Goal: Communication & Community: Participate in discussion

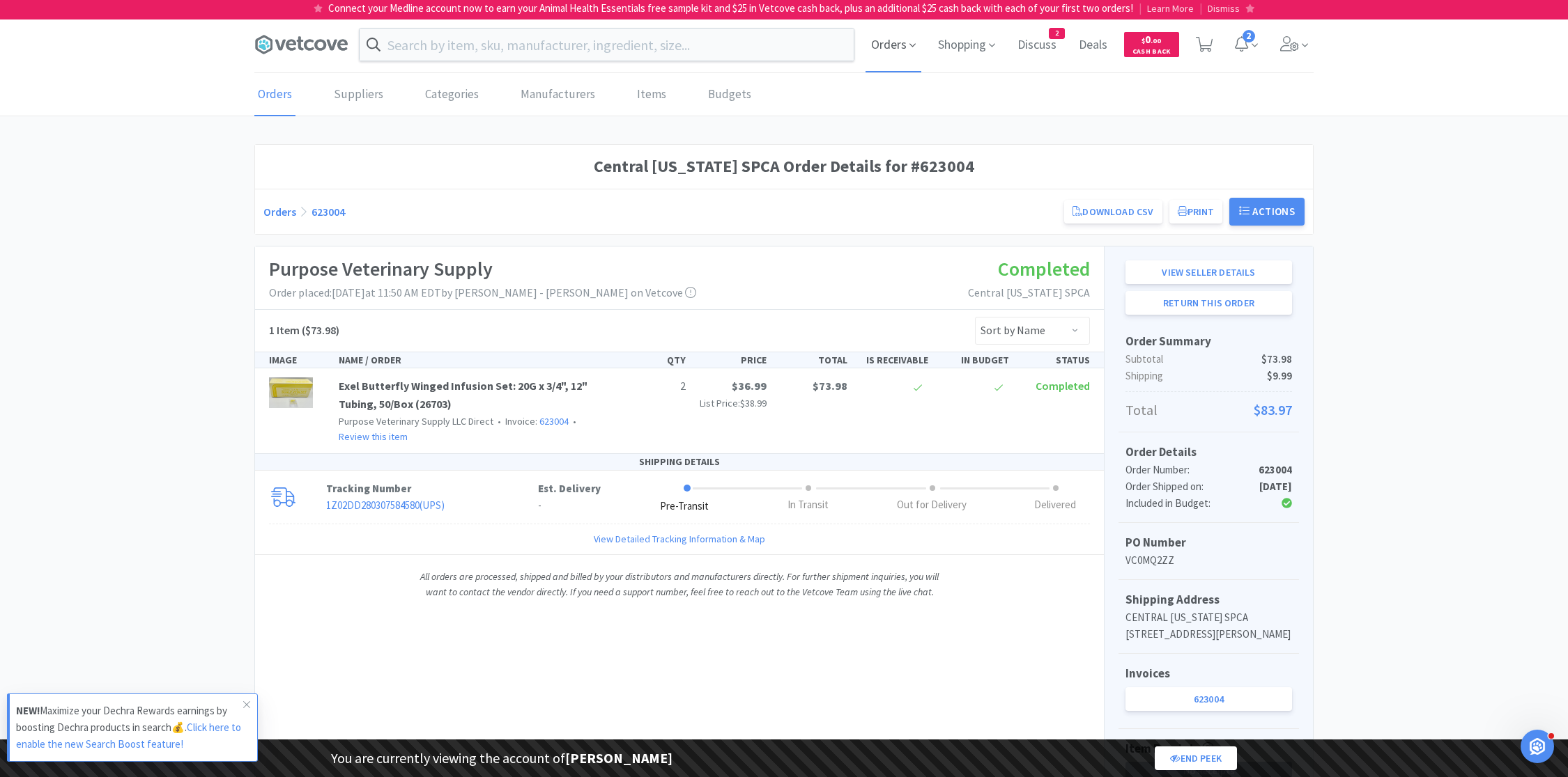
click at [897, 44] on span "Orders" at bounding box center [893, 44] width 56 height 56
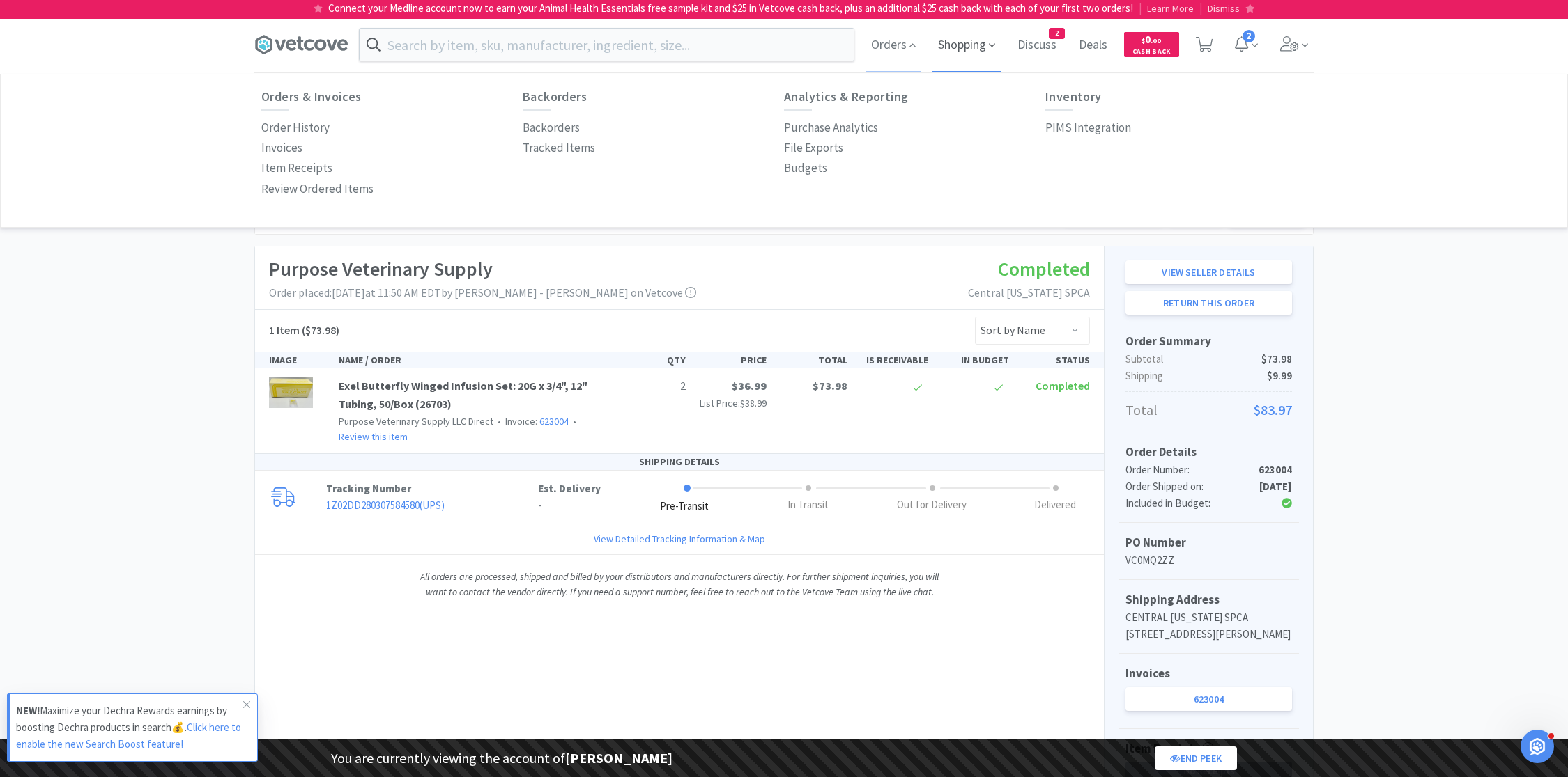
click at [984, 57] on span "Shopping" at bounding box center [966, 44] width 69 height 56
click at [1297, 49] on icon at bounding box center [1290, 43] width 19 height 15
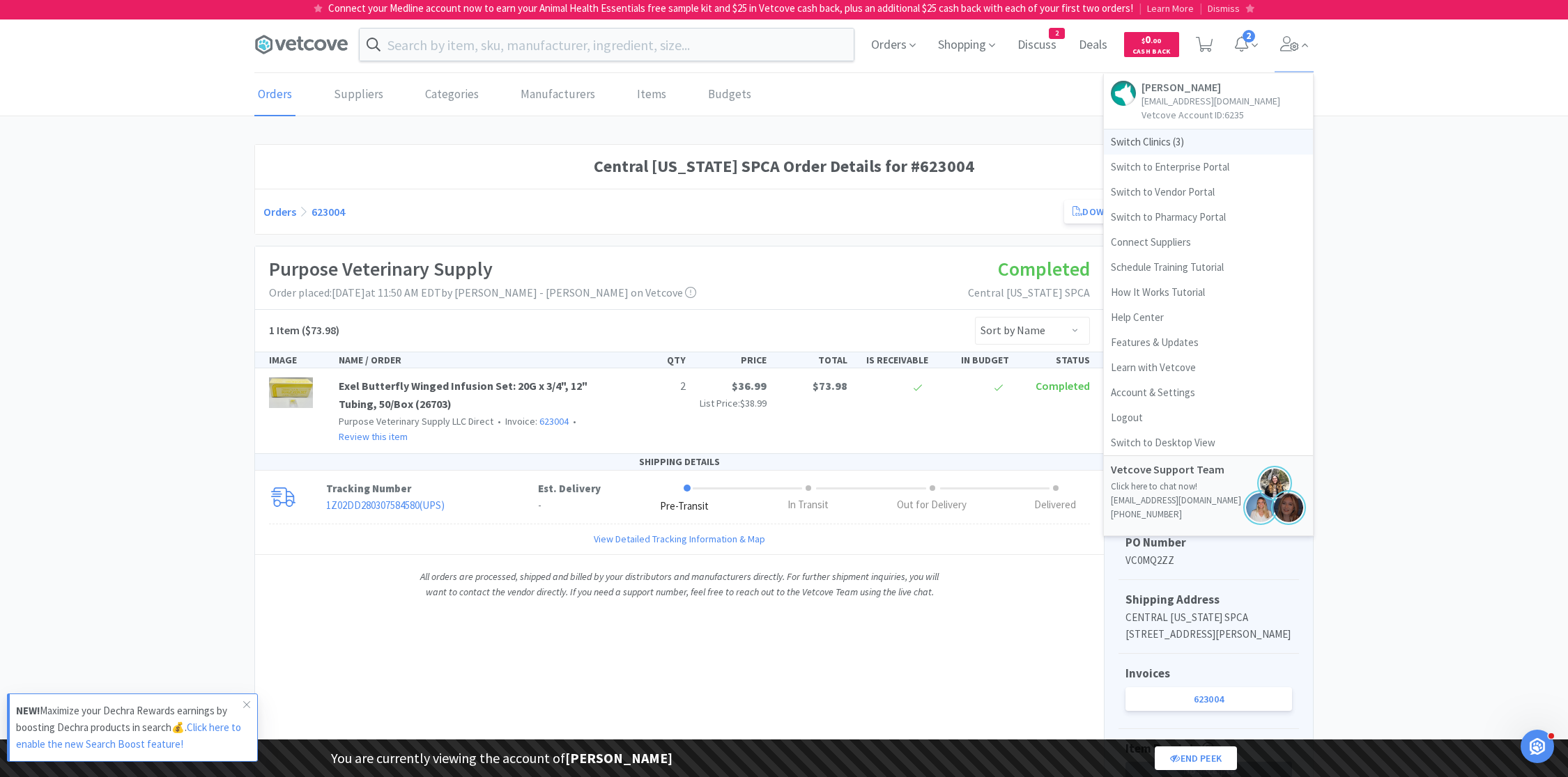
click at [1153, 144] on span "Switch Clinics ( 3 )" at bounding box center [1208, 142] width 209 height 25
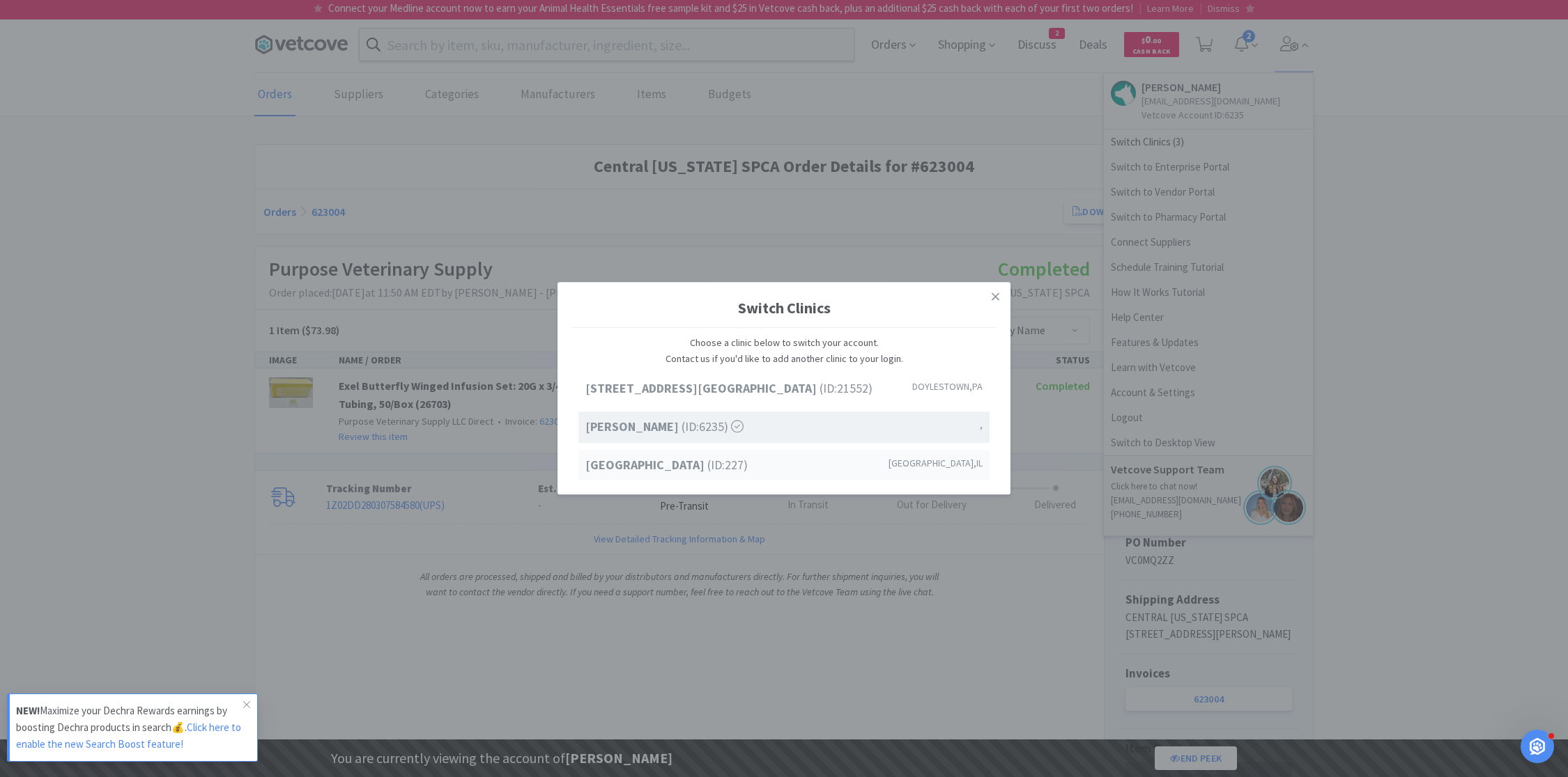
click at [676, 460] on strong "[GEOGRAPHIC_DATA]" at bounding box center [646, 465] width 122 height 16
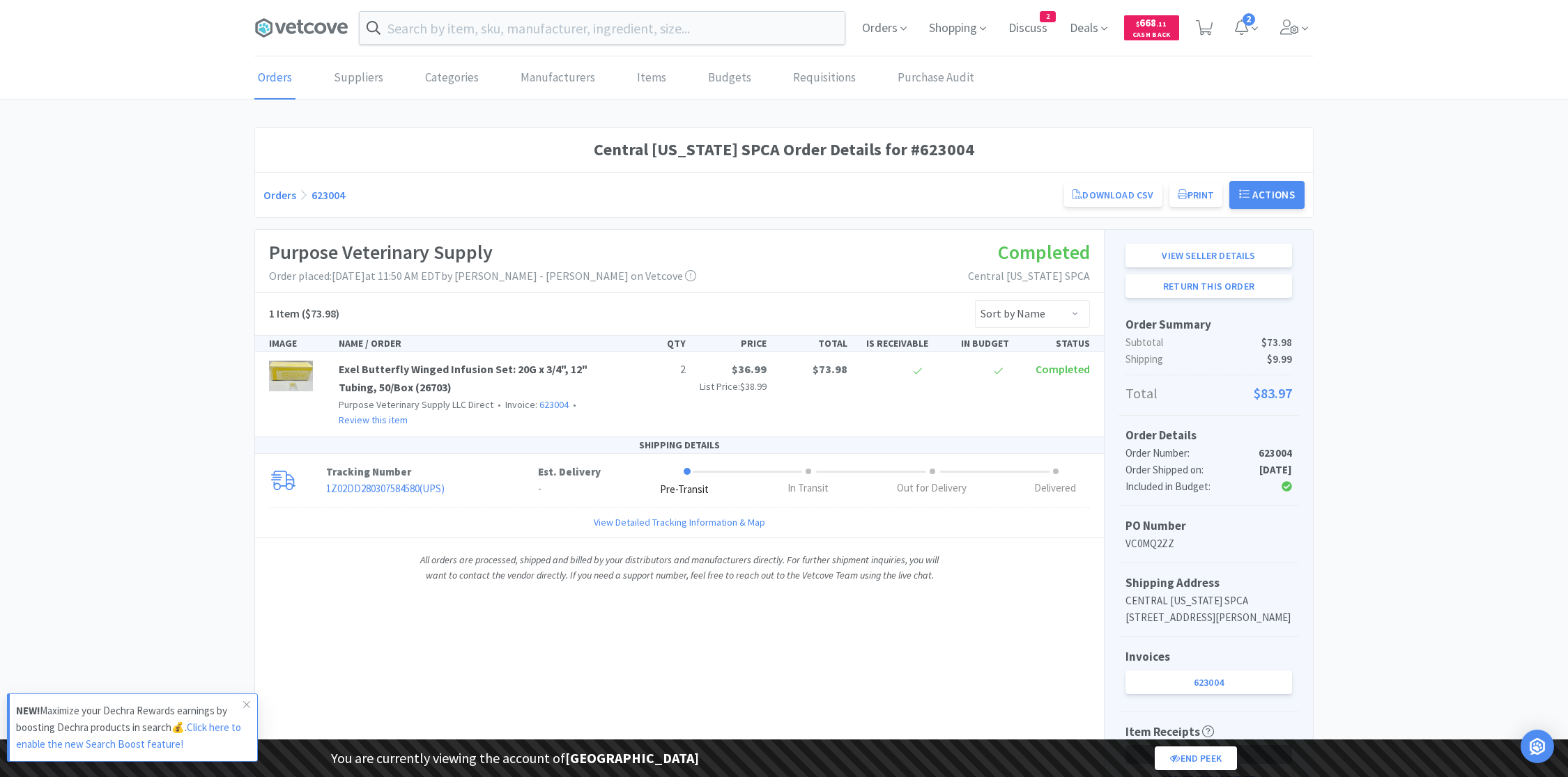
click at [888, 46] on span "Orders" at bounding box center [884, 28] width 56 height 56
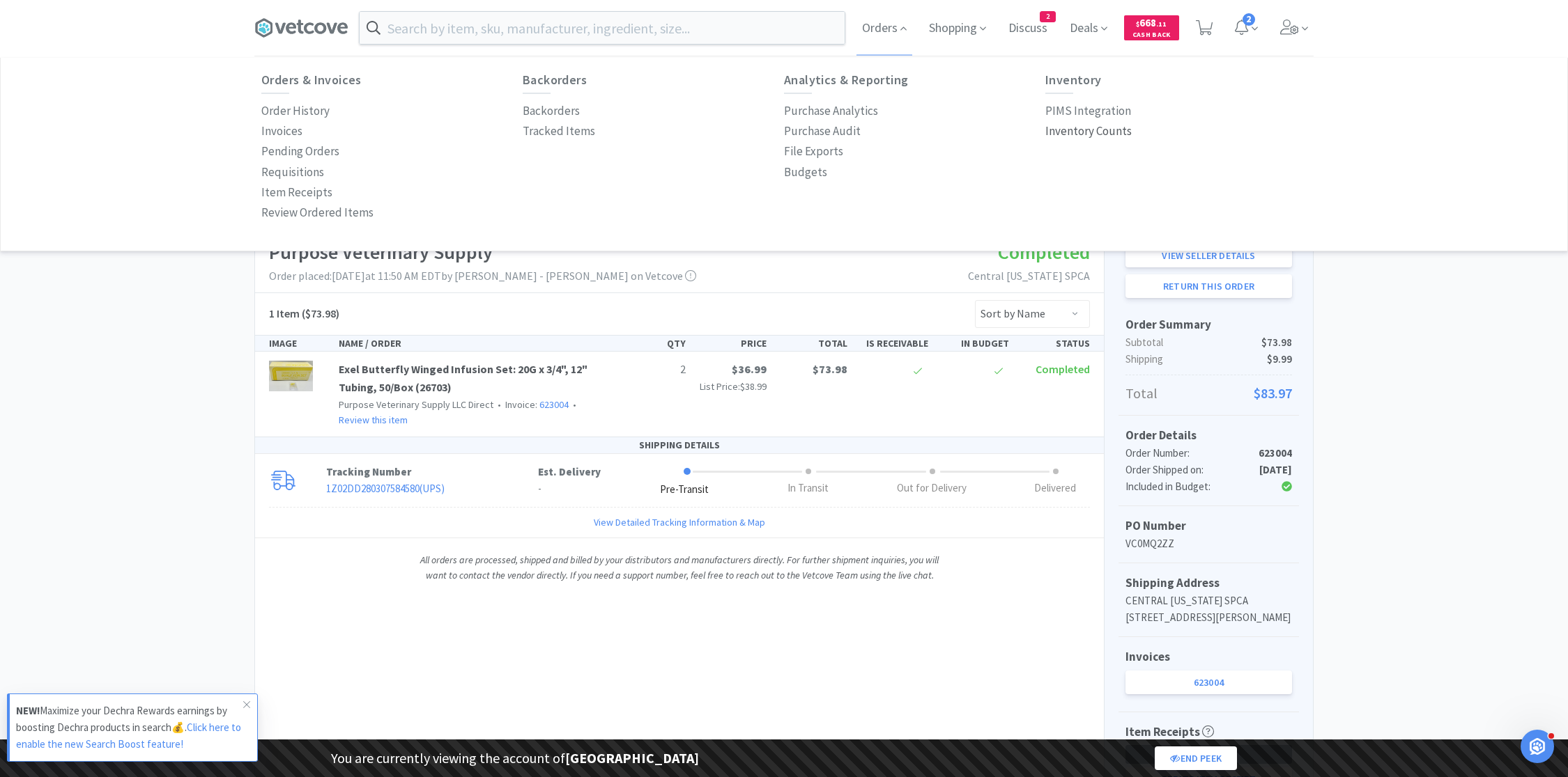
click at [1056, 132] on p "Inventory Counts" at bounding box center [1089, 132] width 87 height 19
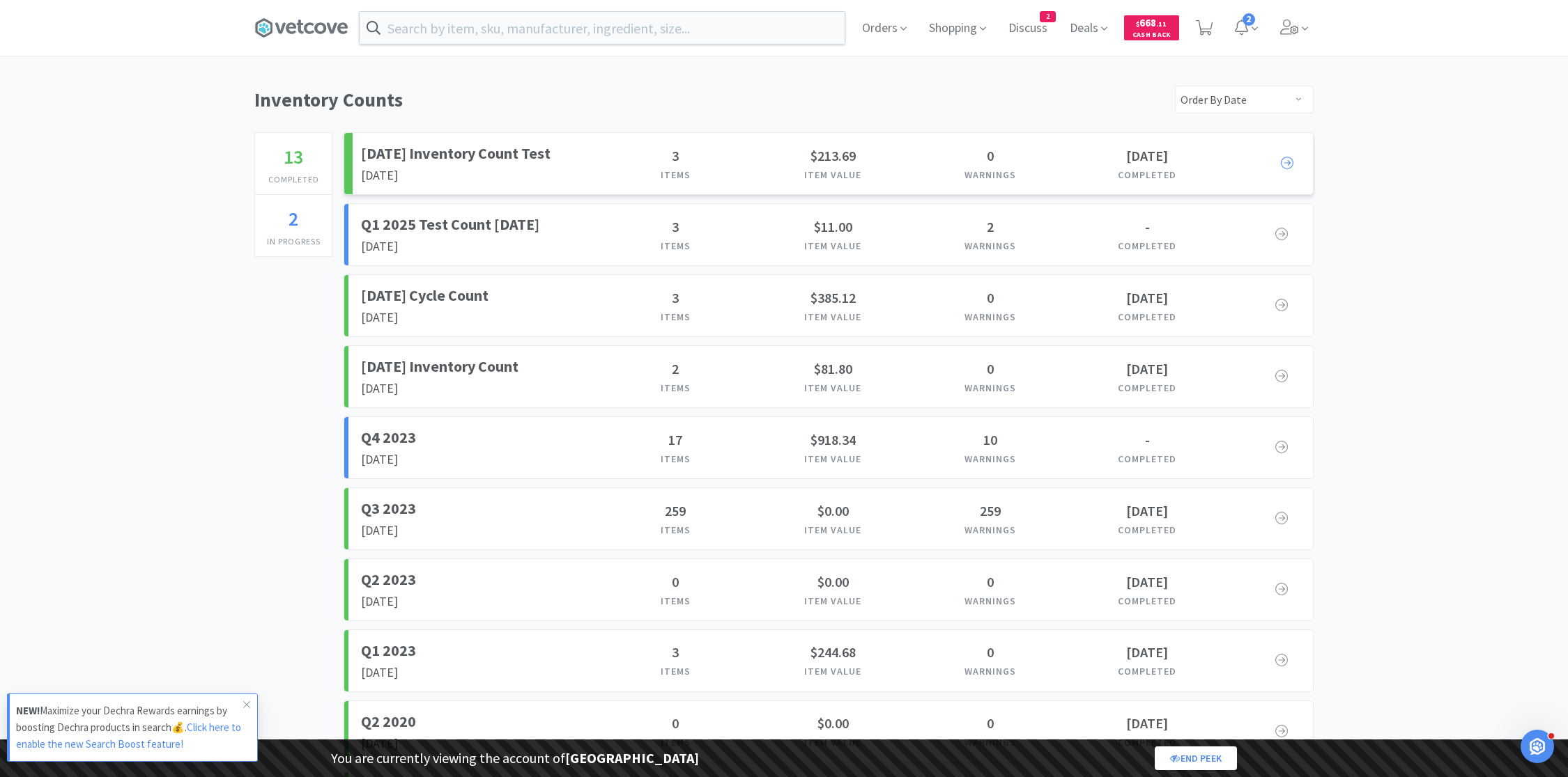
click at [519, 153] on h2 "March 2025 Inventory Count Test" at bounding box center [479, 153] width 237 height 24
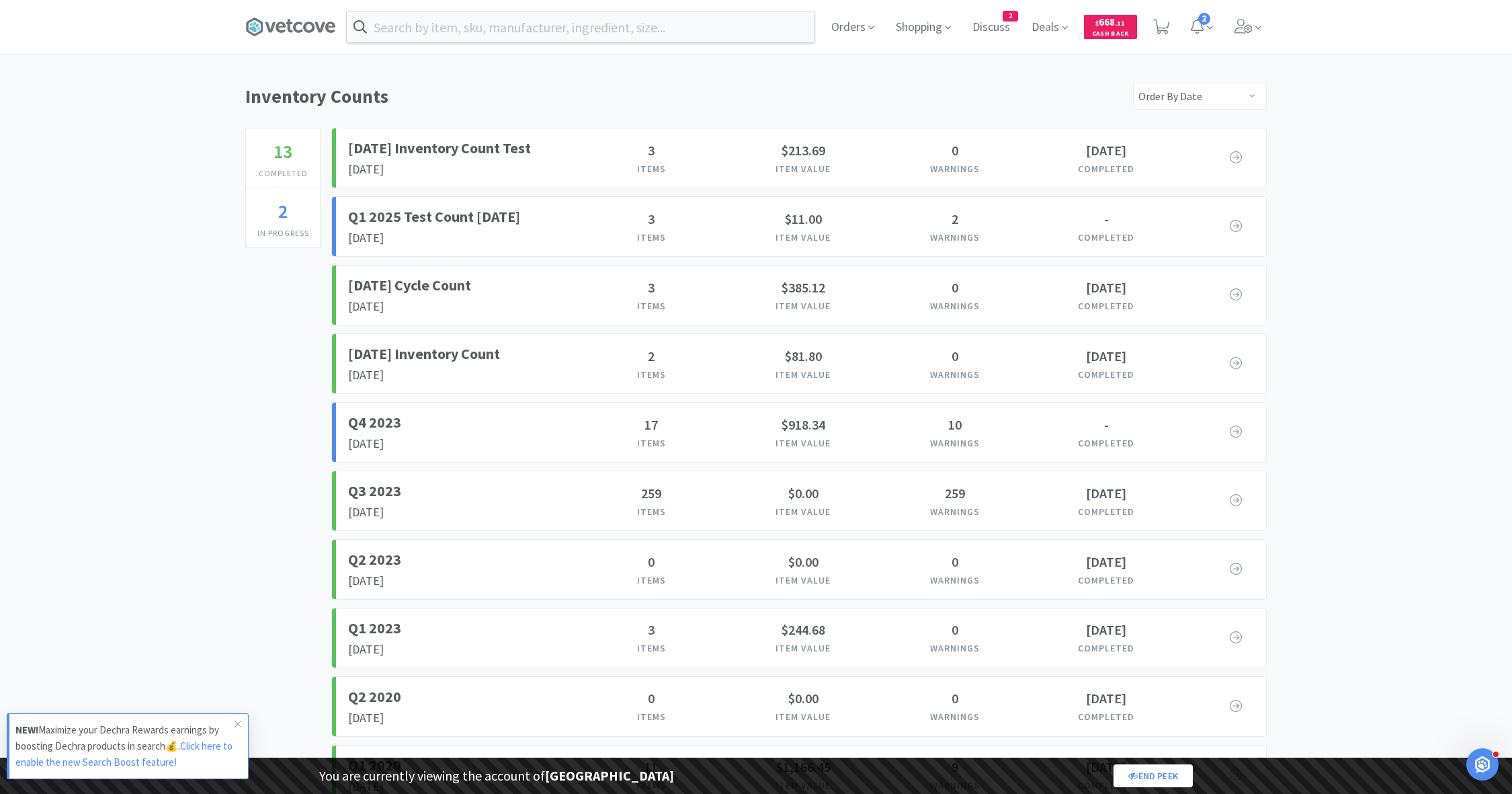
click at [1022, 27] on div "Orders Shopping Discuss Discuss 2 Deals $ 668 . 11 Cash Back 2" at bounding box center [1043, 27] width 446 height 54
click at [998, 30] on span "Discuss" at bounding box center [991, 27] width 49 height 54
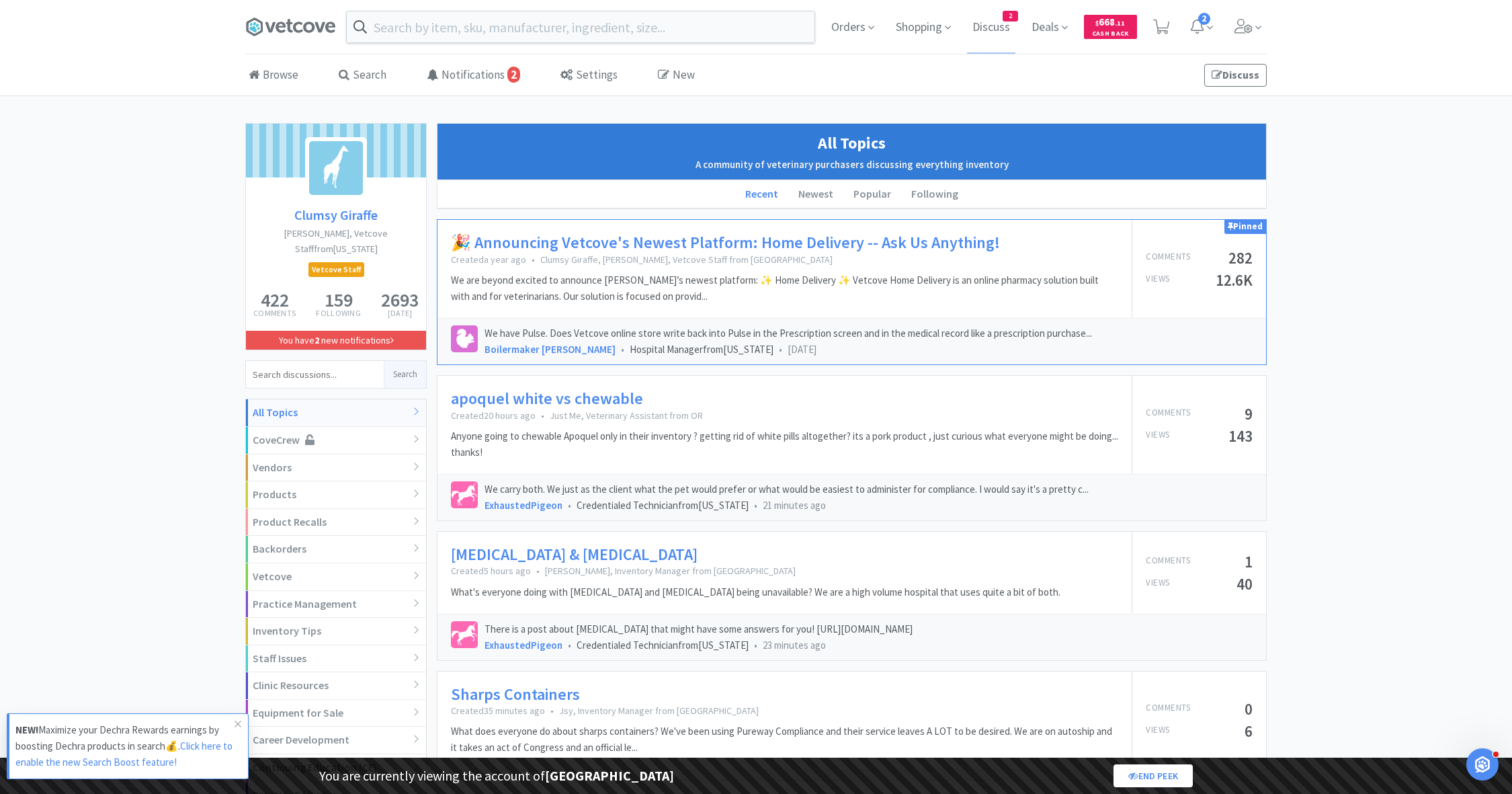
click at [635, 320] on div "We have Pulse. Does Vetcove online store write back into Pulse in the Prescript…" at bounding box center [851, 341] width 829 height 46
click at [1236, 79] on link "Discuss" at bounding box center [1235, 75] width 62 height 23
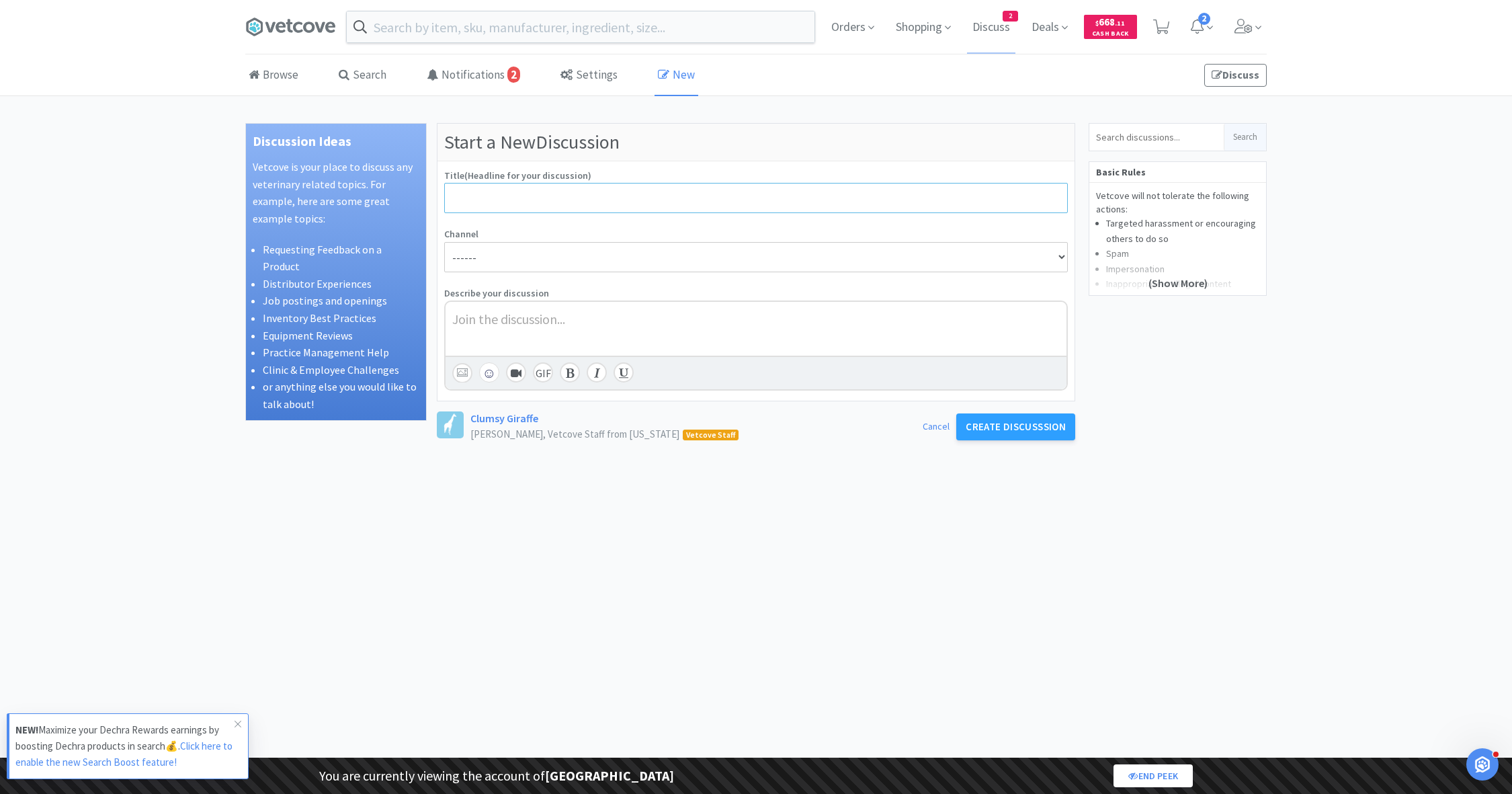
click at [618, 200] on input at bounding box center [756, 198] width 623 height 30
paste input ":dog::green_heart: Vet Tech Appreciation Week 2025: “Tales from the Treatment R…"
click at [618, 200] on input ":dog::green_heart: Vet Tech Appreciation Week 2025: “Tales from the Treatment R…" at bounding box center [756, 198] width 623 height 30
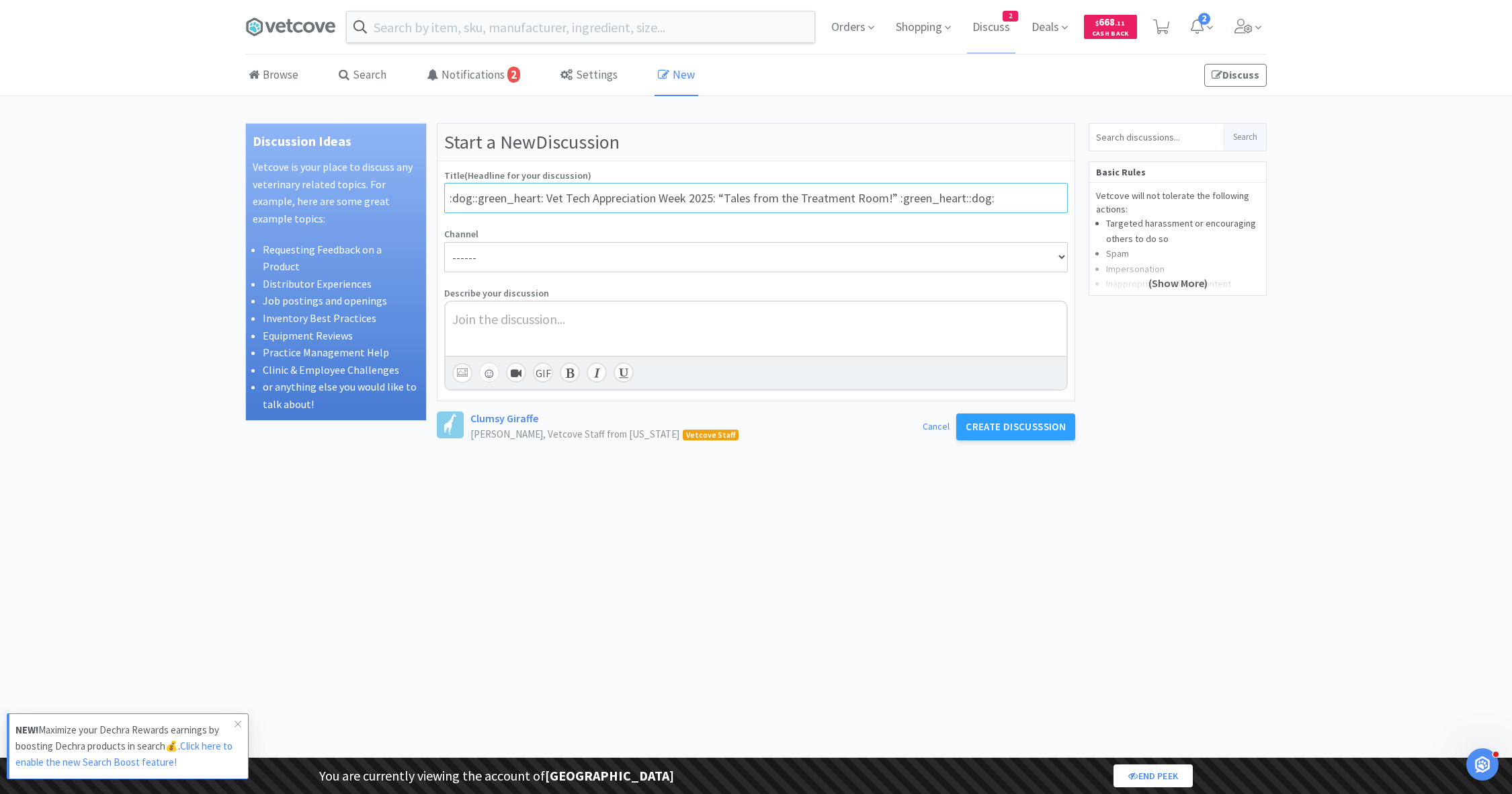
type input ":dog::green_heart: Vet Tech Appreciation Week 2025: “Tales from the Treatment R…"
click at [601, 256] on select "------ Career Development Continuing Education (CE) Equipment for Sale Practice…" at bounding box center [756, 257] width 623 height 30
select select "6"
click at [444, 242] on select "------ Career Development Continuing Education (CE) Equipment for Sale Practice…" at bounding box center [756, 257] width 623 height 30
click at [517, 325] on div at bounding box center [756, 319] width 607 height 20
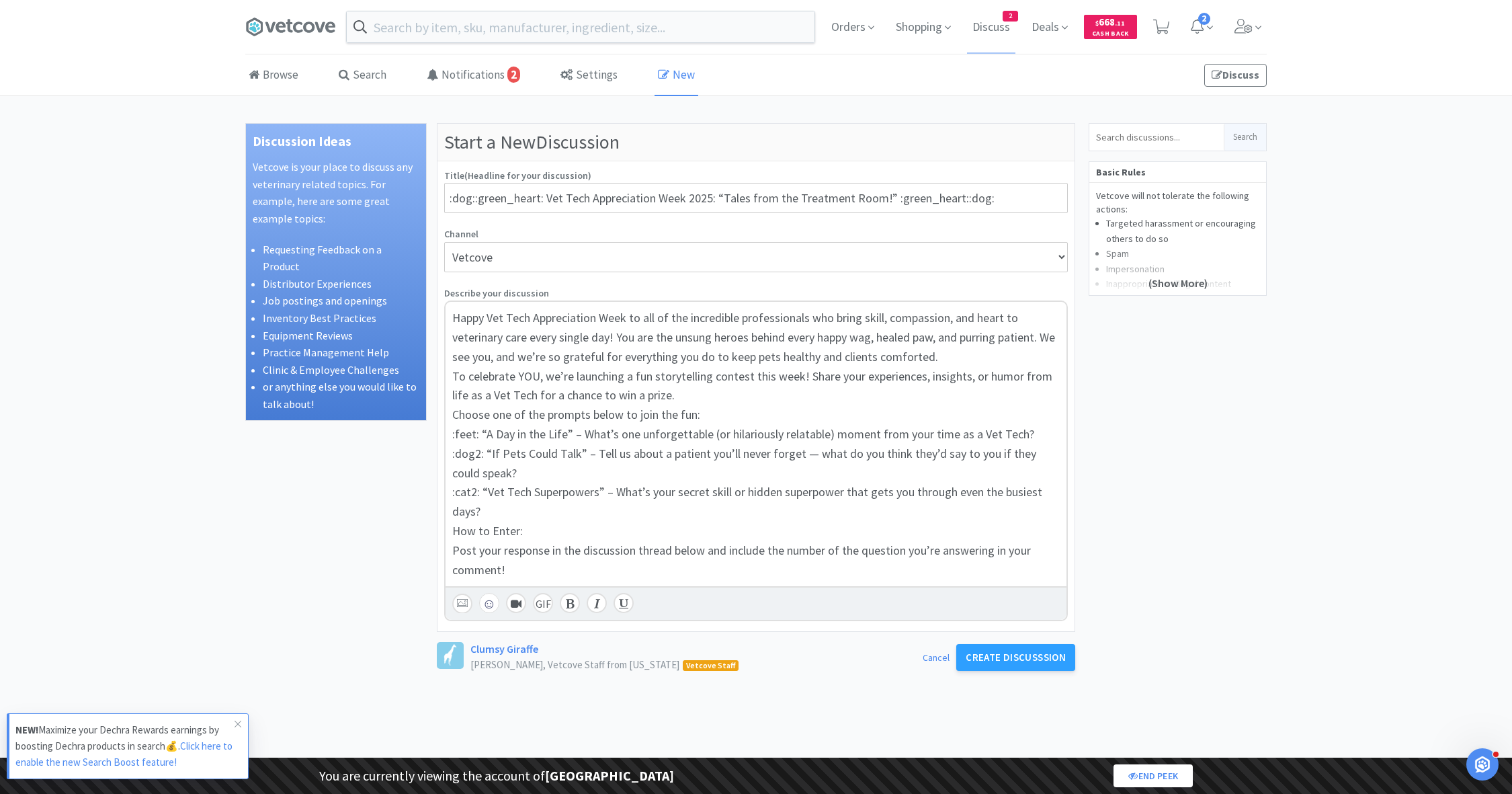
click at [487, 319] on span "Happy Vet Tech Appreciation Week to all of the incredible professionals who bri…" at bounding box center [755, 337] width 605 height 55
click at [454, 412] on span "Choose one of the prompts below to join the fun:" at bounding box center [576, 414] width 248 height 15
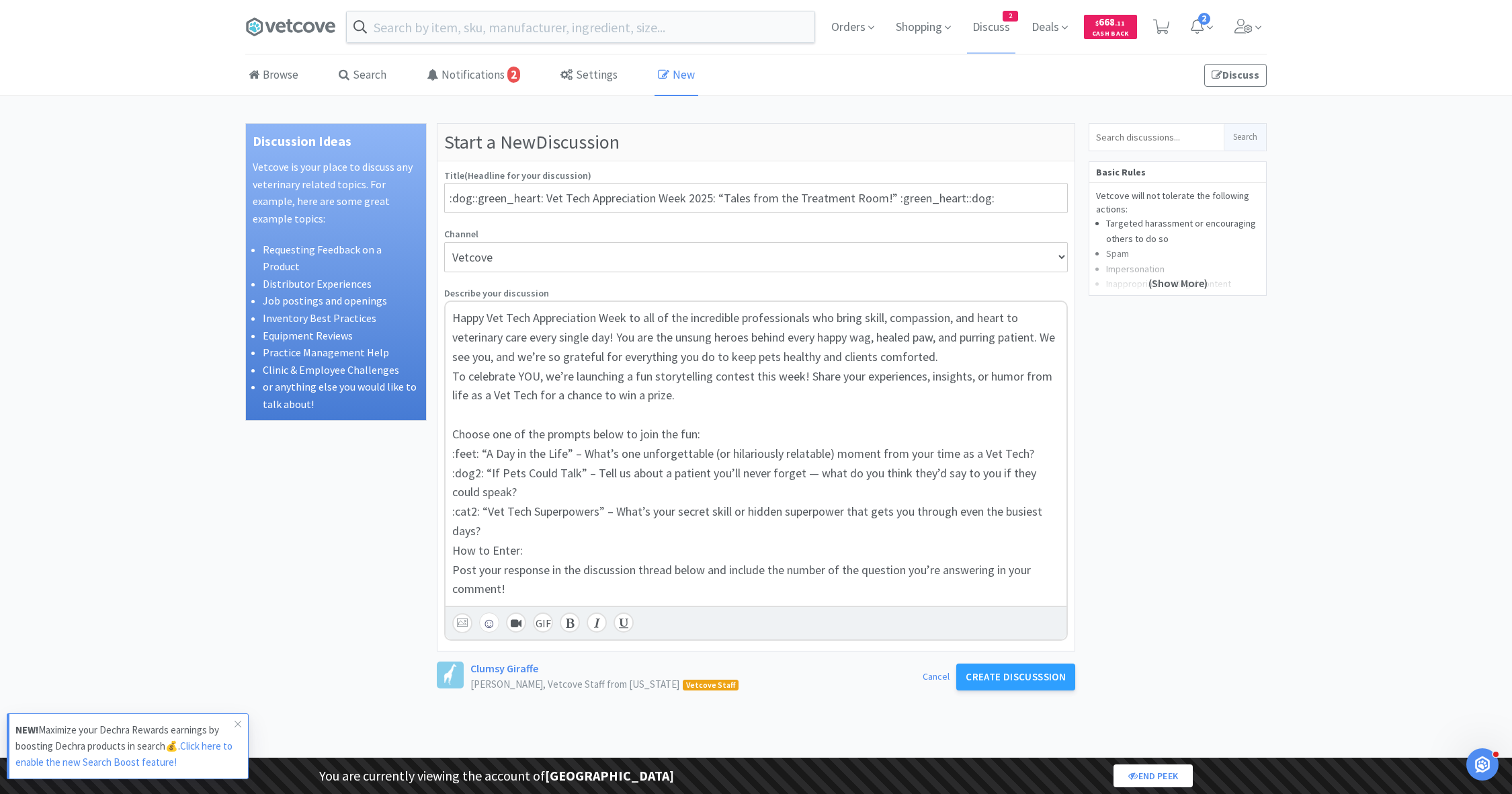
click at [452, 378] on span "To celebrate YOU, we’re launching a fun storytelling contest this week! Share y…" at bounding box center [753, 386] width 603 height 35
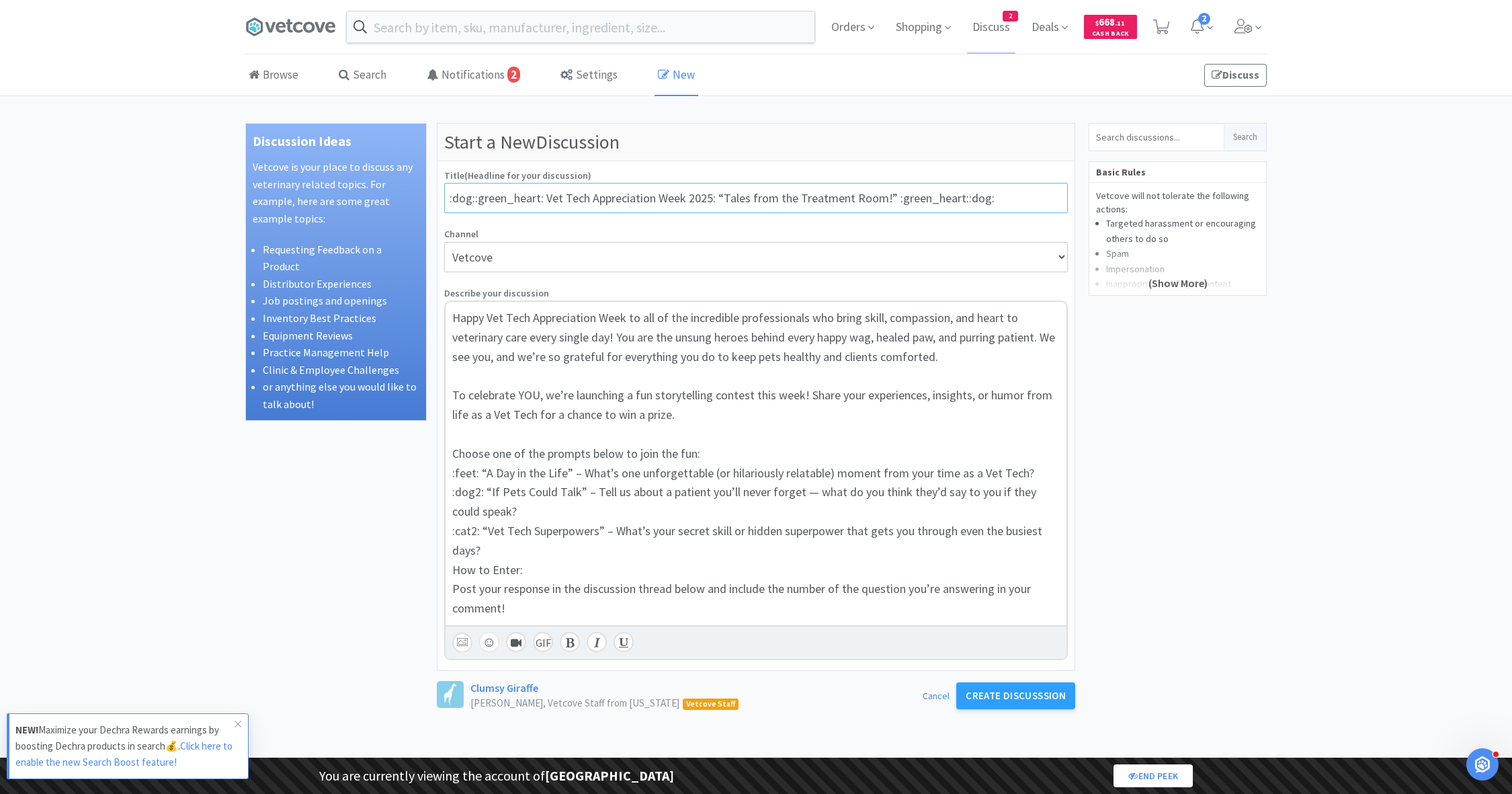
drag, startPoint x: 544, startPoint y: 198, endPoint x: 405, endPoint y: 187, distance: 139.4
click at [406, 188] on div "Discussion Ideas Vetcove is your place to discuss any veterinary related topics…" at bounding box center [756, 592] width 1022 height 938
type input "Vet Tech Appreciation Week 2025: “Tales from the Treatment Room!” :green_heart:…"
click at [487, 646] on button "☺" at bounding box center [489, 642] width 21 height 21
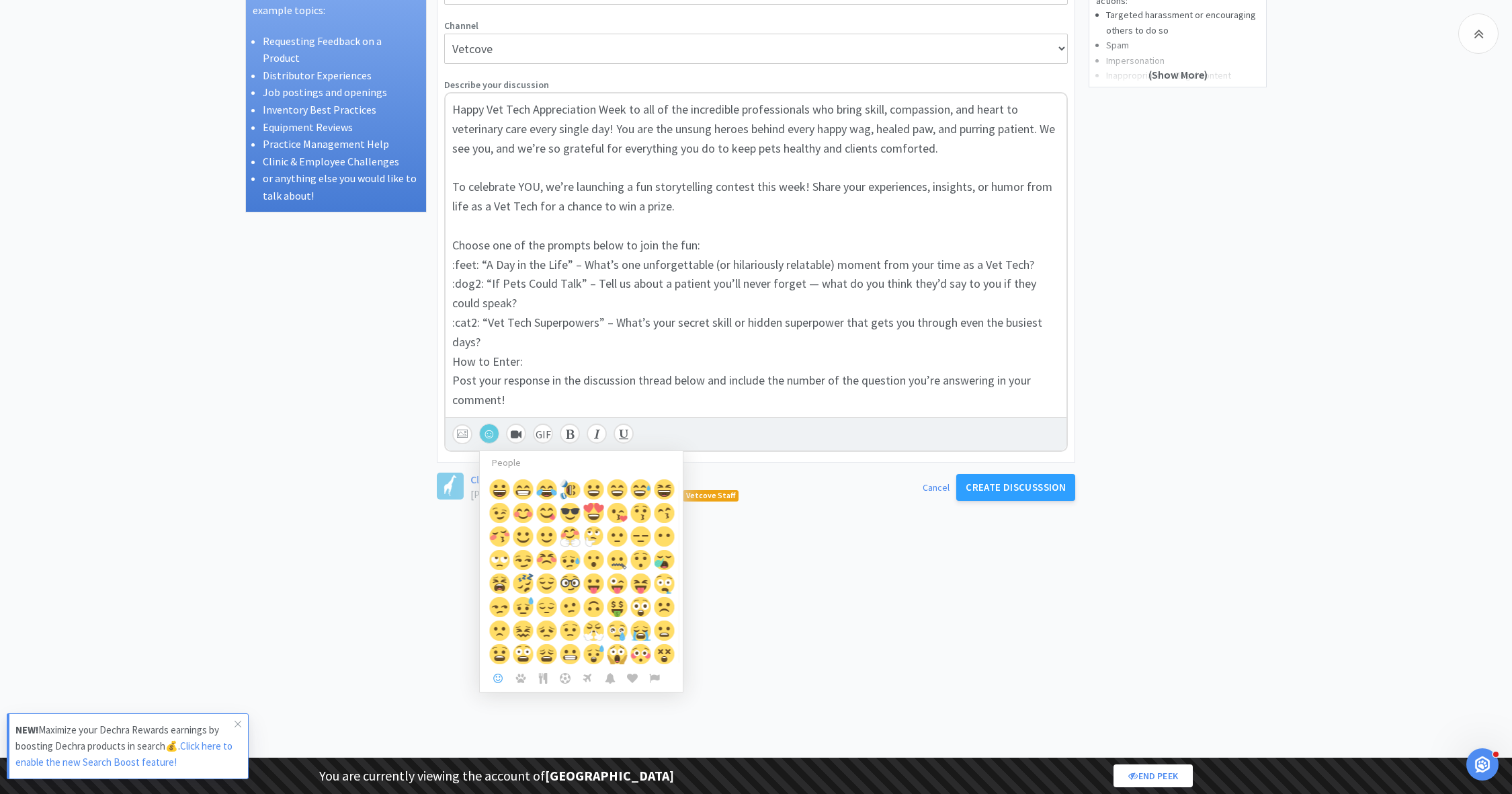
scroll to position [233, 0]
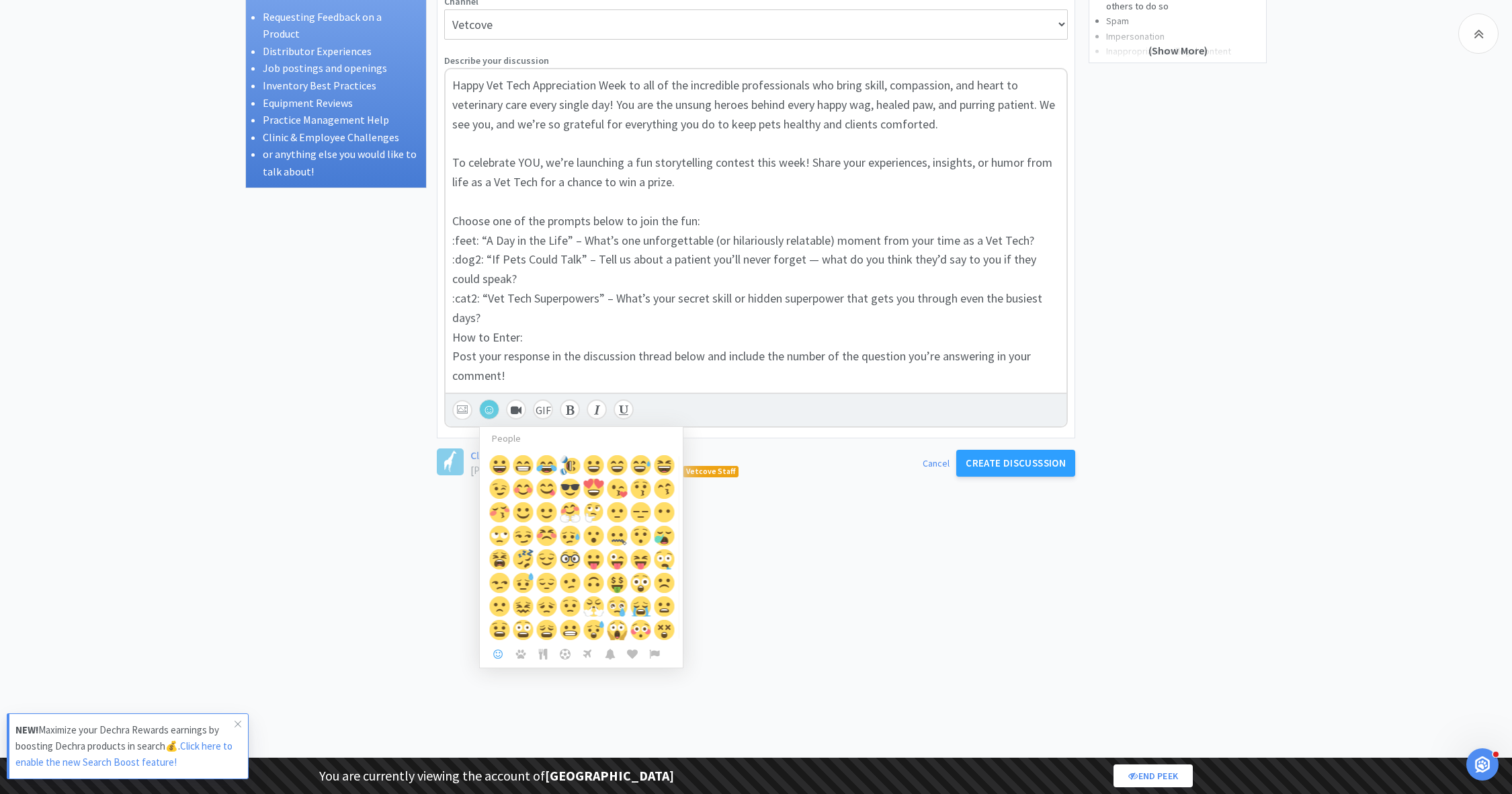
click at [521, 656] on icon at bounding box center [521, 654] width 11 height 9
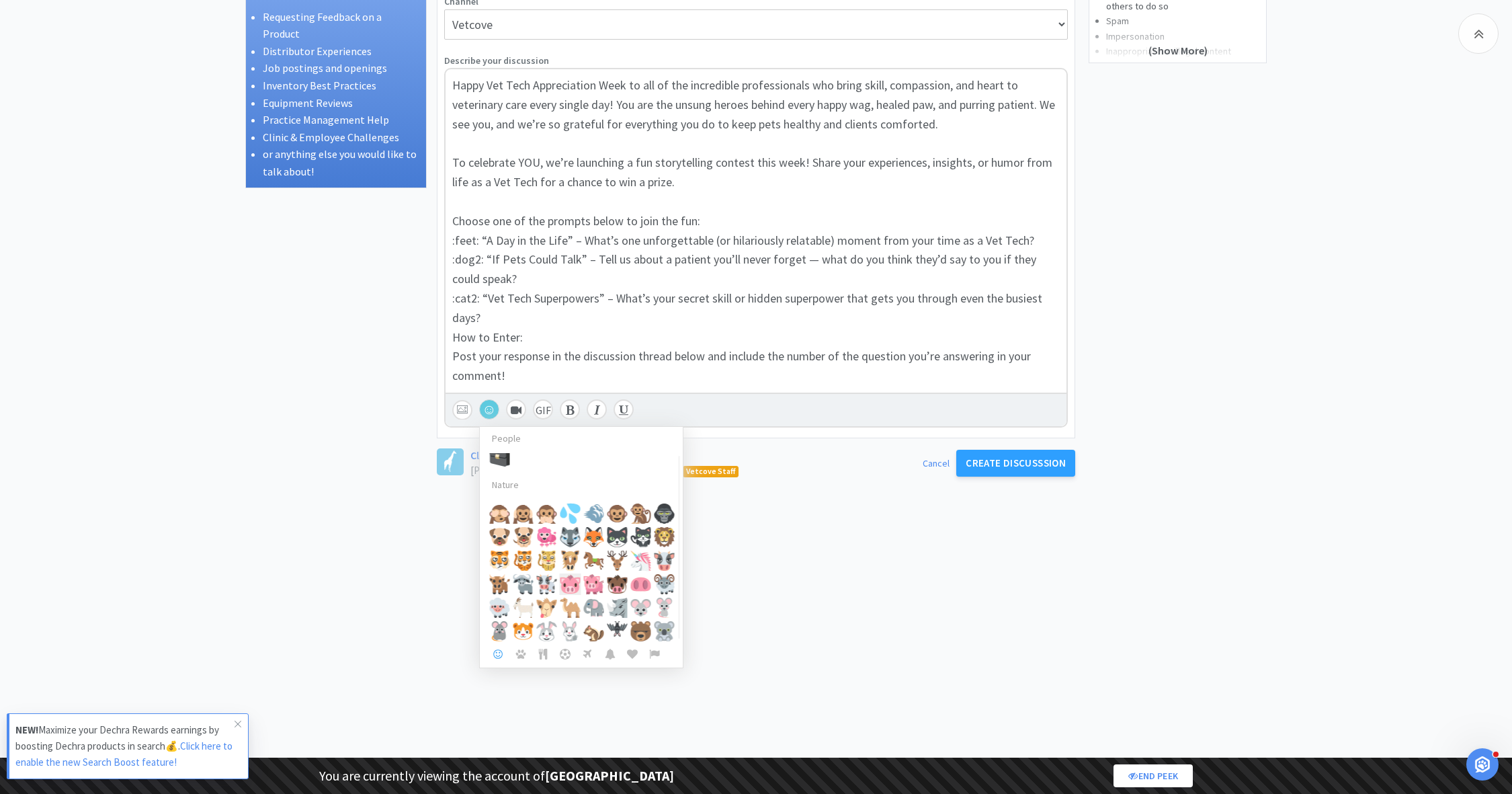
scroll to position [680, 0]
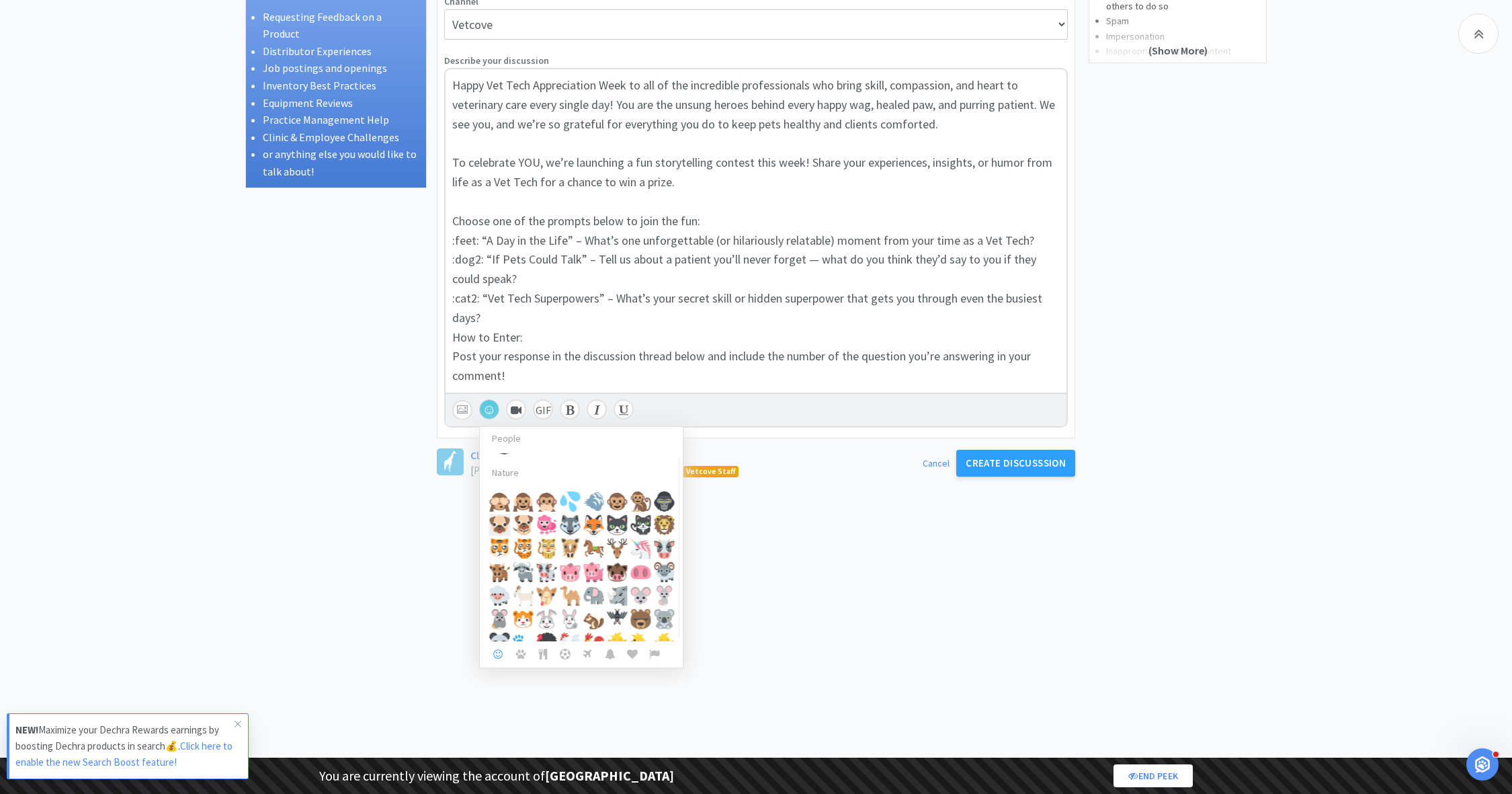
click at [502, 522] on button at bounding box center [499, 525] width 21 height 21
click at [469, 177] on span "To celebrate YOU, we’re launching a fun storytelling contest this week! Share y…" at bounding box center [746, 172] width 587 height 35
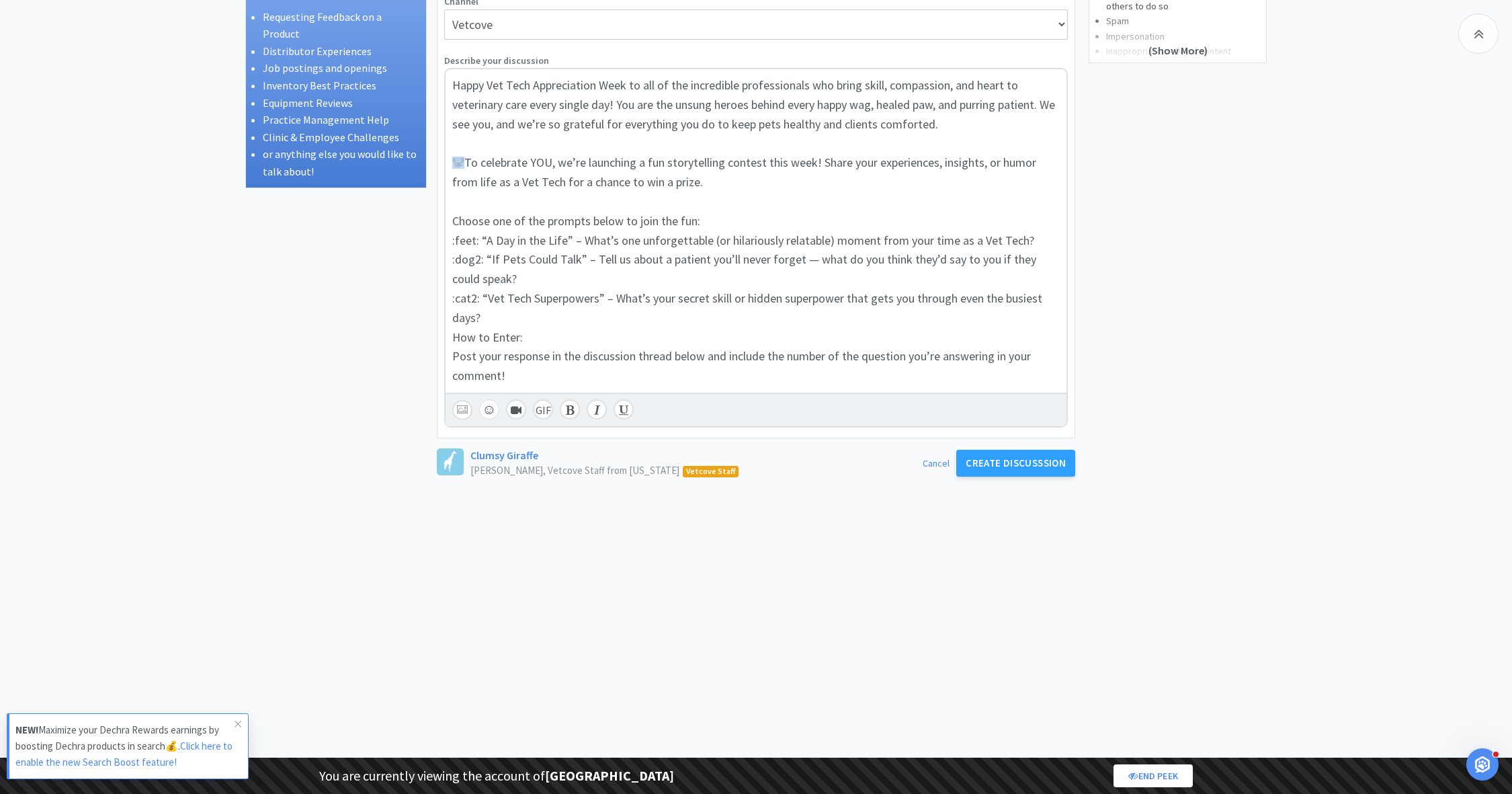
drag, startPoint x: 462, startPoint y: 161, endPoint x: 438, endPoint y: 161, distance: 24.0
click at [438, 161] on div "Title (Headline for your discussion) Vet Tech Appreciation Week 2025: “Tales fr…" at bounding box center [756, 183] width 637 height 509
copy span "🐶"
click at [448, 19] on select "------ Career Development Continuing Education (CE) Equipment for Sale Practice…" at bounding box center [756, 24] width 623 height 30
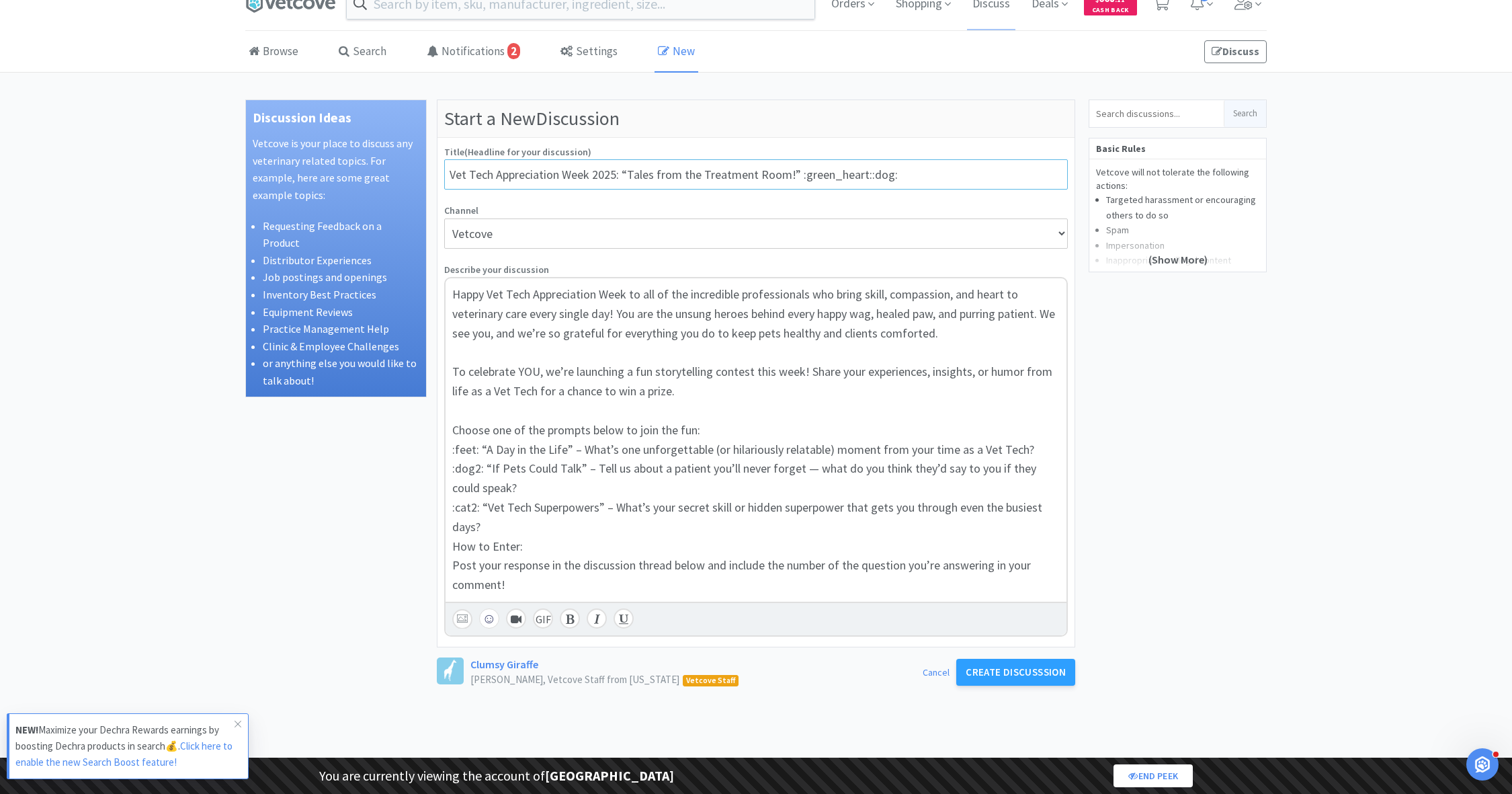
scroll to position [22, 0]
click at [464, 161] on input "Vet Tech Appreciation Week 2025: “Tales from the Treatment Room!” :green_heart:…" at bounding box center [756, 176] width 623 height 30
paste input "🐶"
click at [540, 587] on div "Post your response in the discussion thread below and include the number of the…" at bounding box center [756, 576] width 607 height 39
click at [490, 622] on button "☺" at bounding box center [489, 620] width 21 height 21
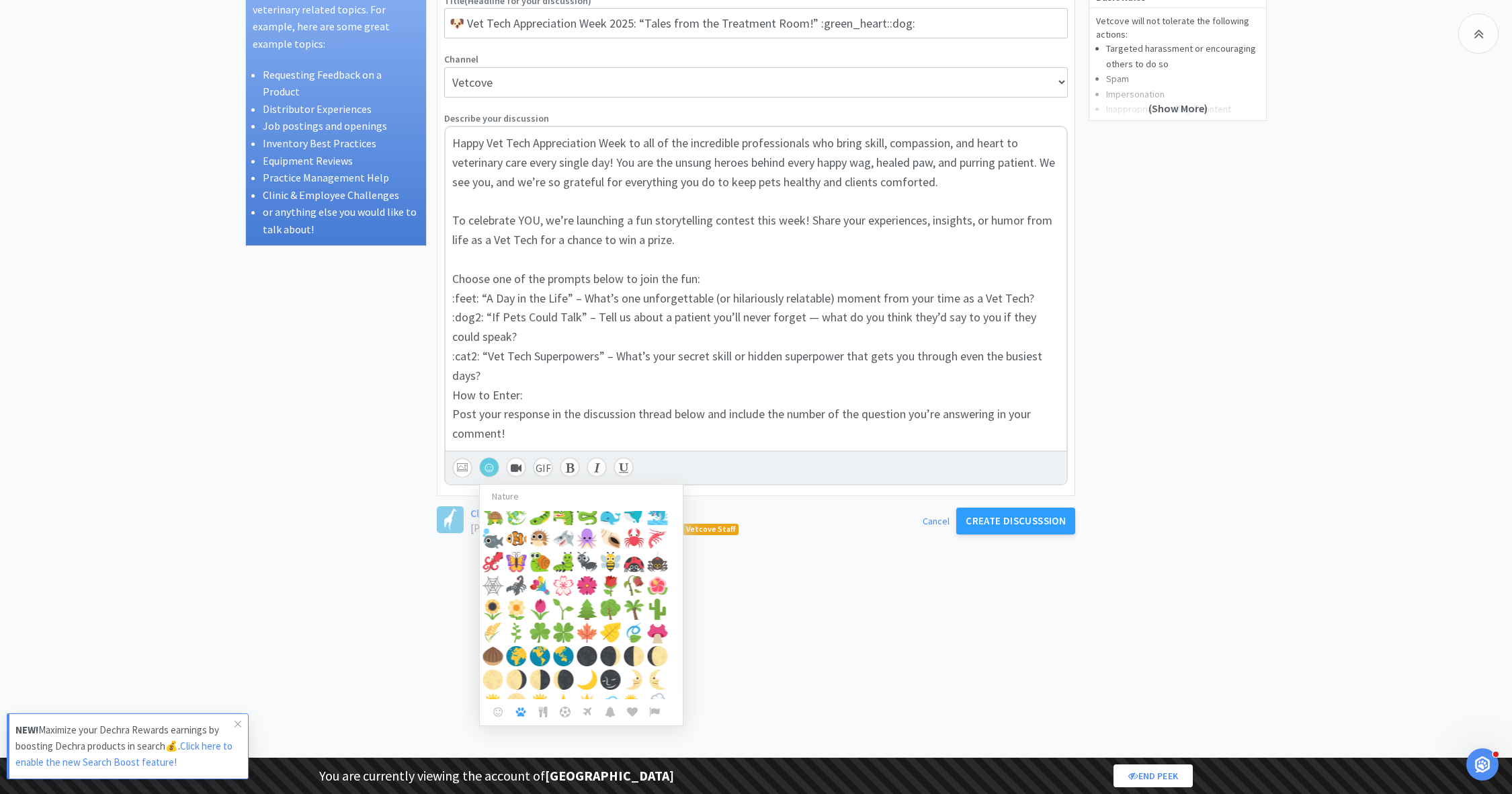
scroll to position [0, 0]
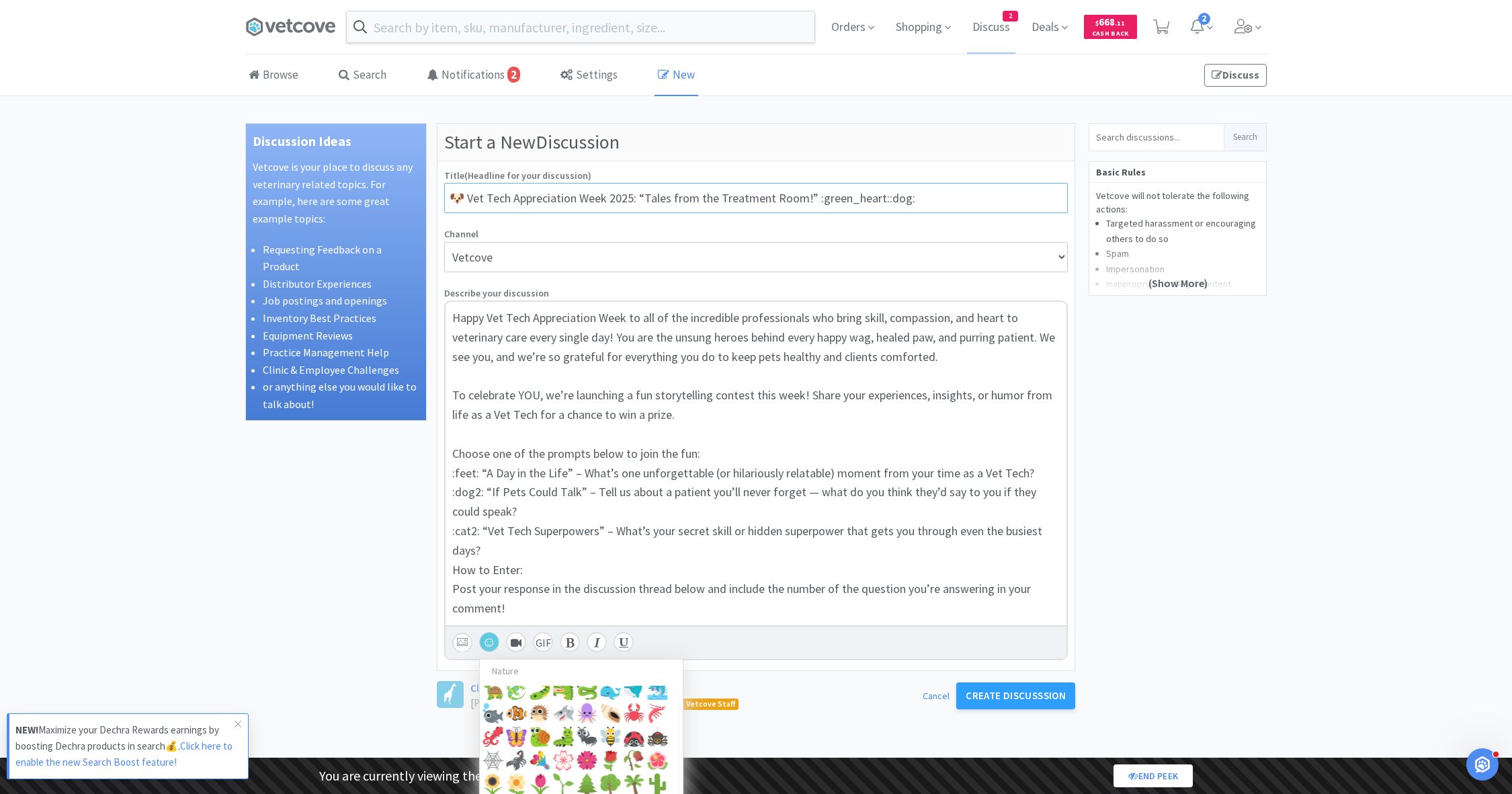
click at [461, 199] on input "🐶 Vet Tech Appreciation Week 2025: “Tales from the Treatment Room!” :green_hear…" at bounding box center [756, 198] width 623 height 30
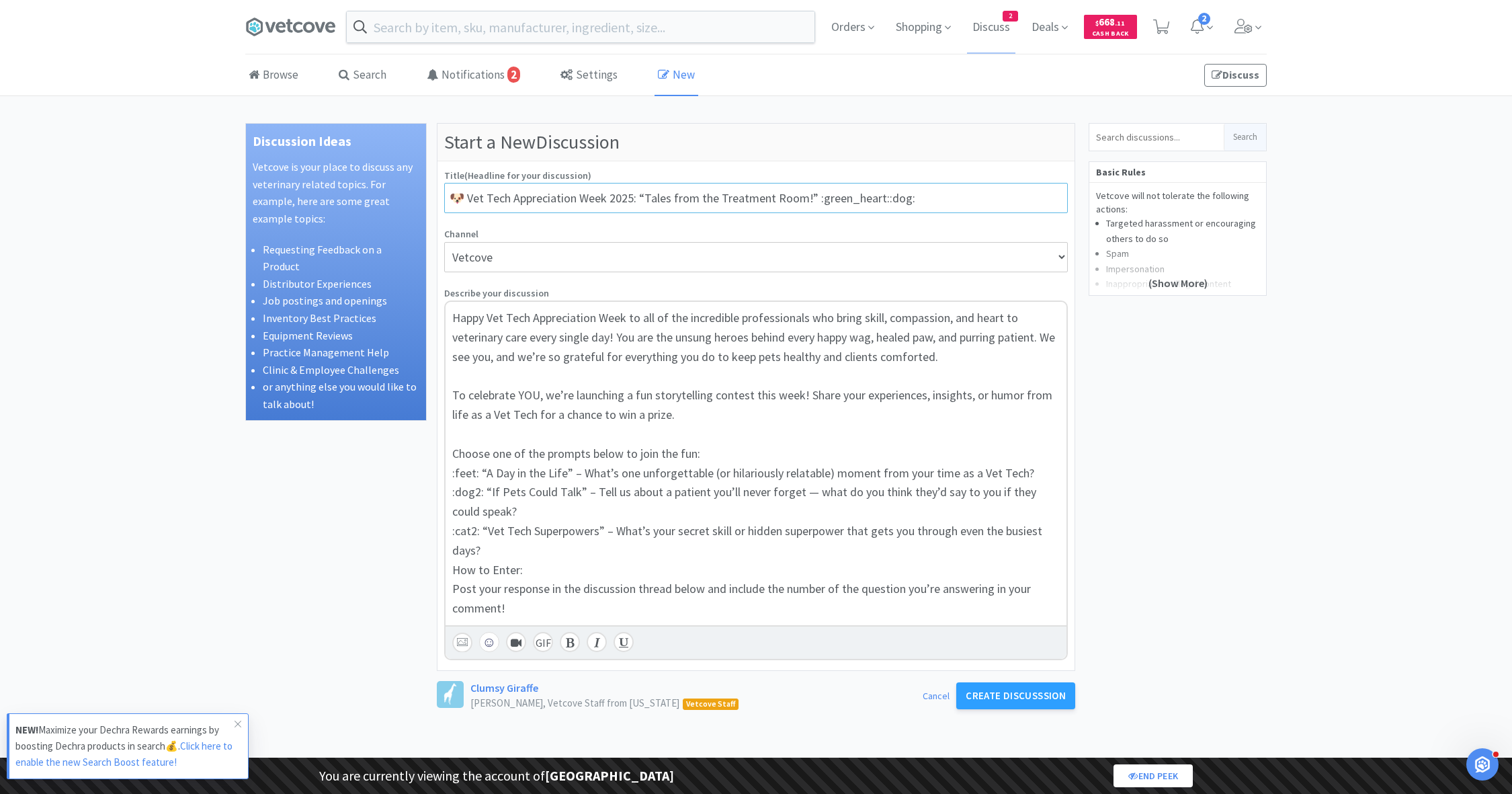
click at [461, 199] on input "🐶 Vet Tech Appreciation Week 2025: “Tales from the Treatment Room!” :green_hear…" at bounding box center [756, 198] width 623 height 30
drag, startPoint x: 474, startPoint y: 195, endPoint x: 434, endPoint y: 195, distance: 40.0
click at [434, 195] on div "Discussion Ideas Vetcove is your place to discuss any veterinary related topics…" at bounding box center [756, 592] width 1022 height 938
drag, startPoint x: 823, startPoint y: 199, endPoint x: 1012, endPoint y: 198, distance: 189.0
click at [1012, 198] on input "🐶💚 Vet Tech Appreciation Week 2025: “Tales from the Treatment Room!” :green_hea…" at bounding box center [756, 198] width 623 height 30
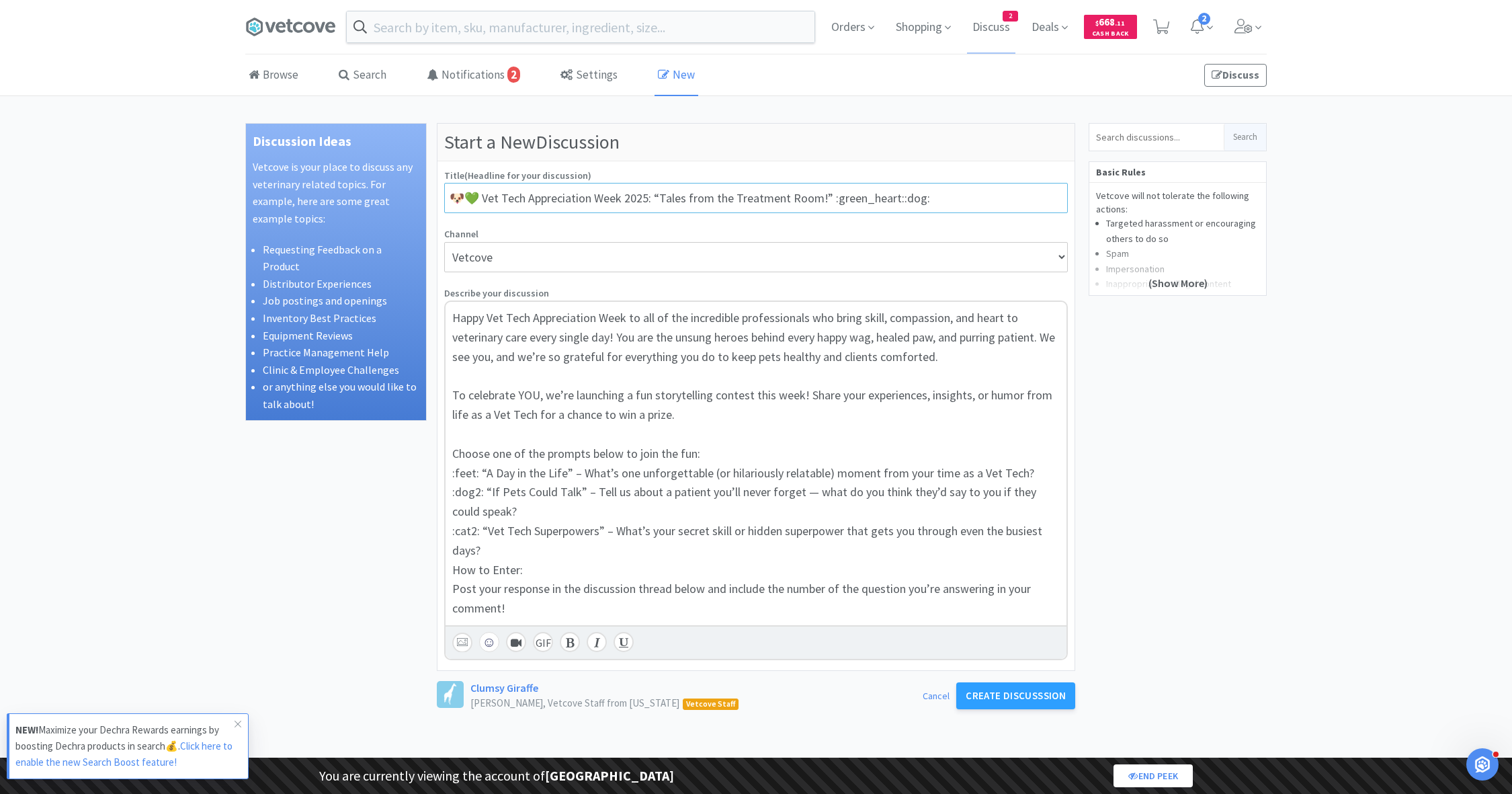
paste input "🐶💚"
drag, startPoint x: 865, startPoint y: 198, endPoint x: 836, endPoint y: 196, distance: 29.1
click at [836, 196] on input "🐶💚 Vet Tech Appreciation Week 2025: “Tales from the Treatment Room!” 🐶💚" at bounding box center [756, 198] width 623 height 30
paste input
click at [616, 198] on input "🐶💚 Vet Tech Appreciation Week 2025: “Tales from the Treatment Room!” 💚🐶" at bounding box center [756, 198] width 623 height 30
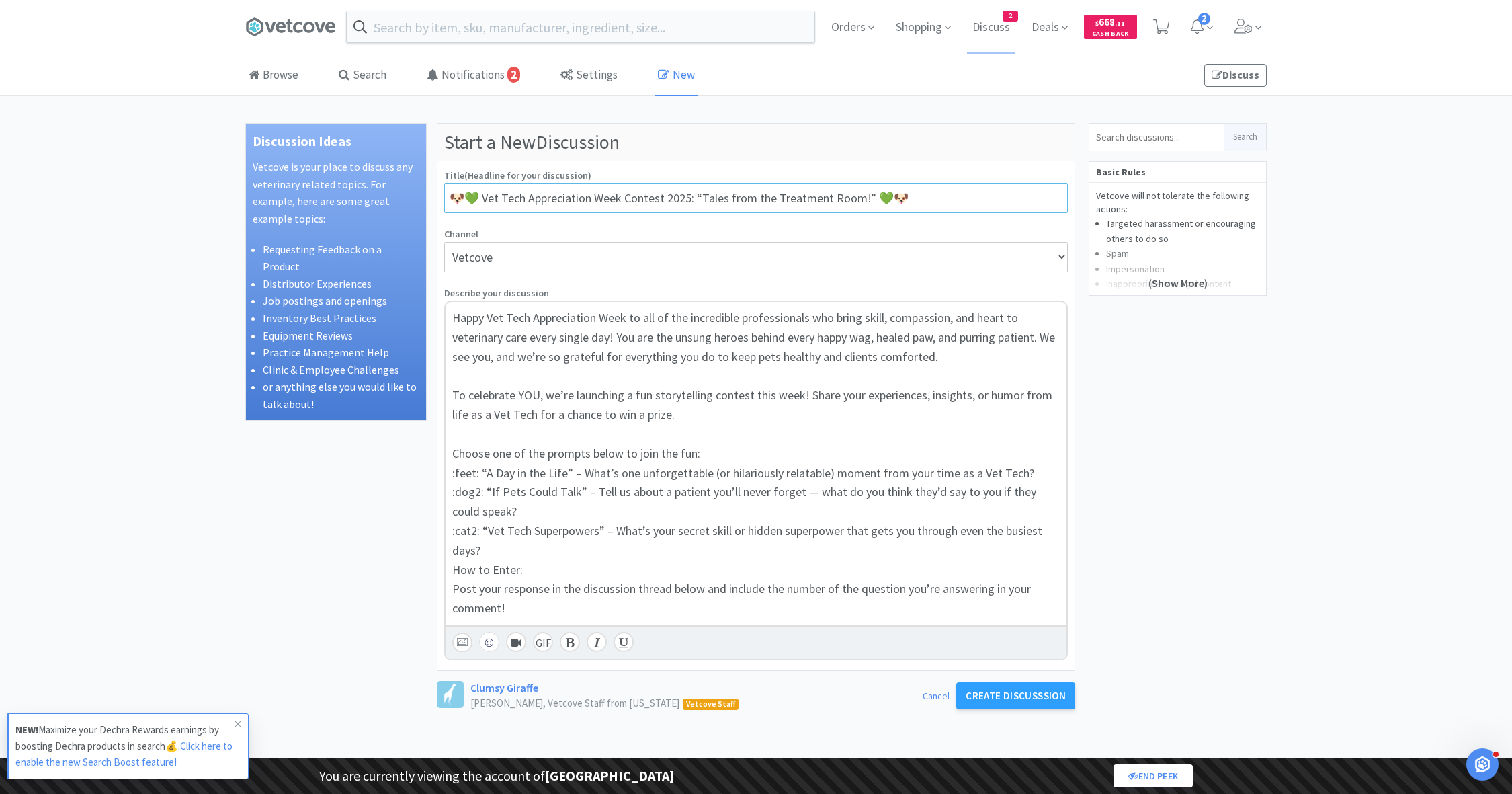
click at [695, 194] on input "🐶💚 Vet Tech Appreciation Week Contest 2025: “Tales from the Treatment Room!” 💚🐶" at bounding box center [756, 198] width 623 height 30
click at [713, 198] on input "🐶💚 Vet Tech Appreciation Week Contest 2025: Tales from the Treatment Room!” 💚🐶" at bounding box center [756, 198] width 623 height 30
click at [853, 196] on input "🐶💚 Vet Tech Appreciation Week Contest 2025: Tails from the Treatment Room!” 💚🐶" at bounding box center [756, 198] width 623 height 30
click at [700, 195] on input "🐶💚 Vet Tech Appreciation Week Contest 2025: Tails from the Treatment Room! 💚🐶" at bounding box center [756, 198] width 623 height 30
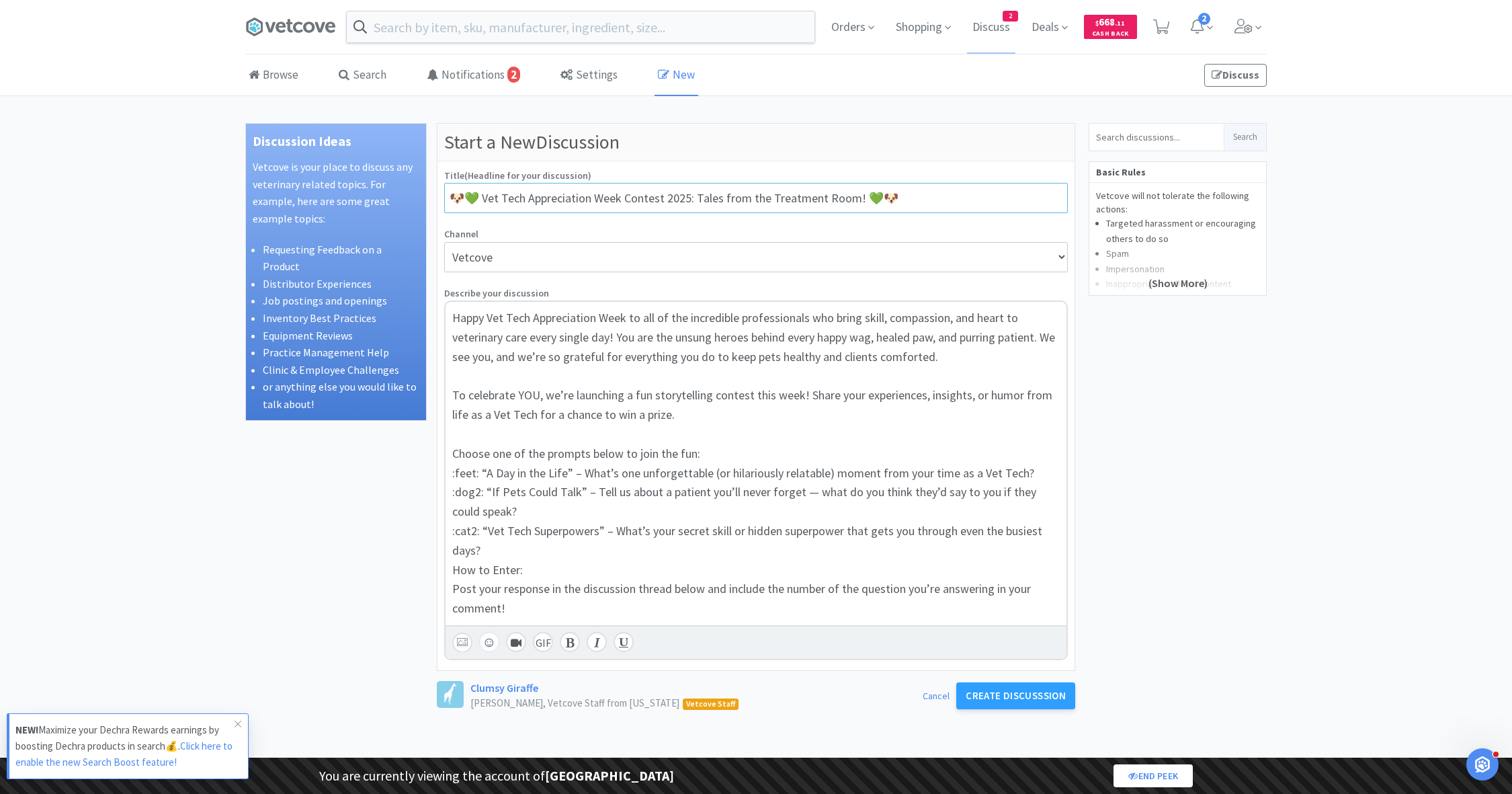
type input "🐶💚 Vet Tech Appreciation Week Contest 2025: Tales from the Treatment Room! 💚🐶"
click at [506, 318] on span "Happy Vet Tech Appreciation Week to all of the incredible professionals who bri…" at bounding box center [755, 337] width 605 height 55
click at [490, 319] on span "Happy Vet Tech Appreciation Week to all of the incredible professionals who bri…" at bounding box center [755, 337] width 605 height 55
click at [484, 472] on span ": “A Day in the Life” – What’s one unforgettable (or hilariously relatable) mom…" at bounding box center [756, 473] width 558 height 15
click at [562, 470] on span ": A Day in the Life” – What’s one unforgettable (or hilariously relatable) mome…" at bounding box center [753, 473] width 553 height 15
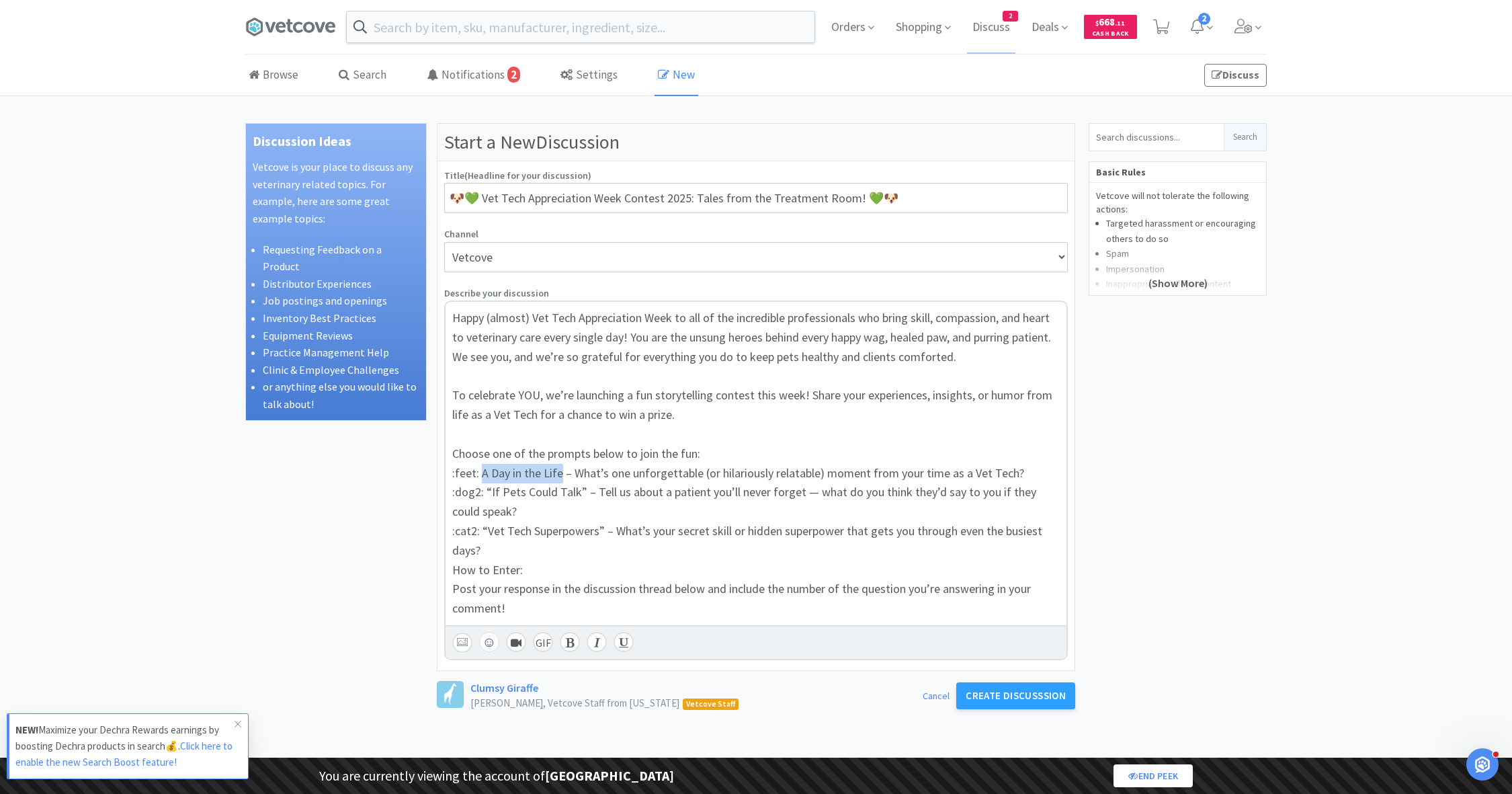
drag, startPoint x: 480, startPoint y: 471, endPoint x: 559, endPoint y: 466, distance: 79.2
click at [559, 466] on span ": A Day in the Life – What’s one unforgettable (or hilariously relatable) momen…" at bounding box center [750, 473] width 547 height 15
click at [567, 632] on div at bounding box center [569, 642] width 21 height 21
click at [493, 494] on span ": “If Pets Could Talk” – Tell us about a patient you’ll never forget — what do …" at bounding box center [746, 501] width 587 height 35
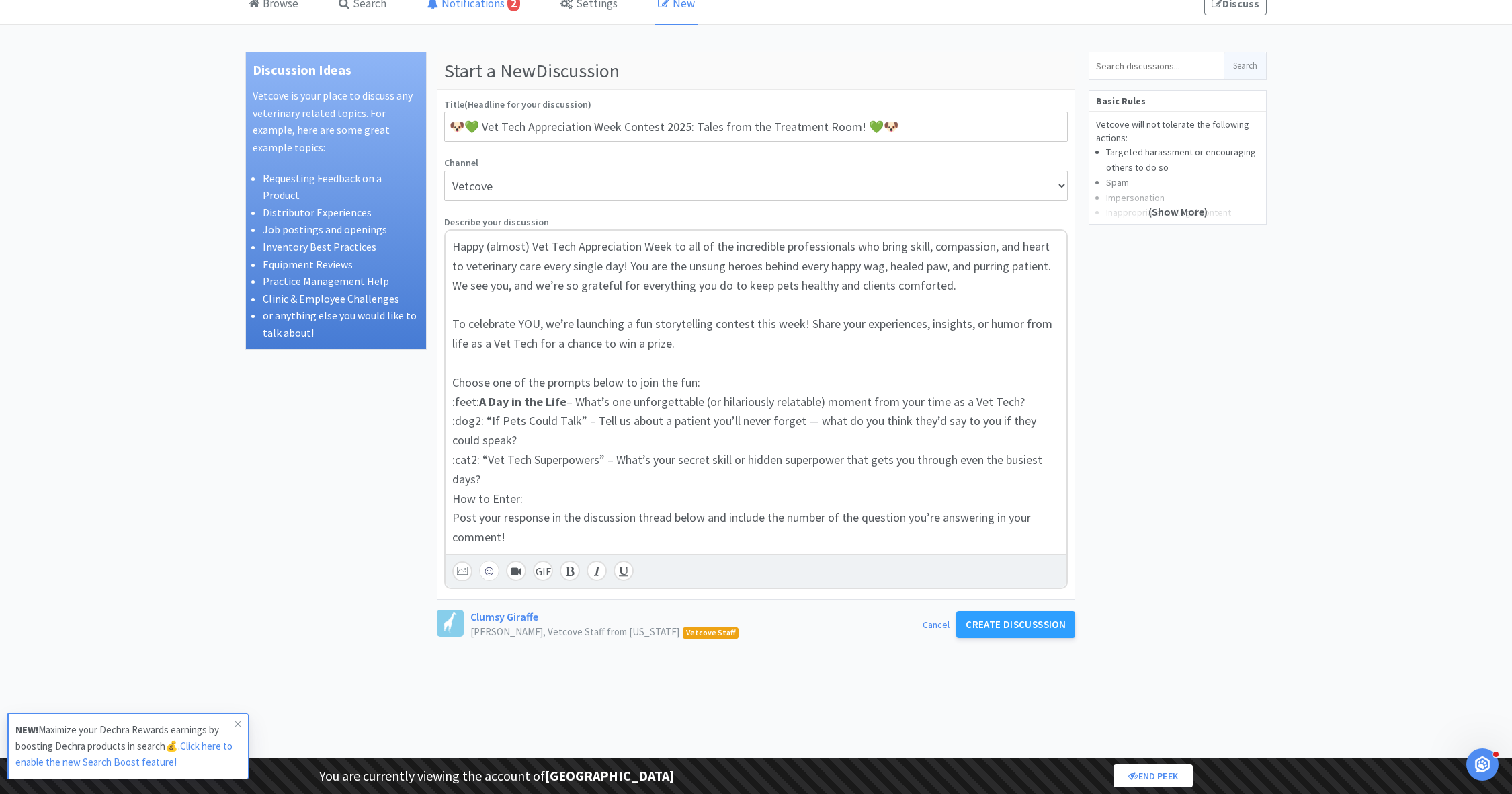
scroll to position [71, 0]
drag, startPoint x: 671, startPoint y: 245, endPoint x: 531, endPoint y: 243, distance: 140.0
click at [531, 243] on span "Happy (almost) Vet Tech Appreciation Week to all of the incredible professional…" at bounding box center [753, 266] width 601 height 55
click at [566, 567] on icon at bounding box center [569, 571] width 8 height 11
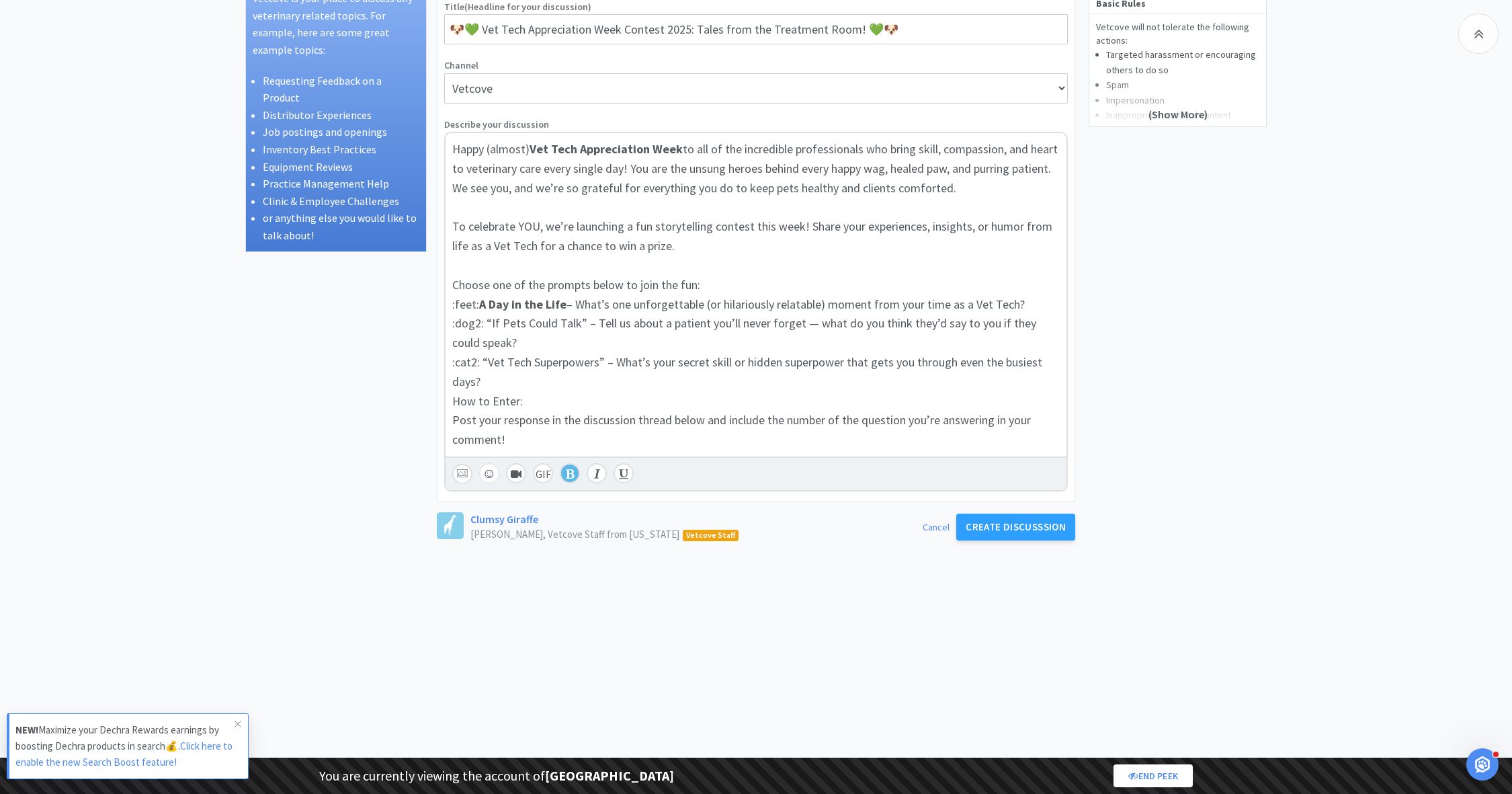
scroll to position [186, 0]
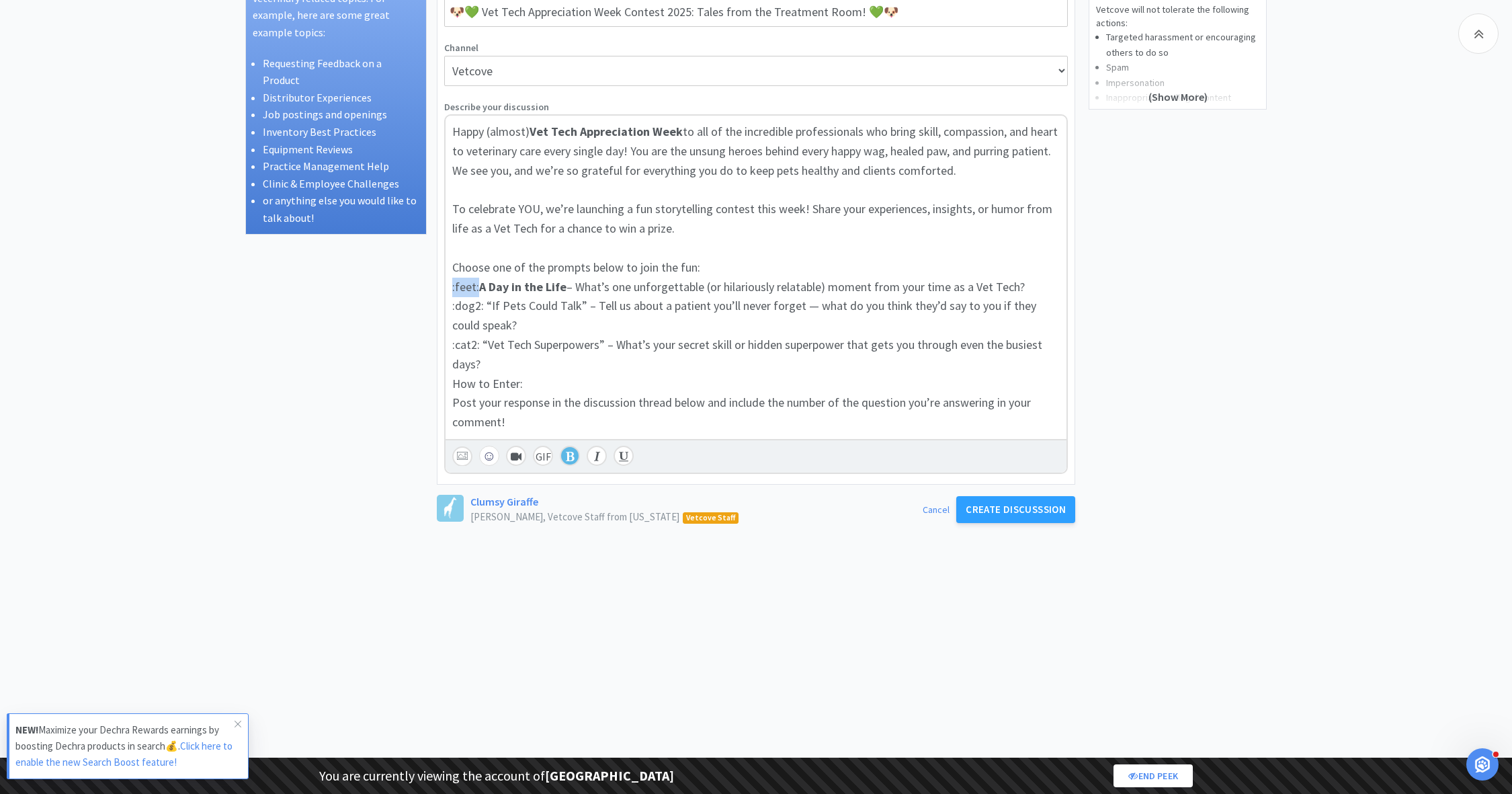
drag, startPoint x: 478, startPoint y: 287, endPoint x: 431, endPoint y: 287, distance: 47.0
click at [431, 287] on div "Discussion Ideas Vetcove is your place to discuss any veterinary related topics…" at bounding box center [756, 405] width 1022 height 938
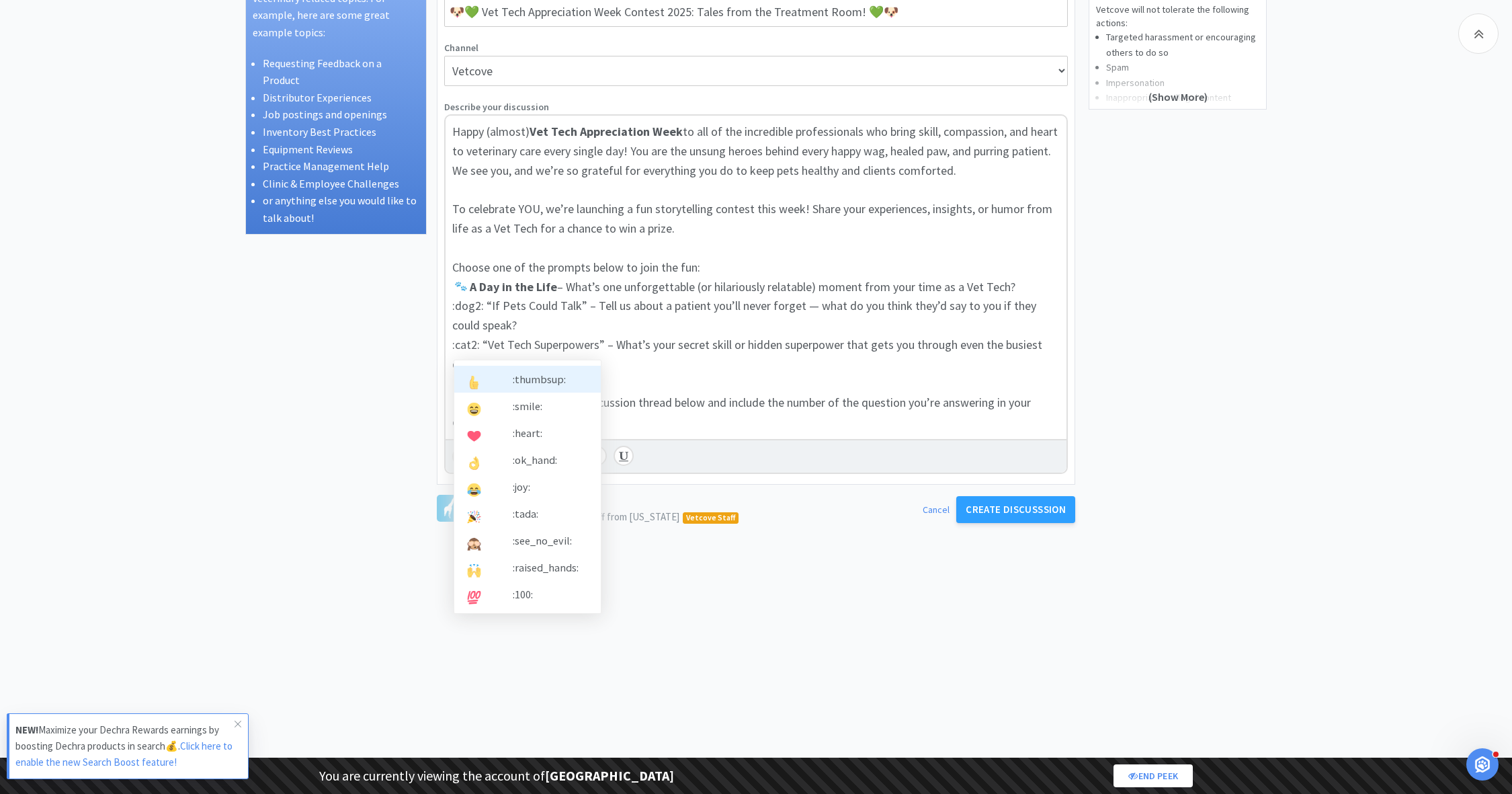
click at [517, 308] on span ": “If Pets Could Talk” – Tell us about a patient you’ll never forget — what do …" at bounding box center [746, 316] width 587 height 35
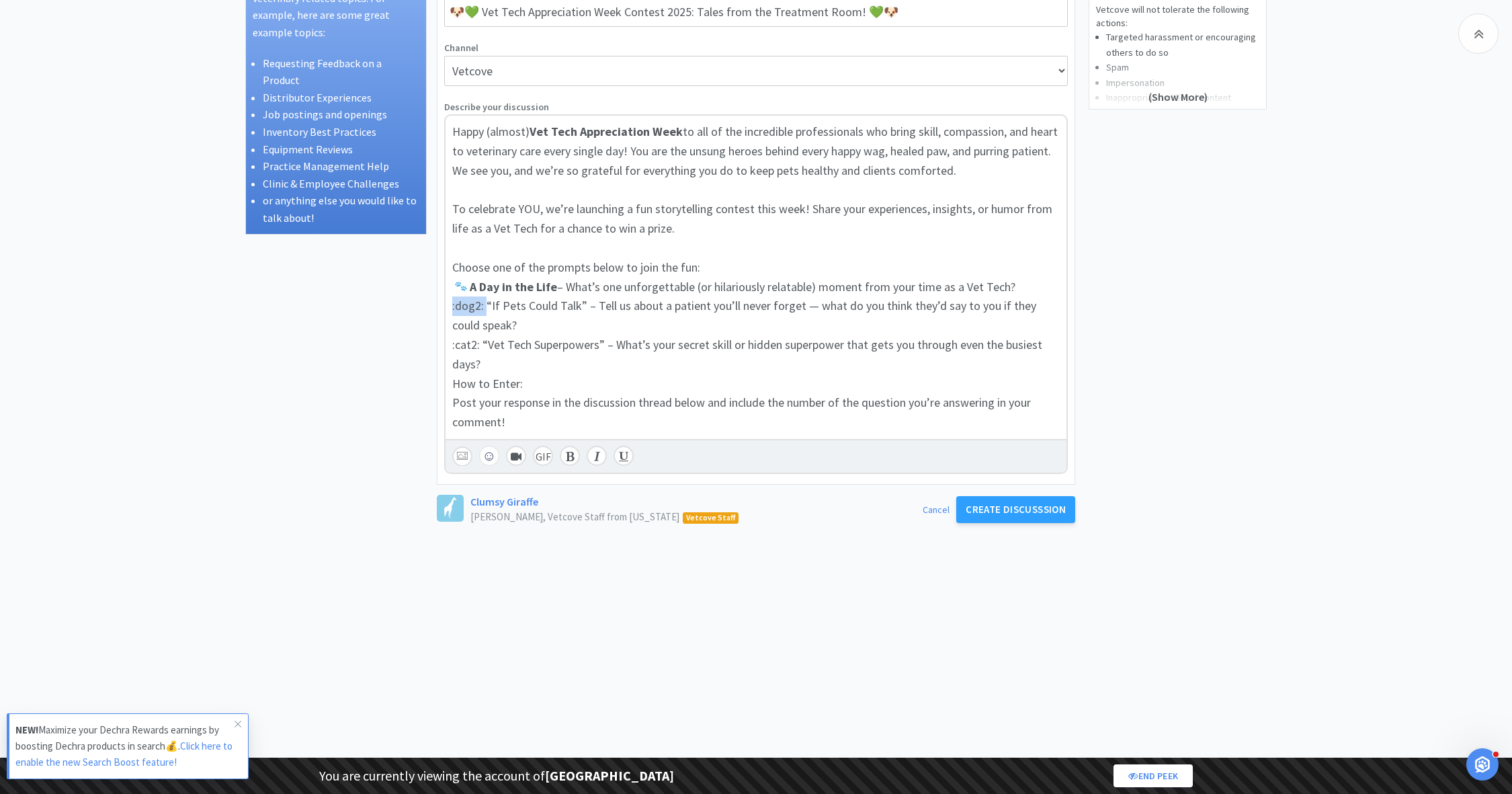
drag, startPoint x: 484, startPoint y: 306, endPoint x: 433, endPoint y: 306, distance: 51.0
click at [433, 306] on div "Discussion Ideas Vetcove is your place to discuss any veterinary related topics…" at bounding box center [756, 405] width 1022 height 938
click at [470, 304] on span "“If Pets Could Talk” – Tell us about a patient you’ll never forget — what do yo…" at bounding box center [750, 316] width 594 height 35
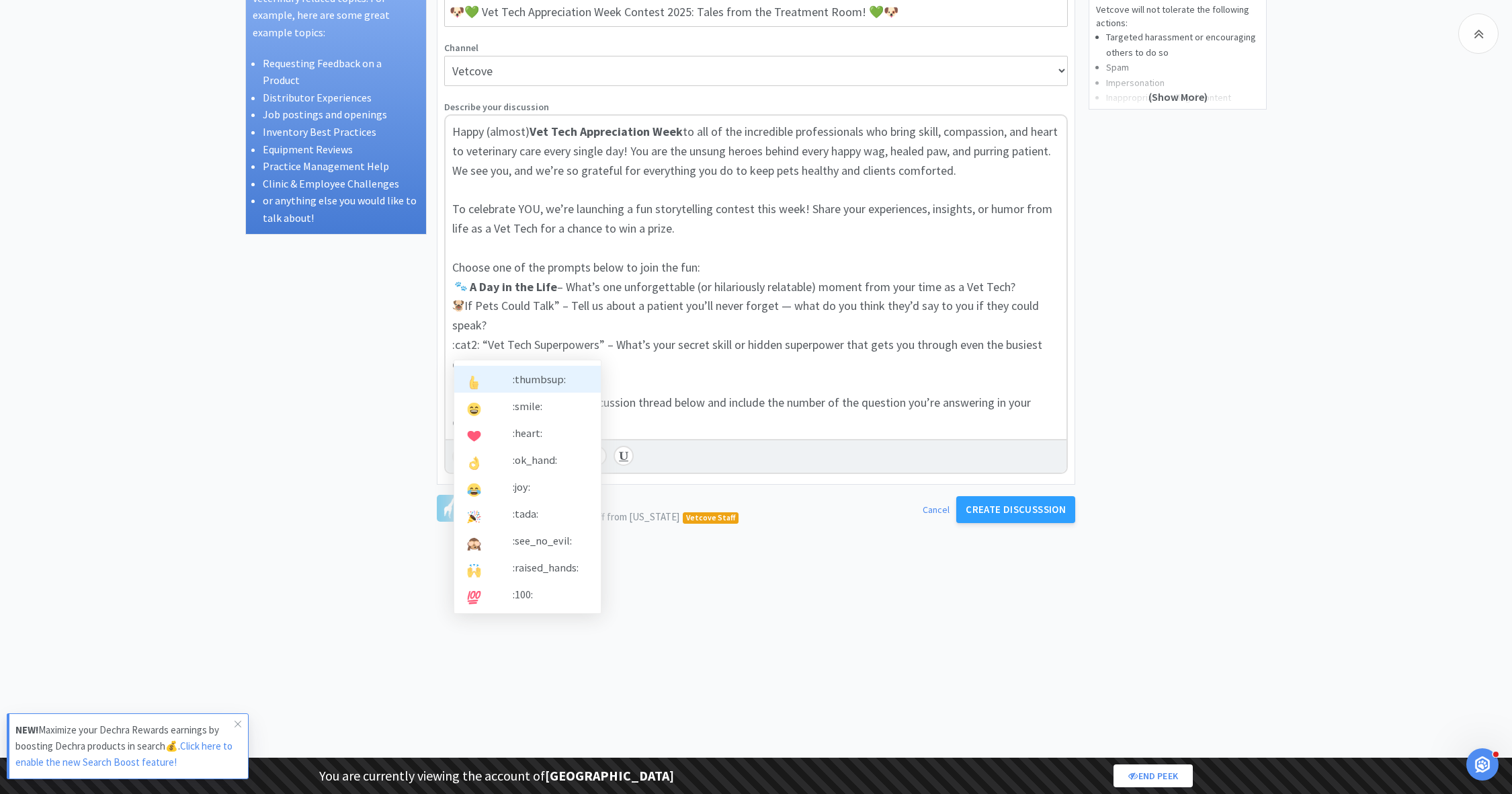
click at [553, 304] on span "If Pets Could Talk” – Tell us about a patient you’ll never forget — what do you…" at bounding box center [746, 316] width 589 height 35
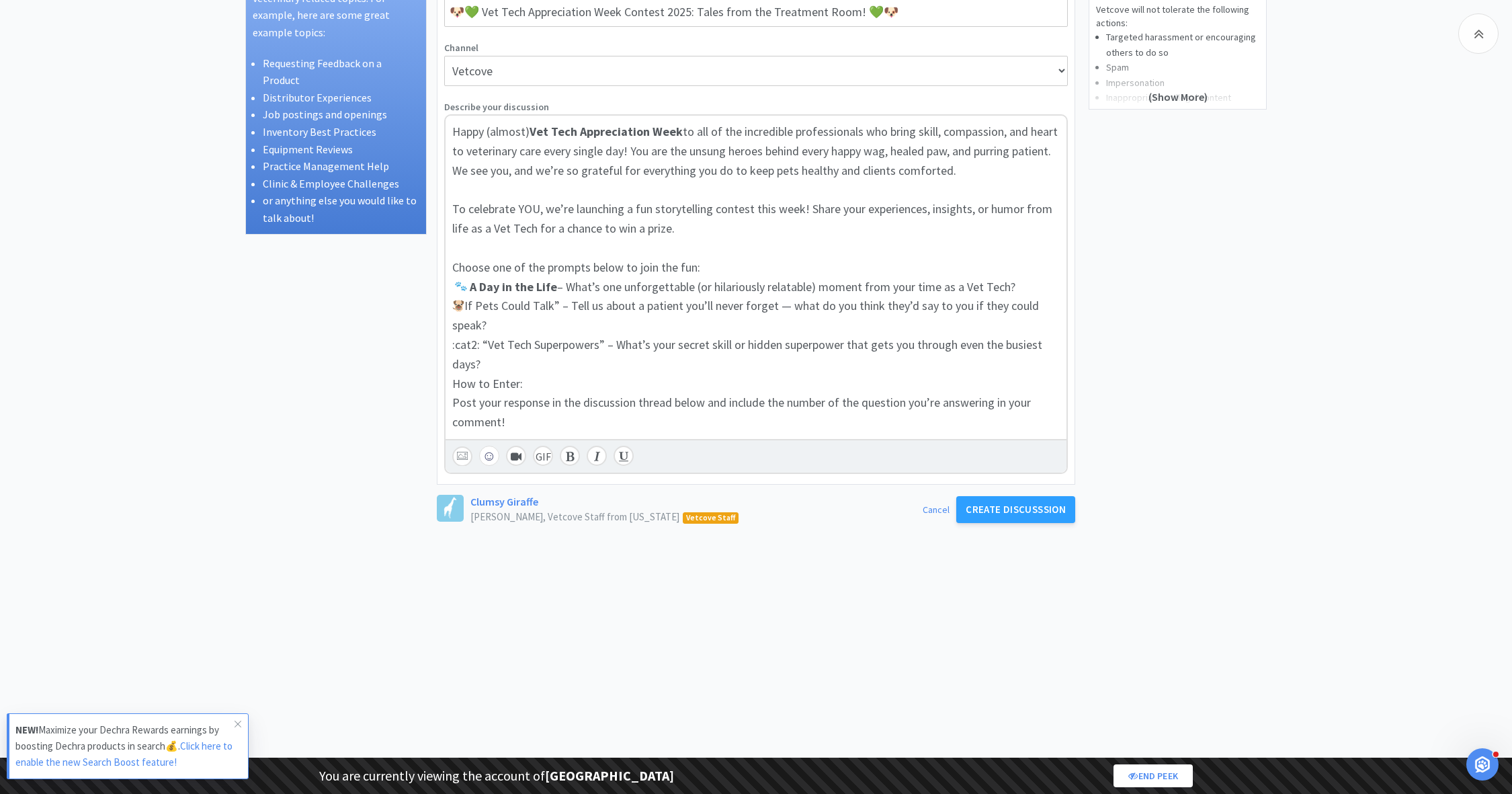
click at [553, 302] on span "If Pets Could Talk” – Tell us about a patient you’ll never forget — what do you…" at bounding box center [746, 316] width 589 height 35
drag, startPoint x: 466, startPoint y: 304, endPoint x: 551, endPoint y: 304, distance: 85.0
click at [552, 304] on span "If Pets Could Talk – Tell us about a patient you’ll never forget — what do you …" at bounding box center [744, 316] width 584 height 35
click at [567, 454] on icon at bounding box center [569, 456] width 8 height 11
drag, startPoint x: 480, startPoint y: 343, endPoint x: 442, endPoint y: 344, distance: 38.0
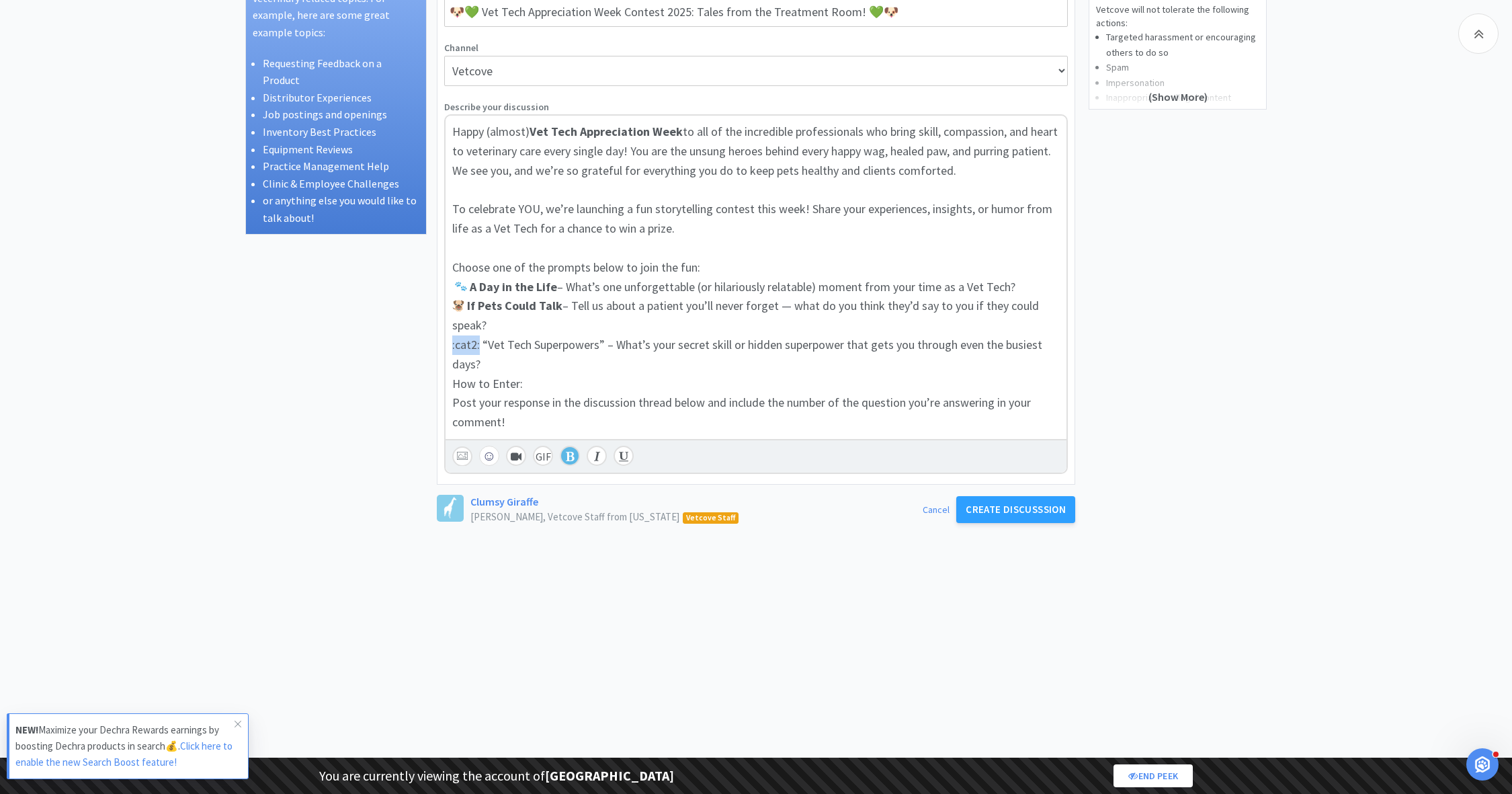
click at [442, 343] on div "Title (Headline for your discussion) 🐶💚 Vet Tech Appreciation Week Contest 2025…" at bounding box center [756, 229] width 637 height 509
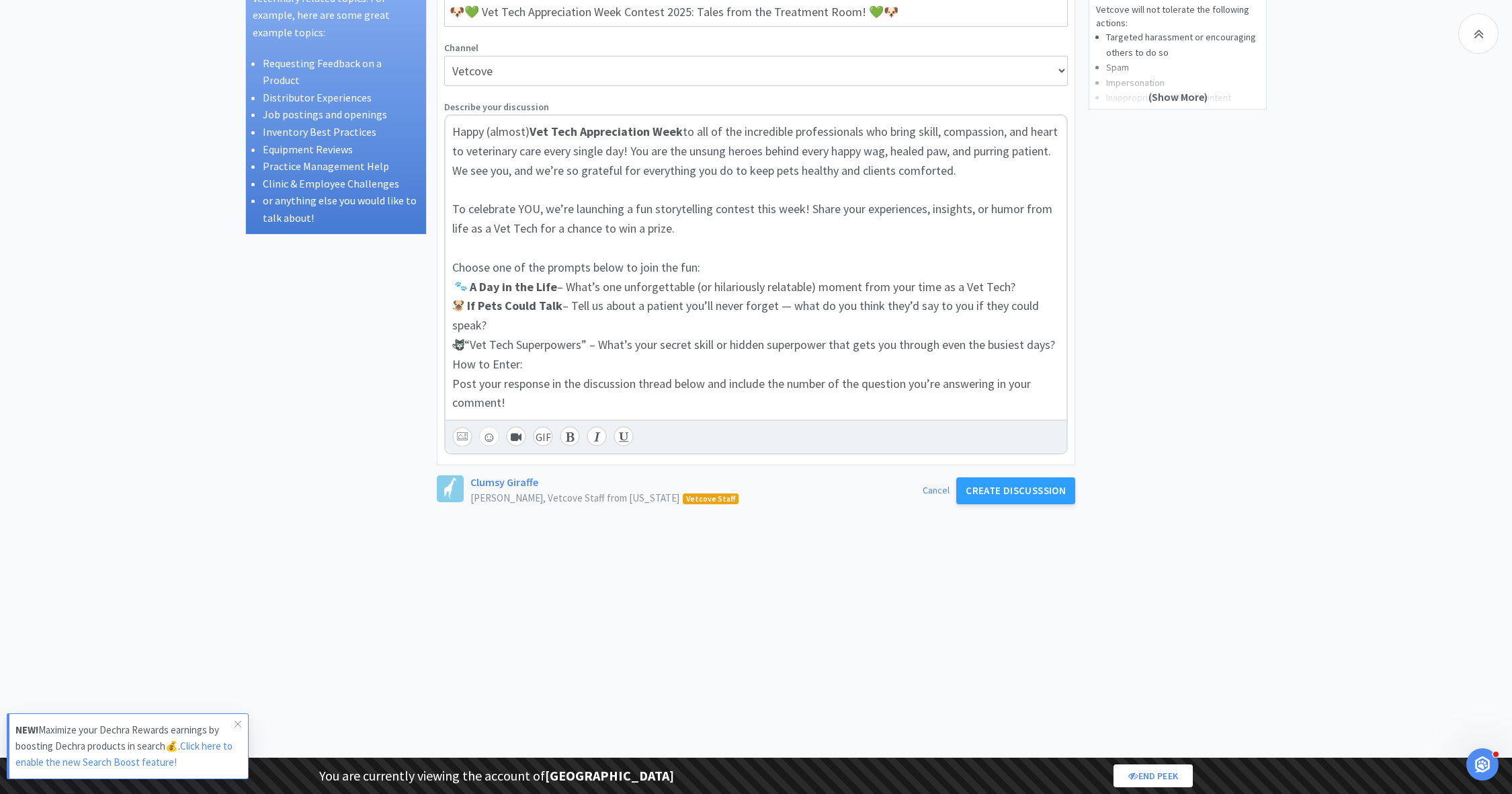
click at [471, 343] on span "“Vet Tech Superpowers” – What’s your secret skill or hidden superpower that get…" at bounding box center [759, 345] width 591 height 15
click at [581, 341] on span "Vet Tech Superpowers” – What’s your secret skill or hidden superpower that gets…" at bounding box center [757, 345] width 585 height 15
drag, startPoint x: 576, startPoint y: 341, endPoint x: 463, endPoint y: 344, distance: 113.0
click at [464, 344] on span "Vet Tech Superpowers – What’s your secret skill or hidden superpower that gets …" at bounding box center [754, 345] width 580 height 15
click at [568, 436] on icon at bounding box center [569, 437] width 8 height 11
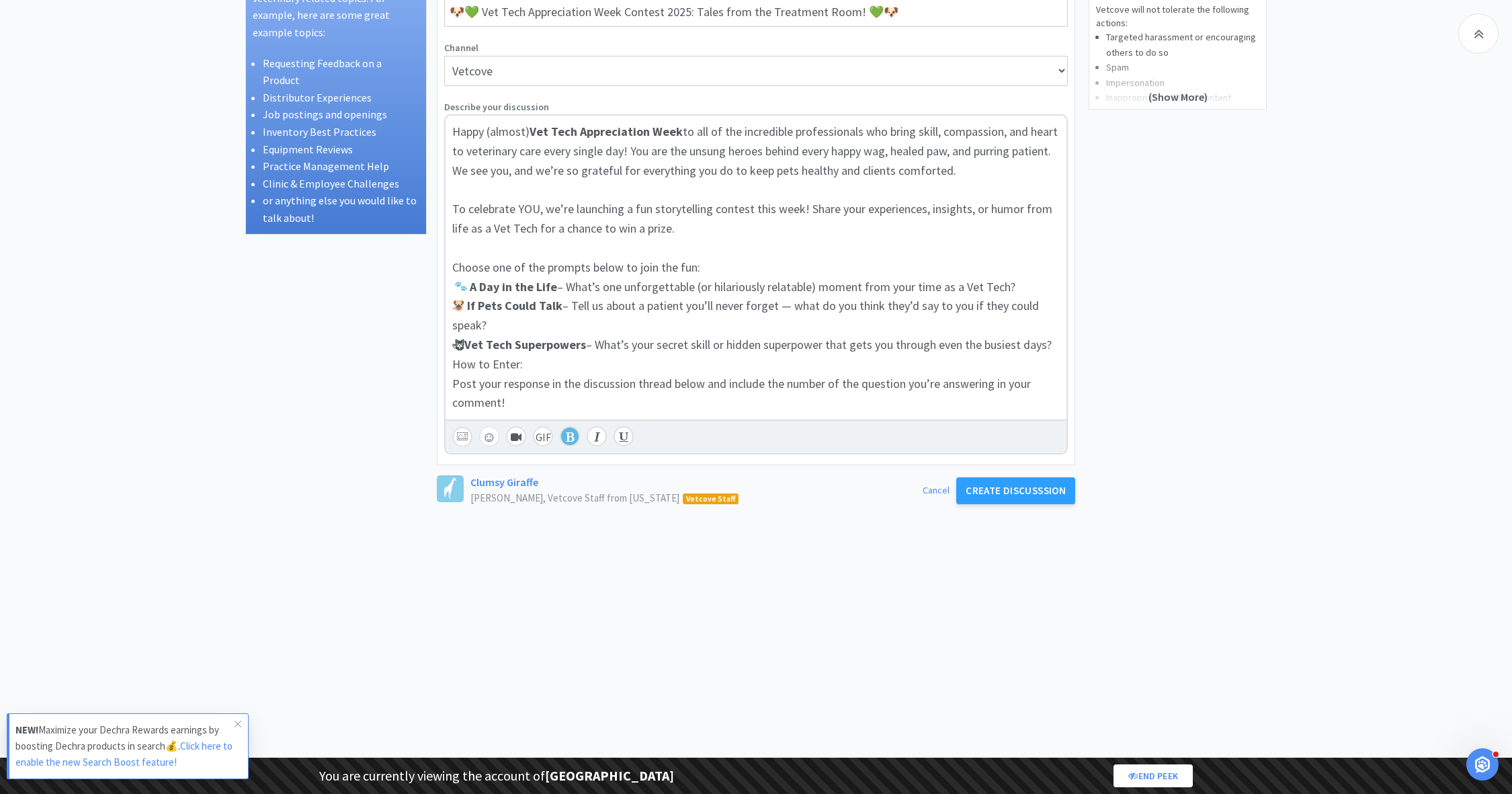
click at [571, 395] on div "Post your response in the discussion thread below and include the number of the…" at bounding box center [756, 393] width 607 height 39
click at [453, 287] on span at bounding box center [454, 287] width 3 height 15
click at [453, 362] on span "How to Enter:" at bounding box center [487, 364] width 71 height 15
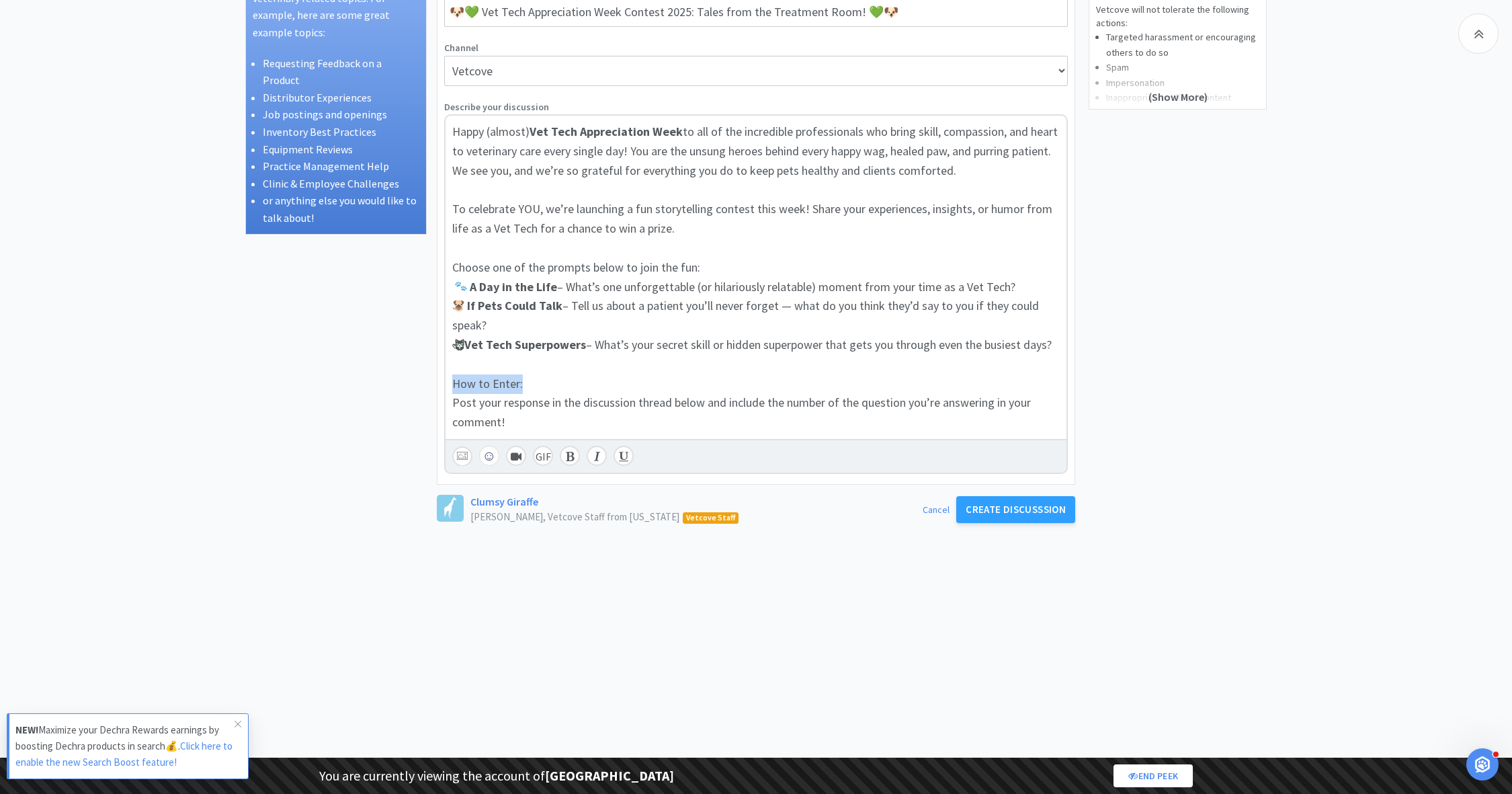
drag, startPoint x: 528, startPoint y: 383, endPoint x: 427, endPoint y: 383, distance: 101.0
click at [427, 383] on div "Discussion Ideas Vetcove is your place to discuss any veterinary related topics…" at bounding box center [756, 405] width 1022 height 938
click at [566, 457] on icon at bounding box center [569, 456] width 8 height 11
click at [535, 420] on div "Post your response in the discussion thread below and include the number of the…" at bounding box center [756, 412] width 607 height 39
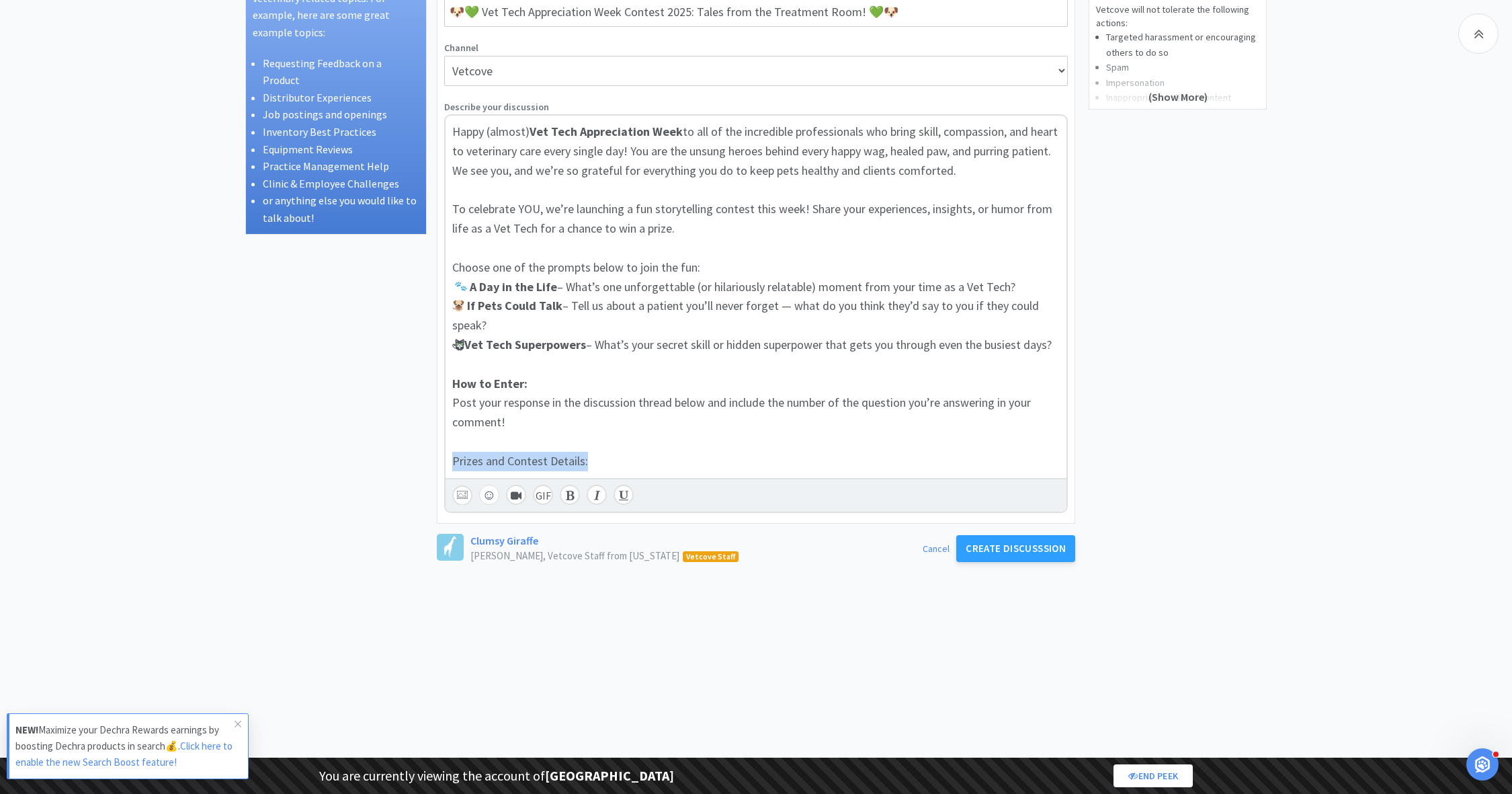
drag, startPoint x: 609, startPoint y: 458, endPoint x: 452, endPoint y: 458, distance: 157.0
click at [452, 458] on div "Prizes and Contest Details:" at bounding box center [756, 462] width 607 height 20
click at [566, 492] on icon at bounding box center [569, 495] width 8 height 11
click at [617, 460] on div "Prizes and Contest Details:" at bounding box center [756, 462] width 607 height 20
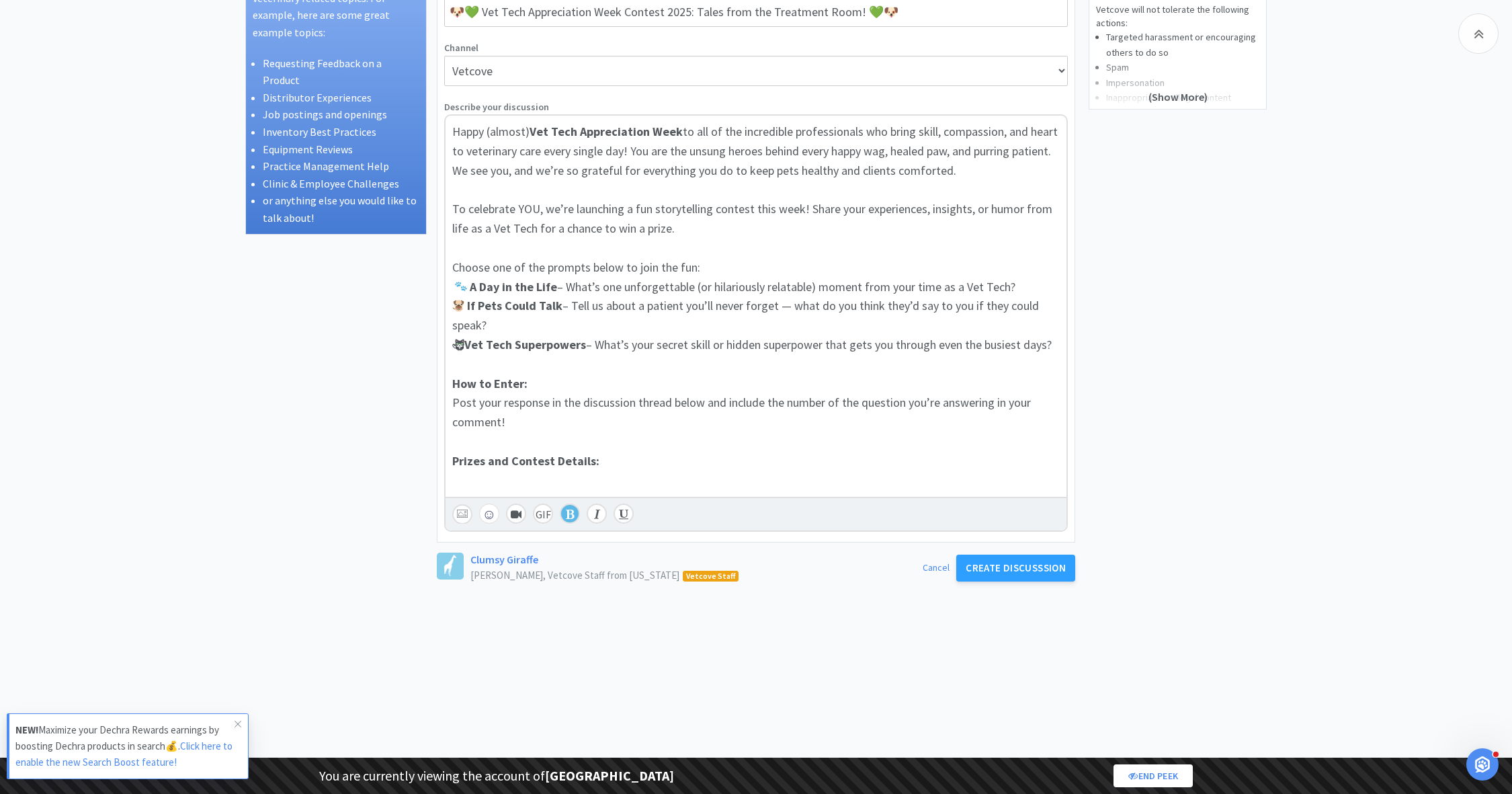
click at [569, 509] on icon at bounding box center [569, 514] width 8 height 11
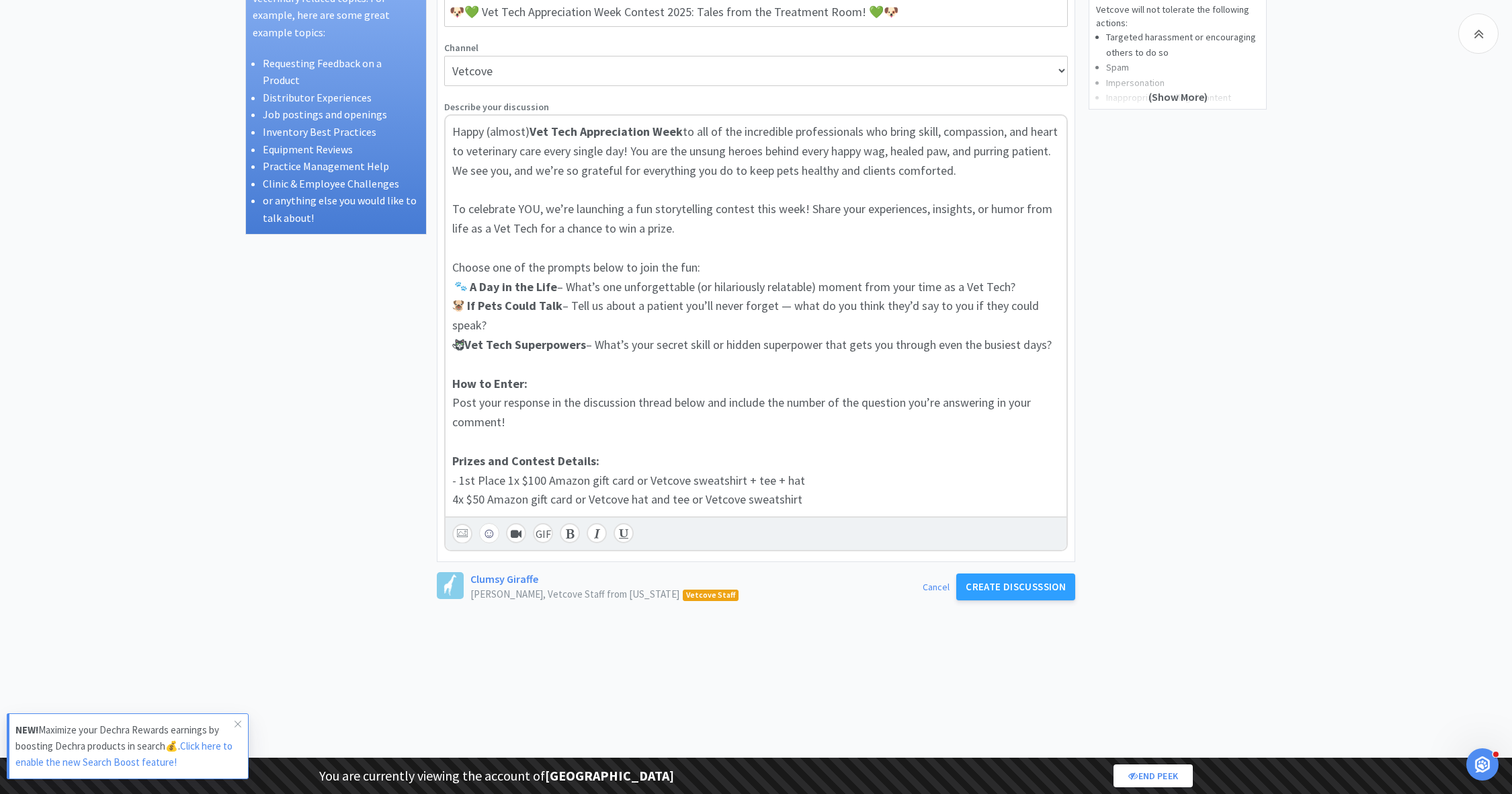
click at [480, 478] on span "- 1st Place 1x $100 Amazon gift card or Vetcove sweatshirt + tee + hat" at bounding box center [629, 480] width 353 height 15
click at [477, 478] on span "- 1st Place 1x $100 Amazon gift card or Vetcove sweatshirt + tee + hat" at bounding box center [629, 480] width 353 height 15
click at [504, 478] on span "- 1st Place 1x $100 Amazon gift card or Vetcove sweatshirt + tee + hat" at bounding box center [629, 480] width 353 height 15
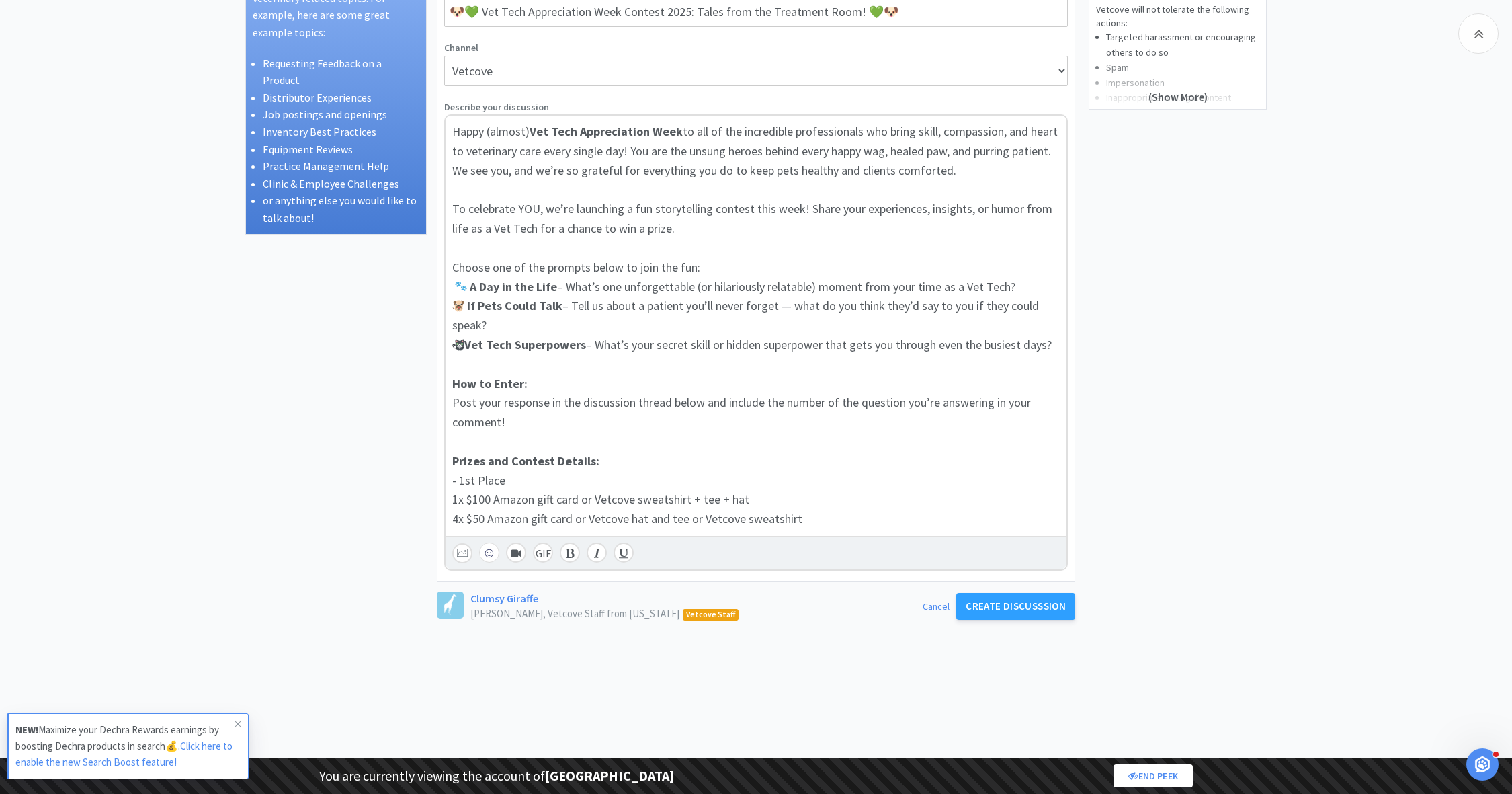
click at [491, 478] on span "- 1st Place" at bounding box center [479, 480] width 53 height 15
drag, startPoint x: 465, startPoint y: 500, endPoint x: 439, endPoint y: 500, distance: 26.0
click at [439, 500] on div "Title (Headline for your discussion) 🐶💚 Vet Tech Appreciation Week Contest 2025…" at bounding box center [756, 278] width 637 height 605
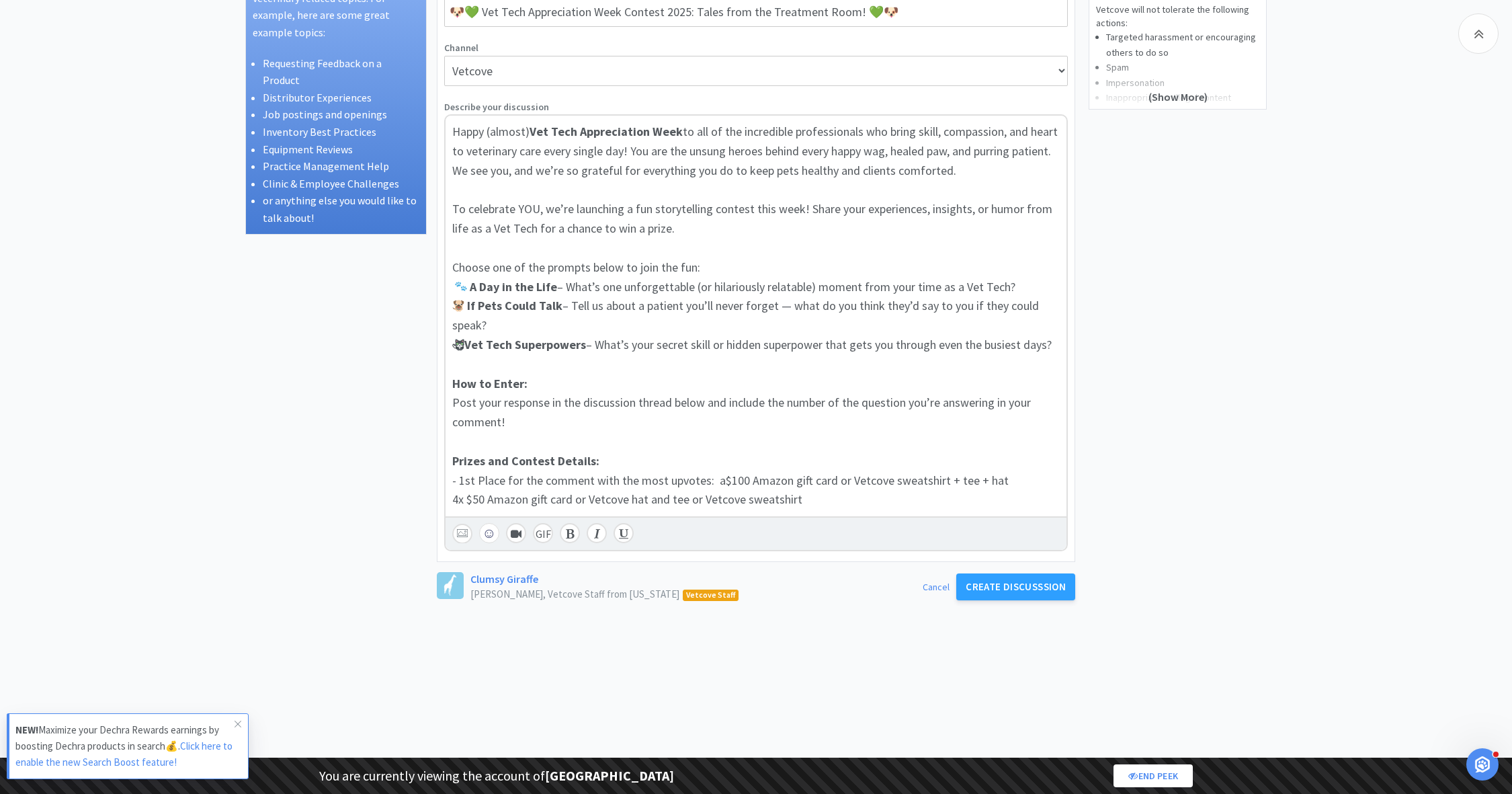
click at [710, 475] on span "- 1st Place for the comment with the most upvotes: a$100 Amazon gift card or Ve…" at bounding box center [731, 480] width 556 height 15
click at [715, 478] on span "- 1st Place for the comment with the most upvotes: a$100 Amazon gift card or Ve…" at bounding box center [729, 480] width 553 height 15
click at [894, 480] on span "- 1st Place for the comment with the most upvotes: a $100 Amazon gift card or V…" at bounding box center [731, 480] width 556 height 15
click at [889, 478] on span "- 1st Place for the comment with the most upvotes: a $100 Amazon gift card or V…" at bounding box center [731, 480] width 556 height 15
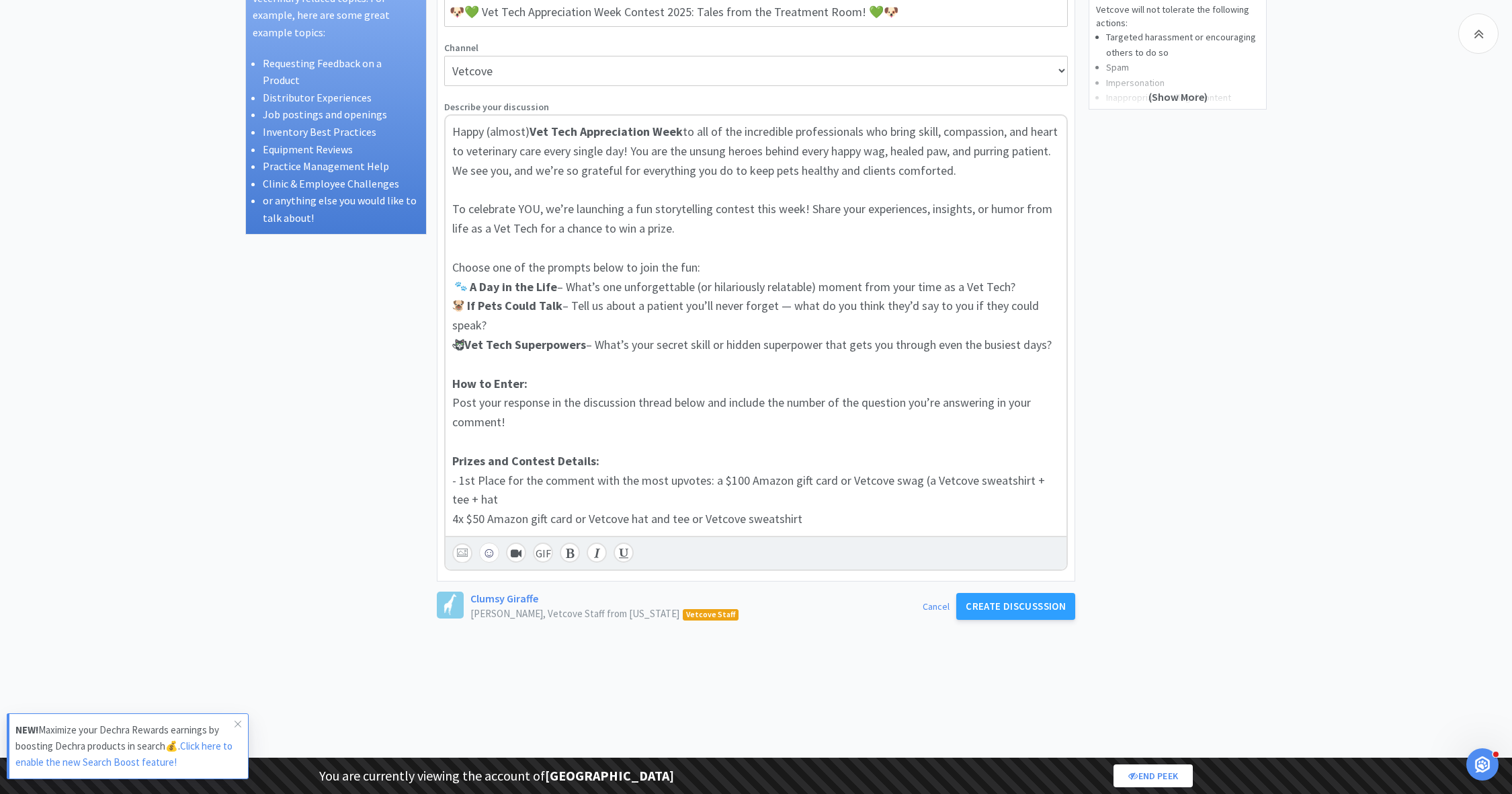
click at [1023, 479] on span "- 1st Place for the comment with the most upvotes: a $100 Amazon gift card or V…" at bounding box center [750, 490] width 595 height 35
click at [1029, 478] on span "- 1st Place for the comment with the most upvotes: a $100 Amazon gift card or V…" at bounding box center [750, 490] width 595 height 35
click at [1048, 478] on span "- 1st Place for the comment with the most upvotes: a $100 Amazon gift card or V…" at bounding box center [756, 490] width 608 height 35
click at [541, 501] on div "- 1st Place for the comment with the most upvotes: a $100 Amazon gift card or V…" at bounding box center [756, 491] width 607 height 39
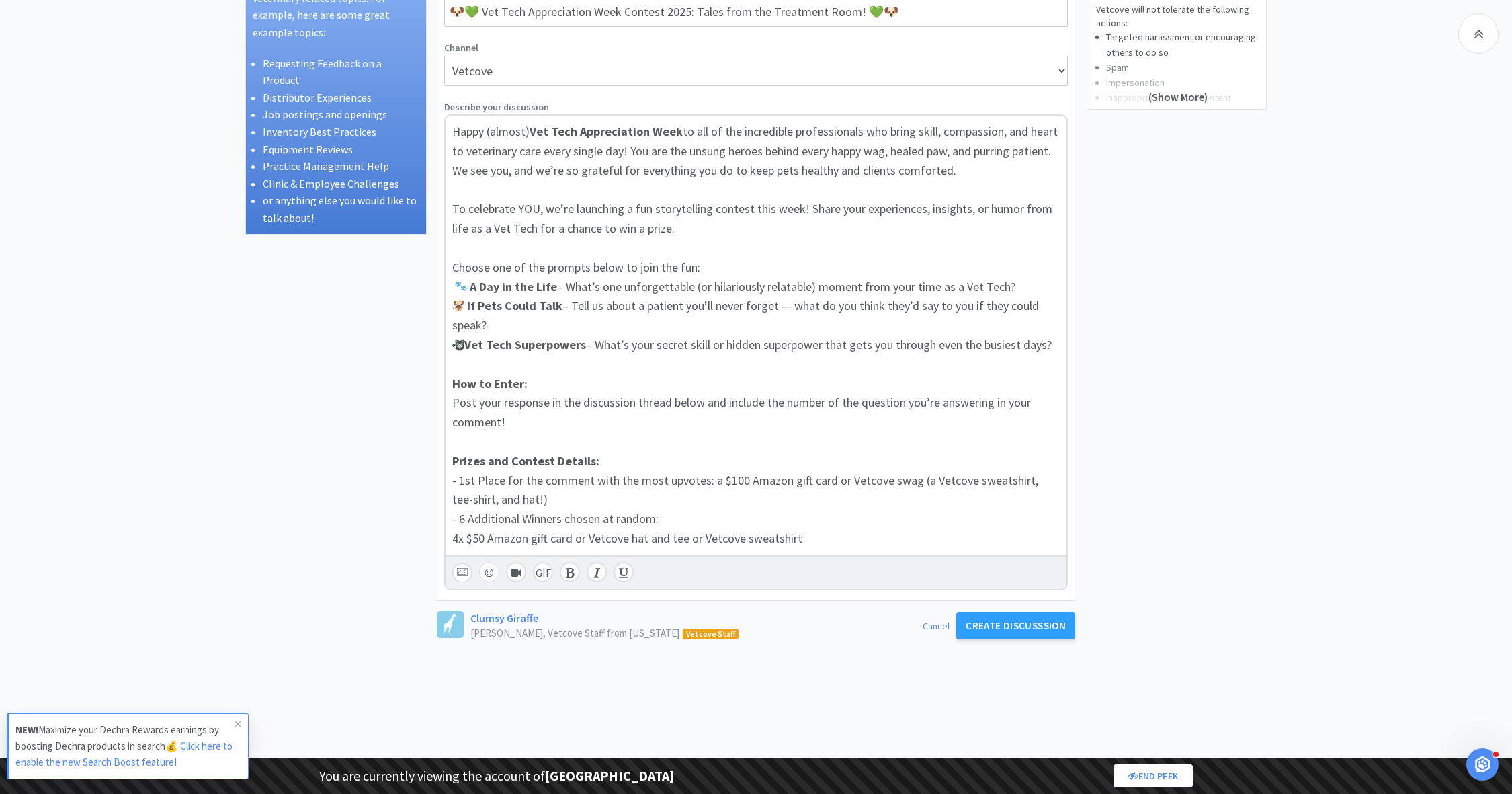
click at [705, 526] on div "- 6 Additional Winners chosen at random:" at bounding box center [756, 519] width 607 height 20
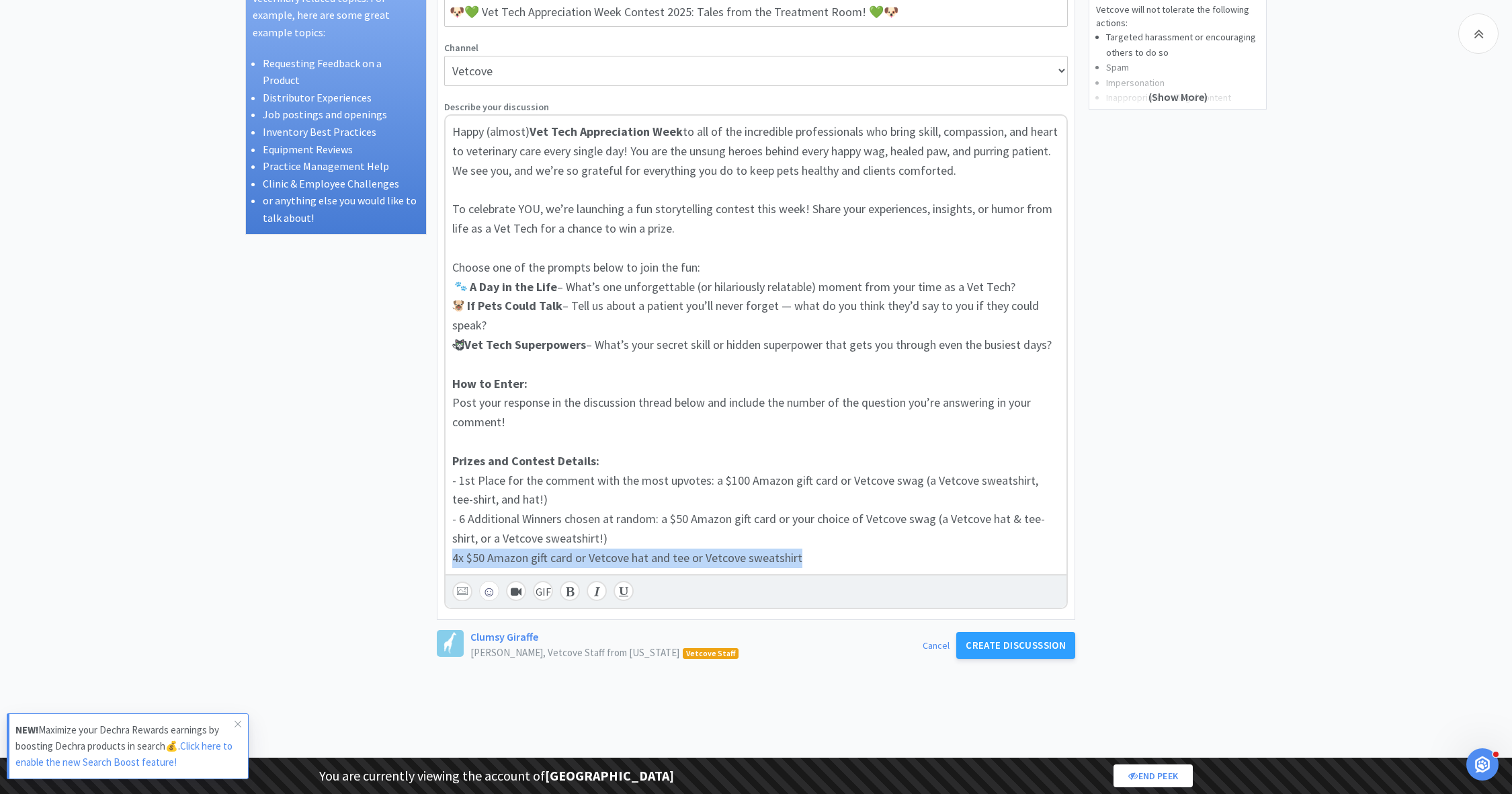
drag, startPoint x: 807, startPoint y: 557, endPoint x: 436, endPoint y: 564, distance: 371.1
click at [436, 564] on div "Discussion Ideas Vetcove is your place to discuss any veterinary related topics…" at bounding box center [756, 473] width 1022 height 1073
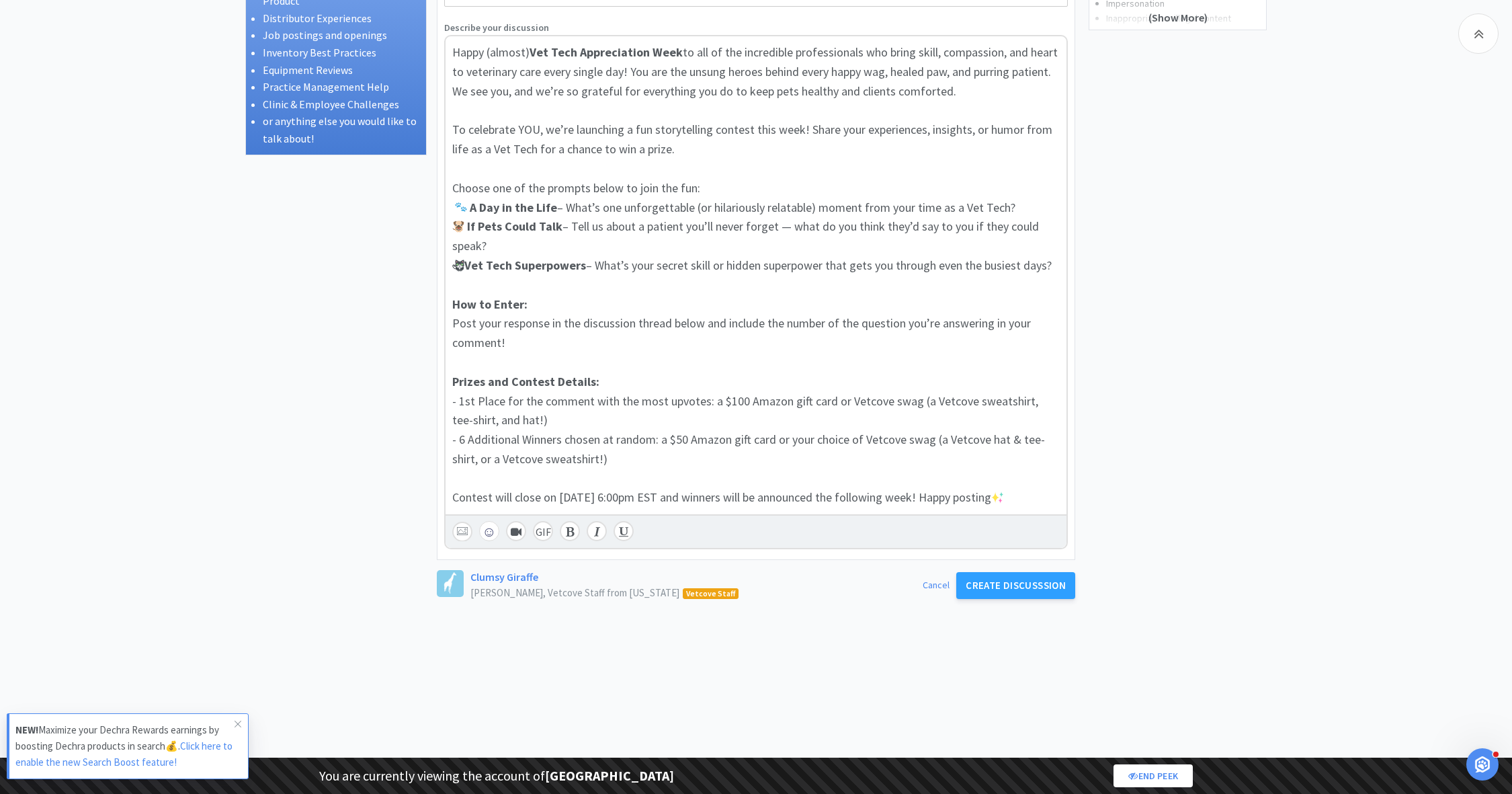
scroll to position [267, 0]
click at [813, 498] on span "Contest will close on October 17th at 6:00pm EST and winners will be announced …" at bounding box center [721, 496] width 539 height 15
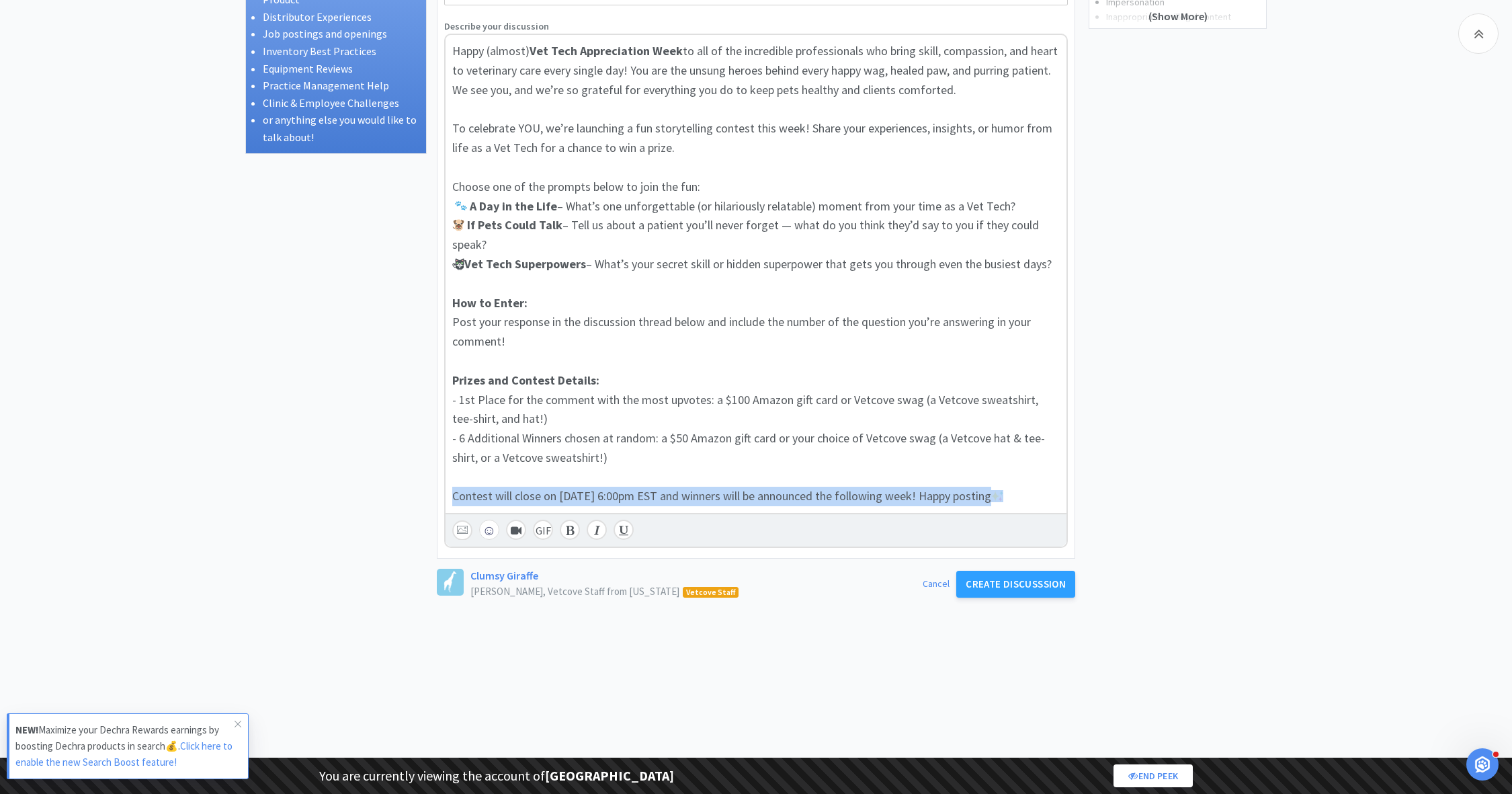
click at [813, 498] on span "Contest will close on October 17th at 6:00pm EST and winners will be announced …" at bounding box center [721, 496] width 539 height 15
click at [566, 530] on div "Happy (almost) Vet Tech Appreciation Week to all of the incredible professional…" at bounding box center [756, 291] width 623 height 514
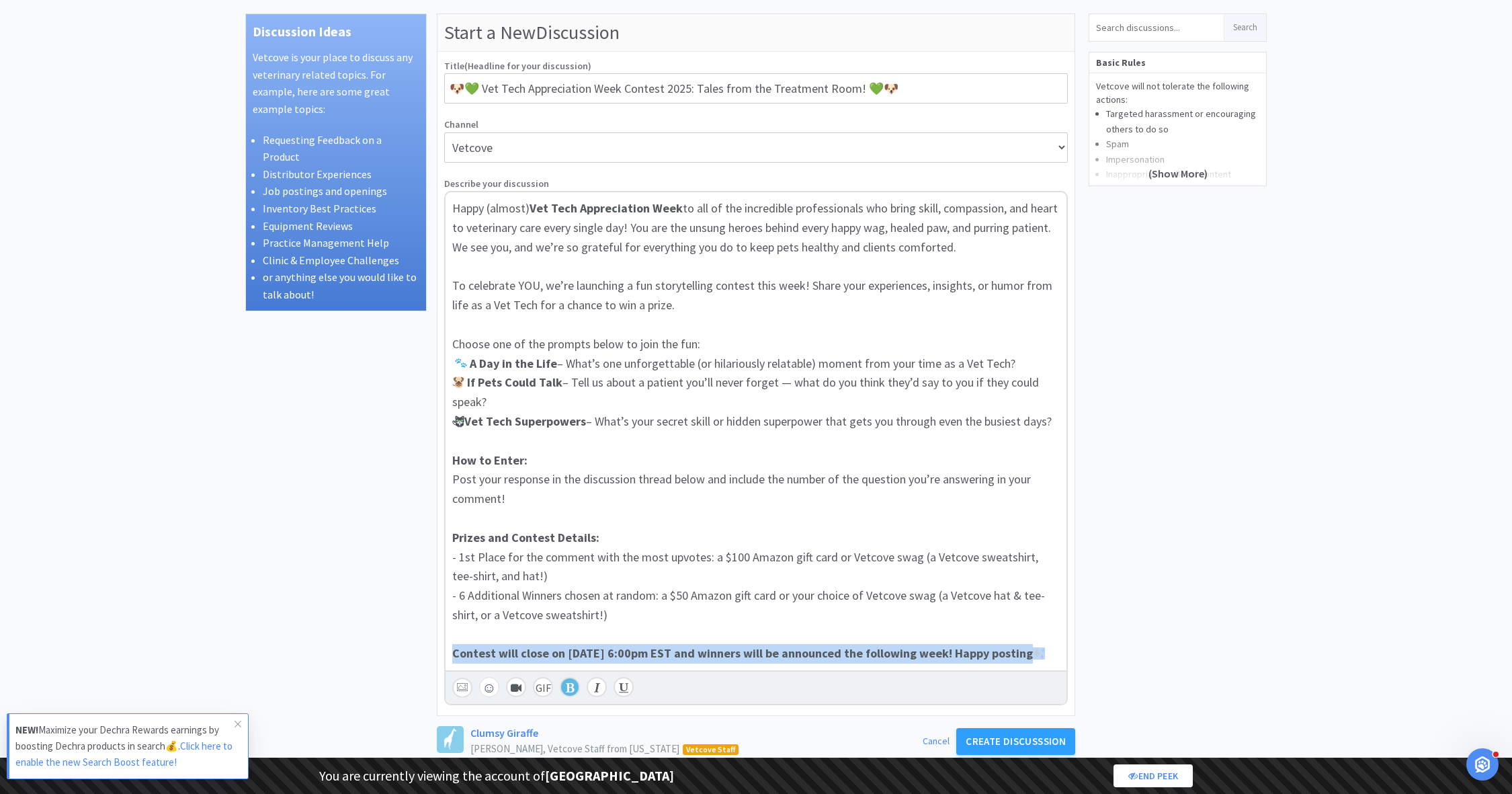
scroll to position [112, 0]
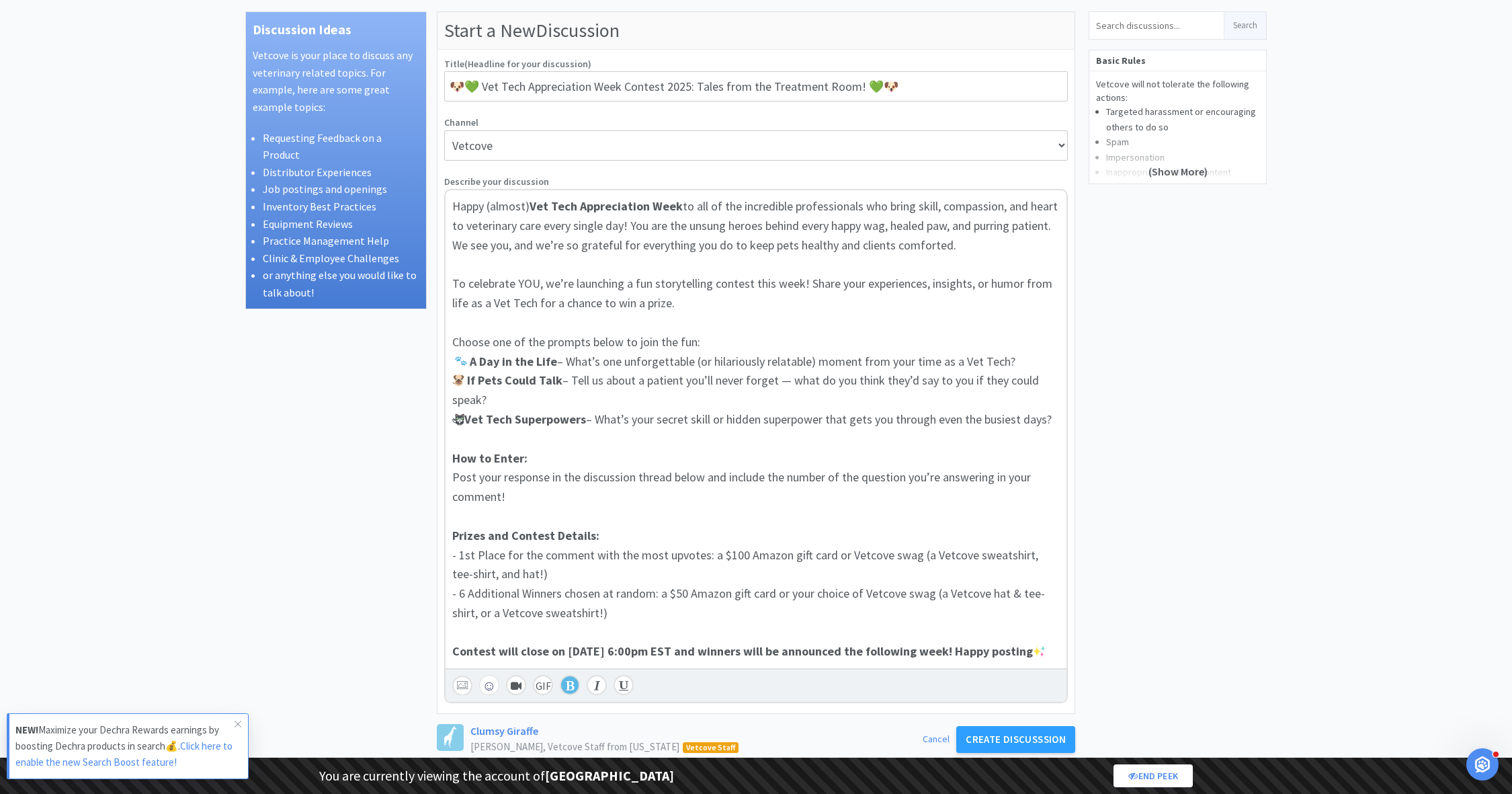
click at [764, 284] on span "To celebrate YOU, we’re launching a fun storytelling contest this week! Share y…" at bounding box center [753, 293] width 603 height 35
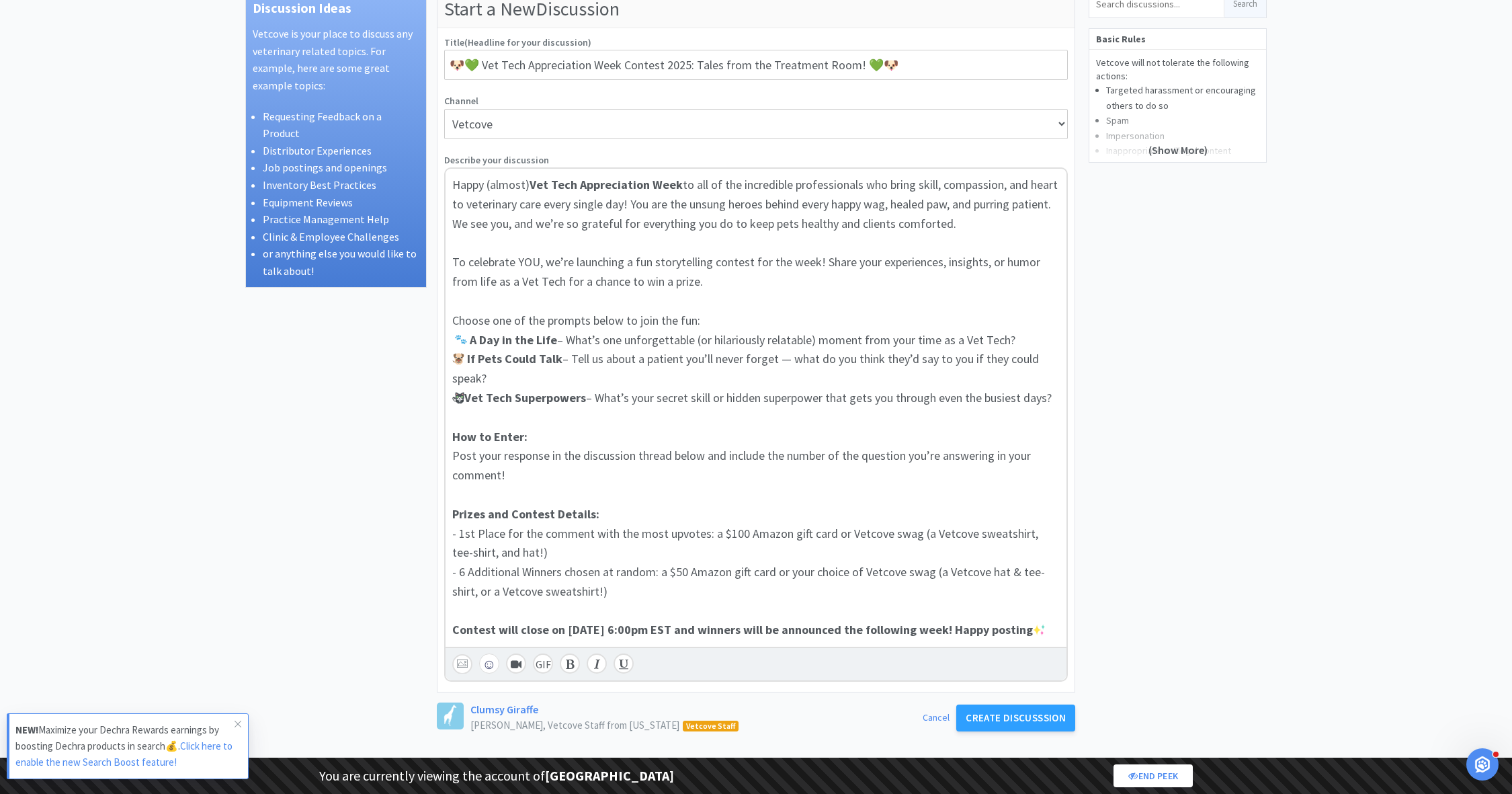
scroll to position [135, 0]
click at [702, 303] on div at bounding box center [756, 300] width 607 height 20
click at [497, 319] on span "Choose one of the prompts below to join the fun:" at bounding box center [576, 319] width 248 height 15
click at [594, 669] on icon at bounding box center [597, 662] width 6 height 11
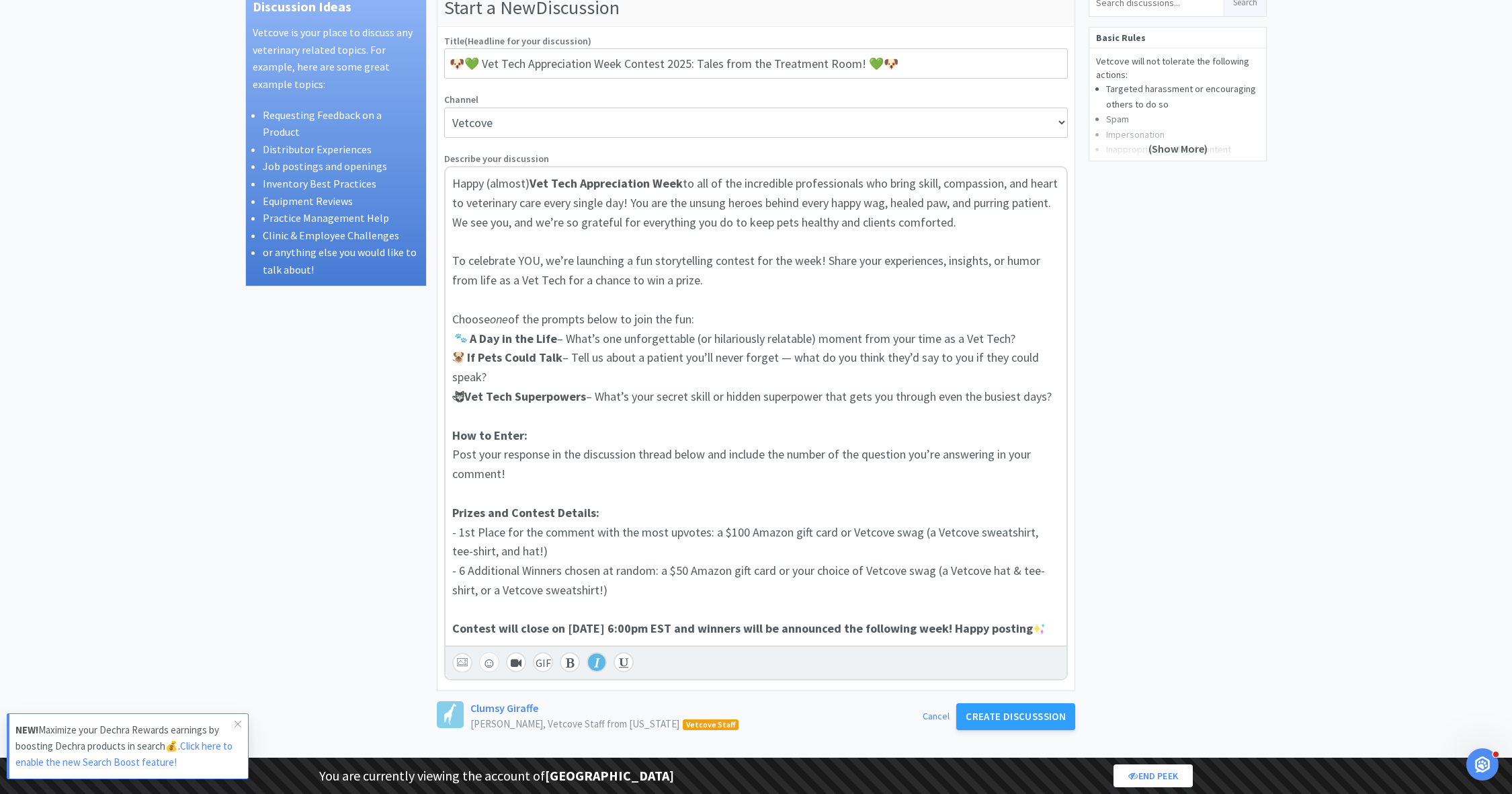
click at [448, 335] on div "Happy (almost) Vet Tech Appreciation Week to all of the incredible professional…" at bounding box center [756, 406] width 621 height 478
click at [449, 356] on div "Happy (almost) Vet Tech Appreciation Week to all of the incredible professional…" at bounding box center [756, 406] width 621 height 478
click at [447, 392] on div "Happy (almost) Vet Tech Appreciation Week to all of the incredible professional…" at bounding box center [756, 406] width 621 height 478
drag, startPoint x: 463, startPoint y: 356, endPoint x: 436, endPoint y: 356, distance: 27.0
click at [436, 356] on div "Discussion Ideas Vetcove is your place to discuss any veterinary related topics…" at bounding box center [756, 535] width 1022 height 1092
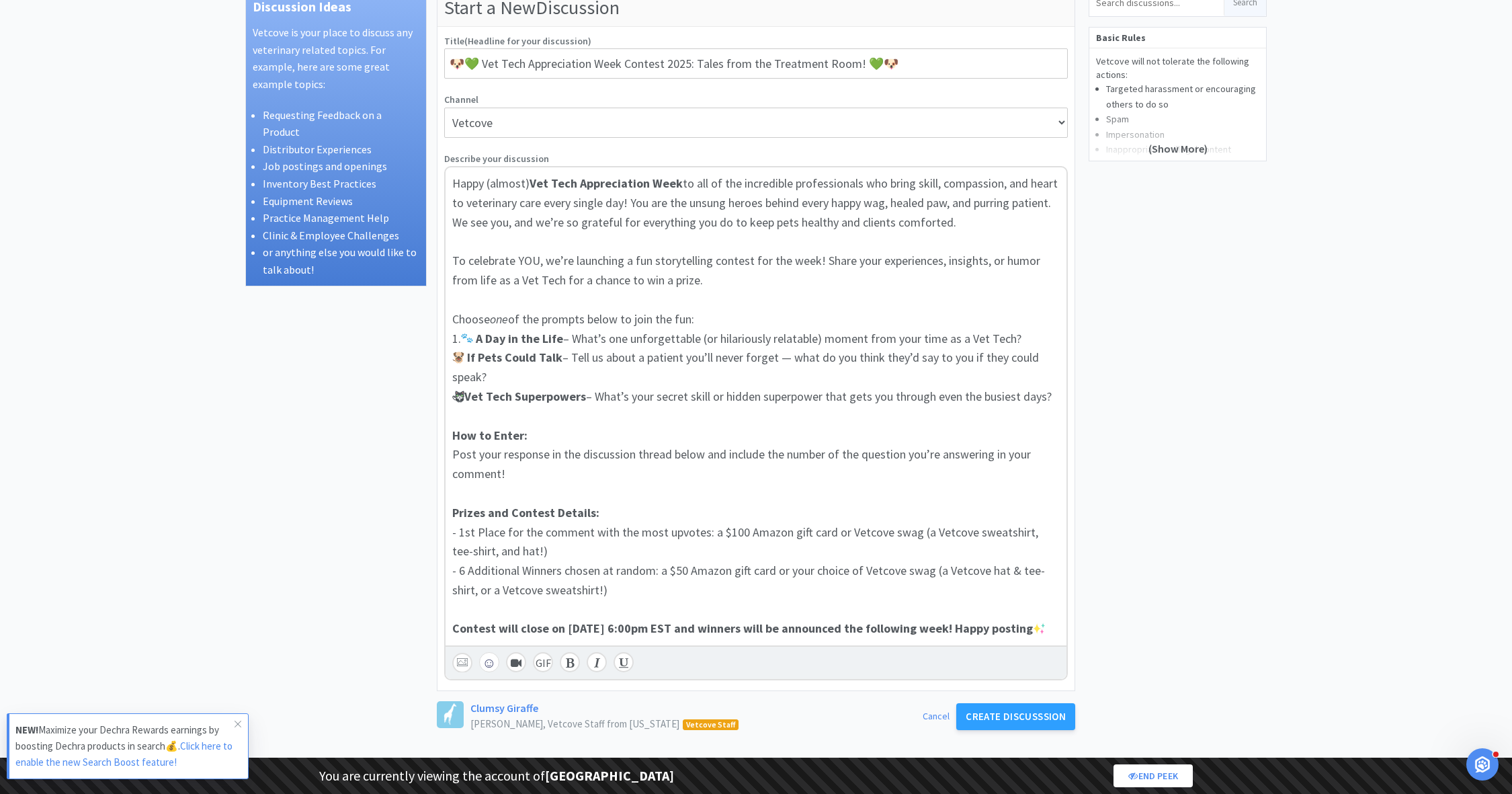
drag, startPoint x: 466, startPoint y: 338, endPoint x: 431, endPoint y: 338, distance: 35.0
click at [431, 338] on div "Discussion Ideas Vetcove is your place to discuss any veterinary related topics…" at bounding box center [756, 535] width 1022 height 1092
click at [804, 453] on span "Post your response in the discussion thread below and include the number of the…" at bounding box center [743, 464] width 582 height 35
drag, startPoint x: 824, startPoint y: 453, endPoint x: 903, endPoint y: 453, distance: 79.0
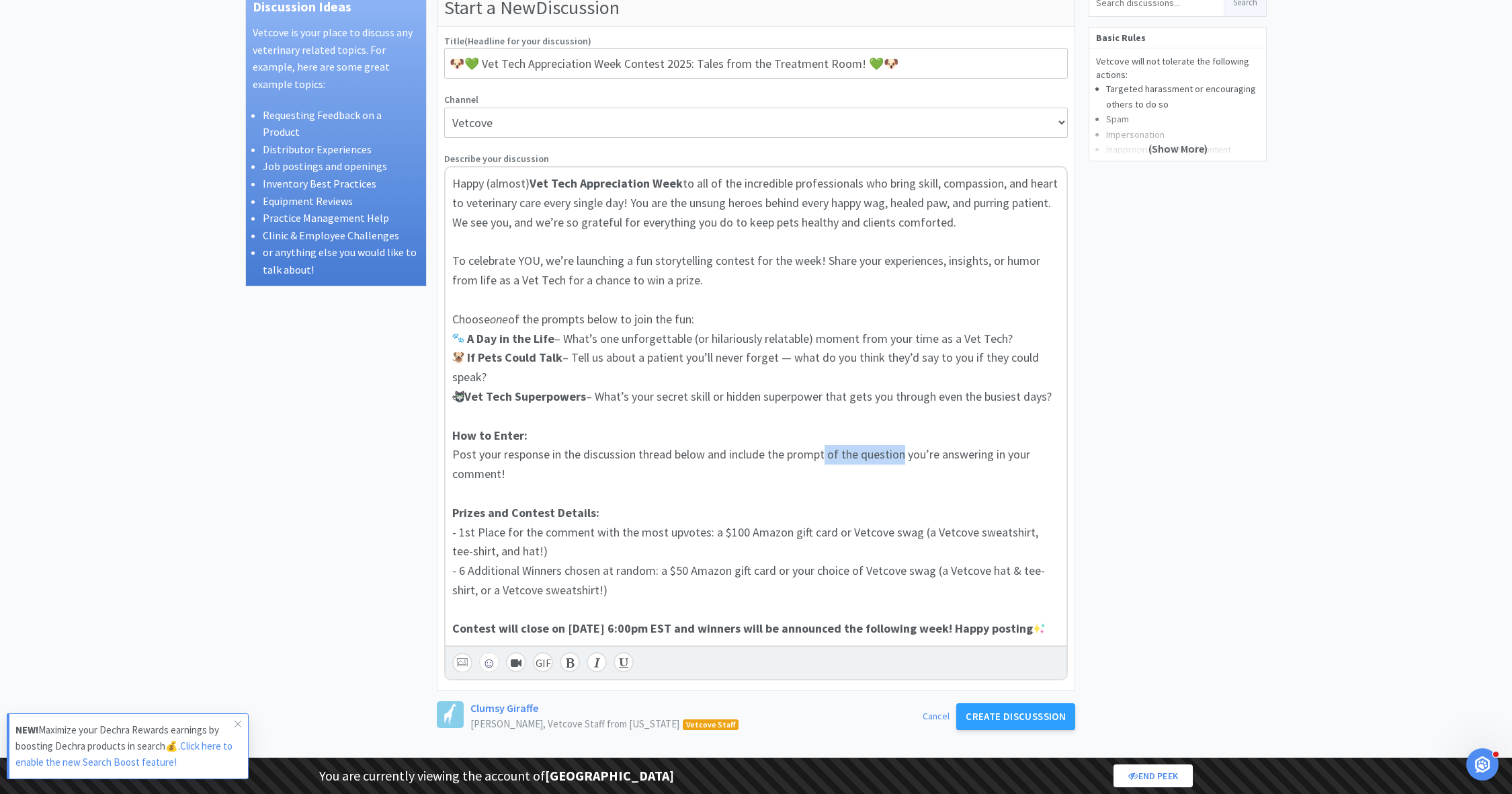
click at [903, 453] on span "Post your response in the discussion thread below and include the prompt of the…" at bounding box center [743, 464] width 581 height 35
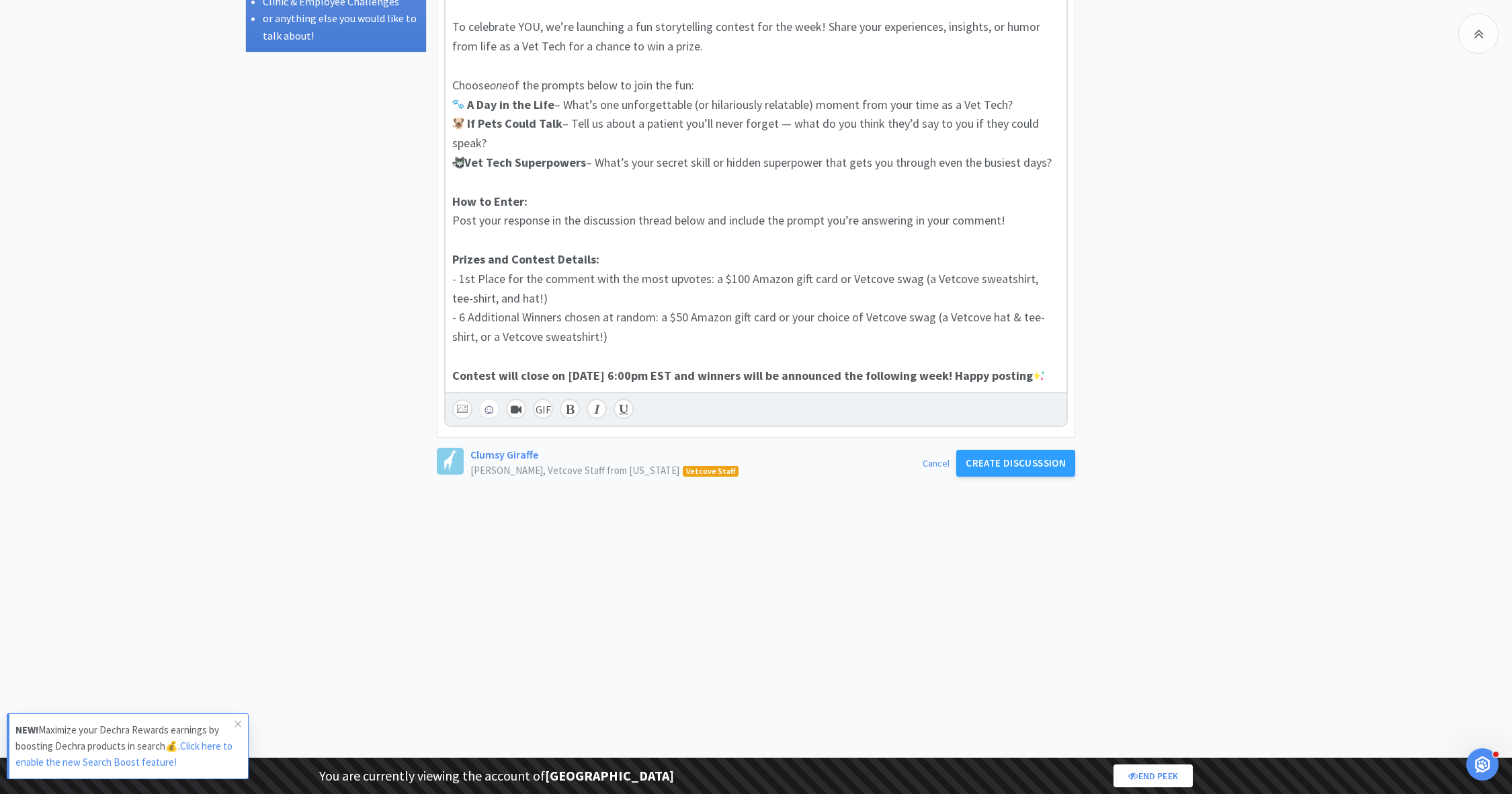
scroll to position [372, 0]
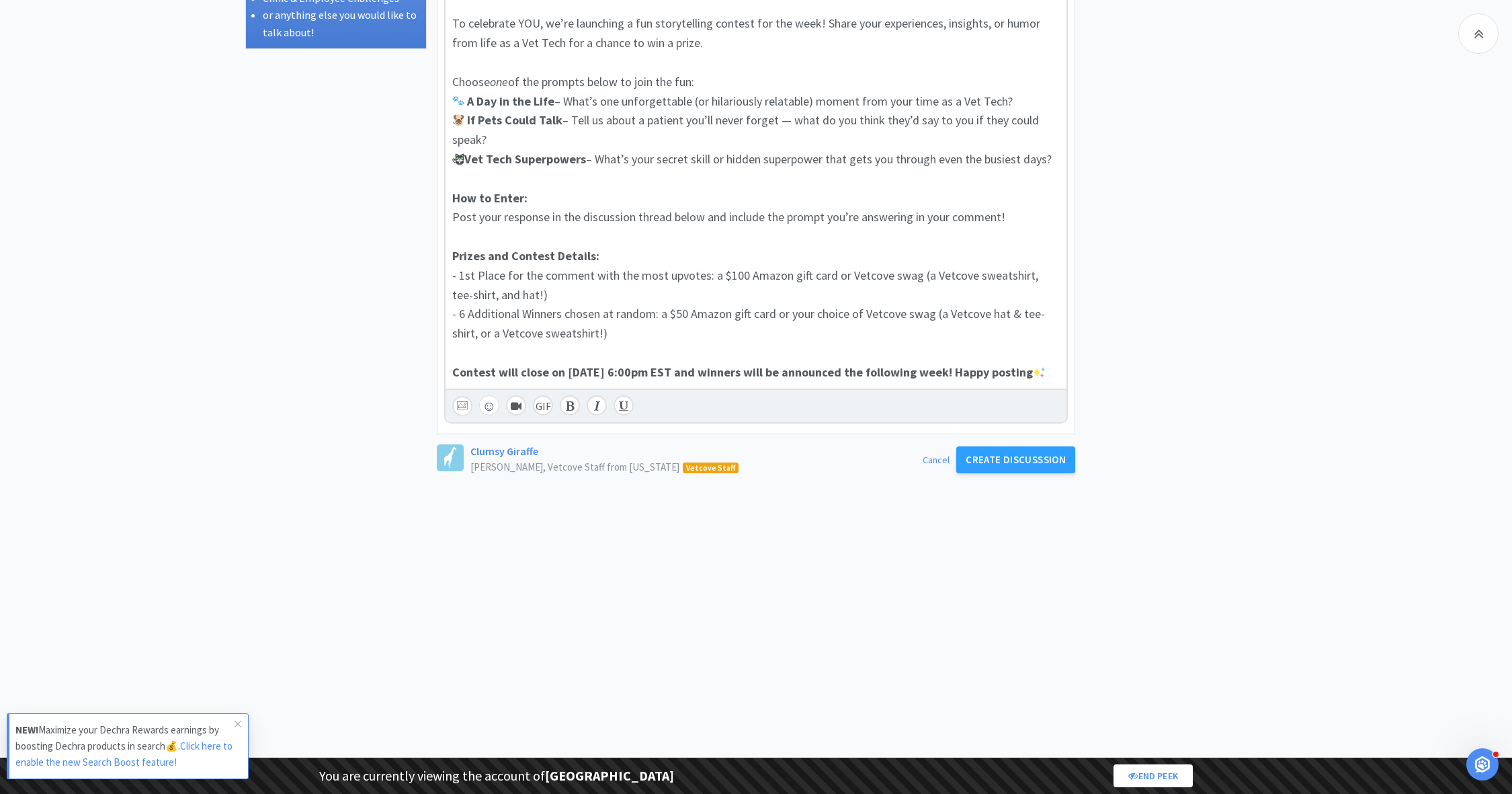
click at [775, 310] on span "- 6 Additional Winners chosen at random: a $50 Amazon gift card or your choice …" at bounding box center [749, 323] width 593 height 35
click at [828, 269] on span "- 1st Place for the comment with the most upvotes: a $100 Amazon gift card or V…" at bounding box center [746, 285] width 588 height 35
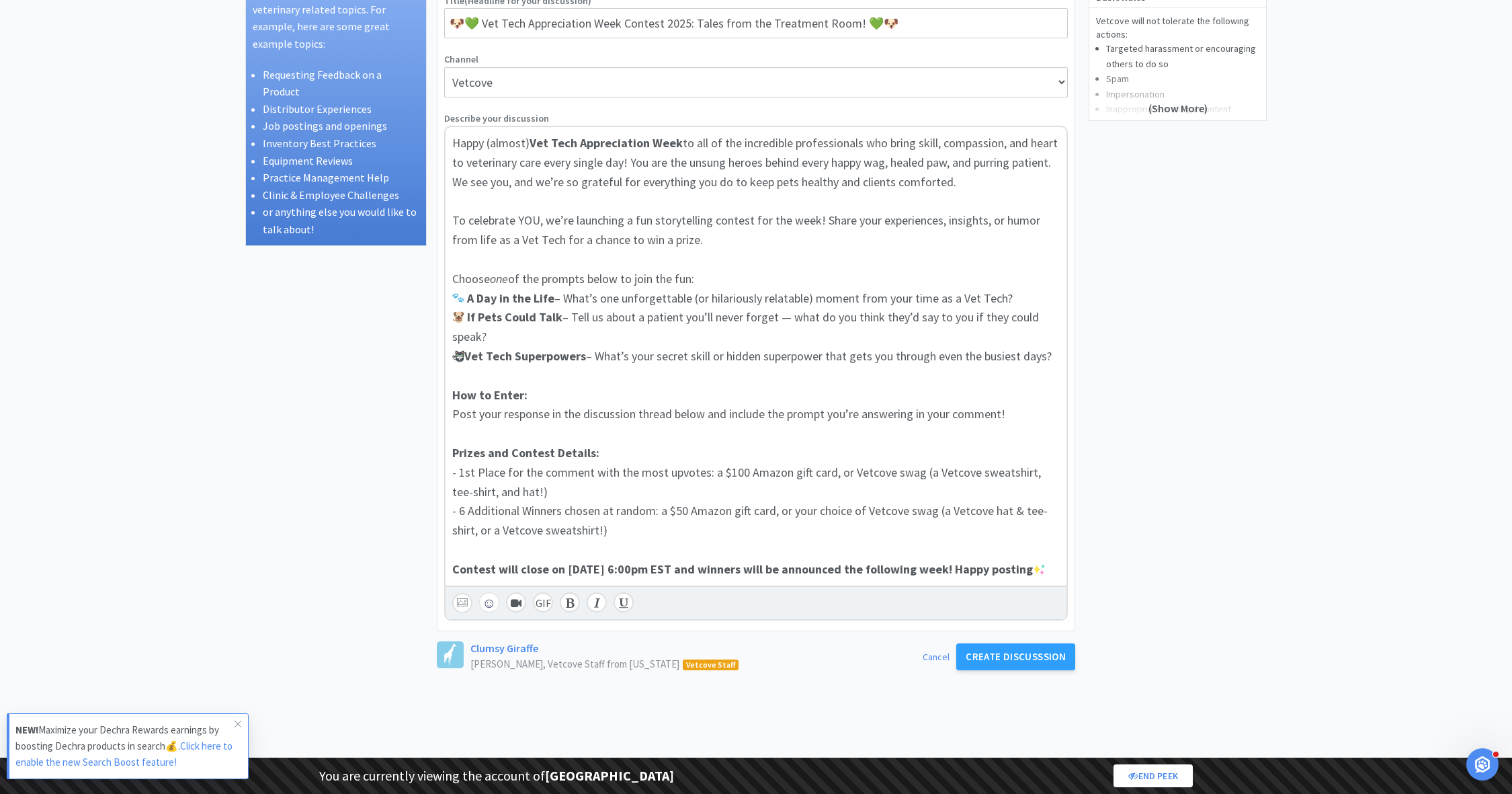
scroll to position [170, 0]
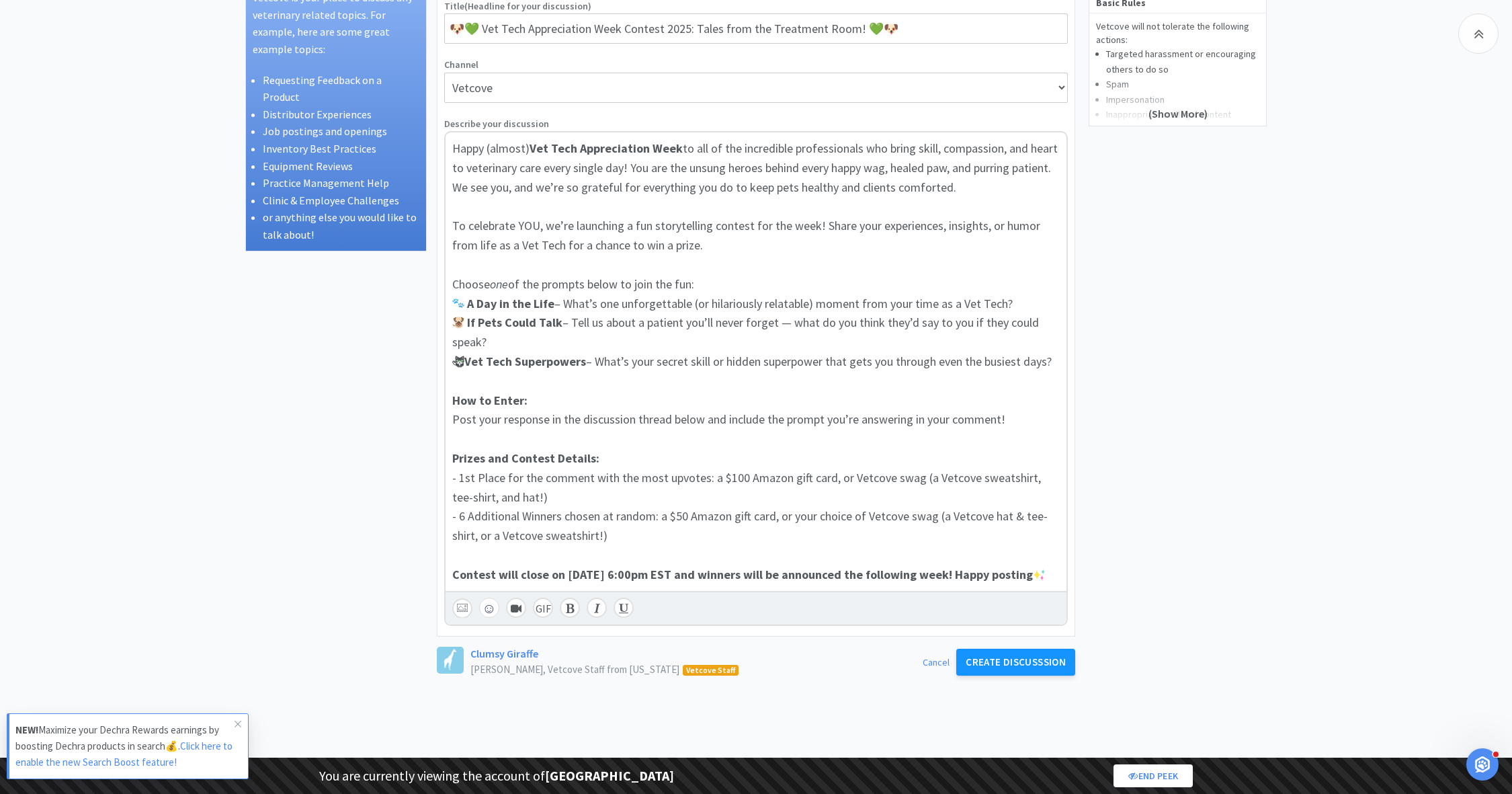
click at [1031, 669] on span "Discusssion" at bounding box center [1035, 662] width 62 height 13
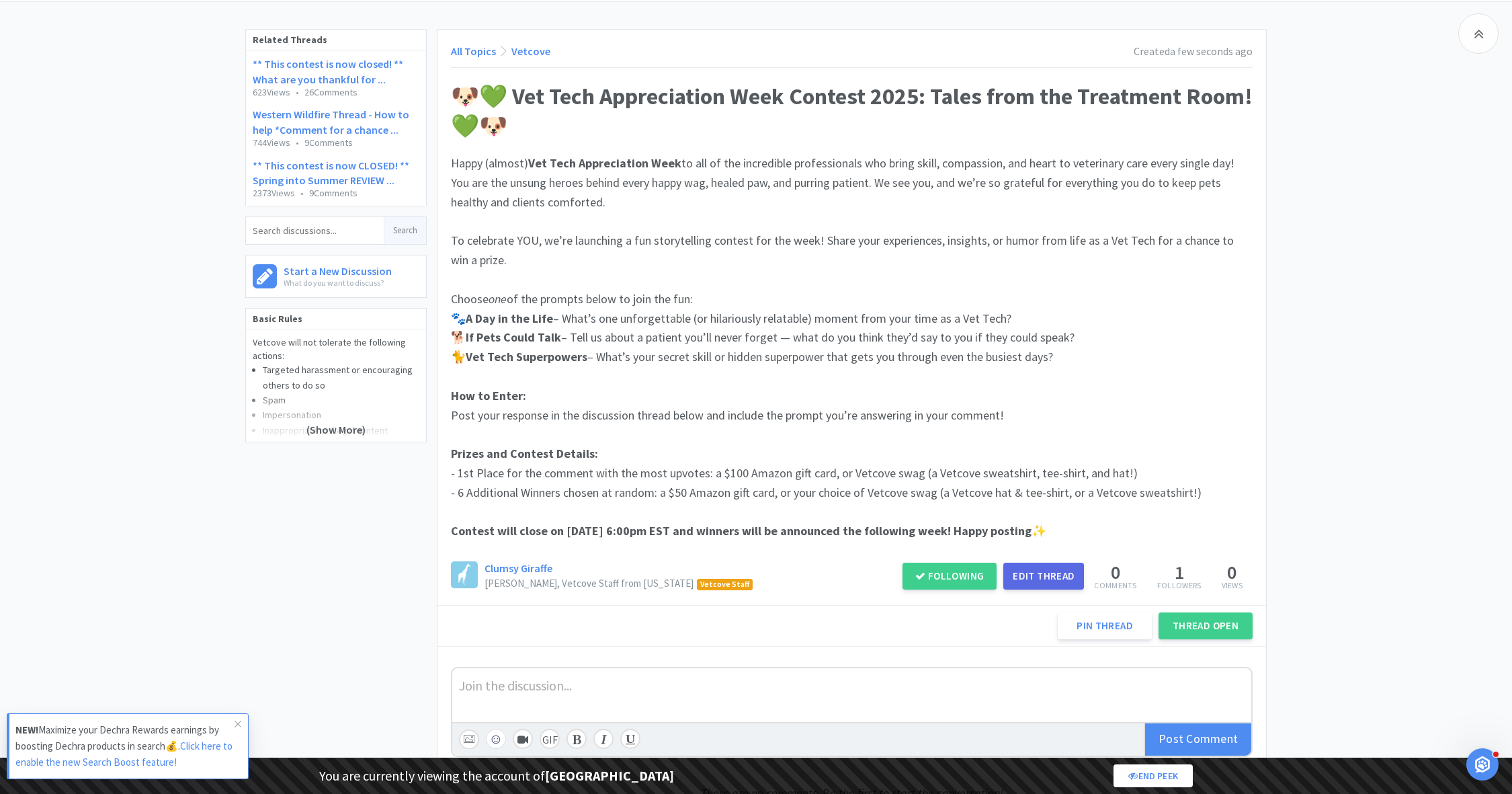
scroll to position [84, 0]
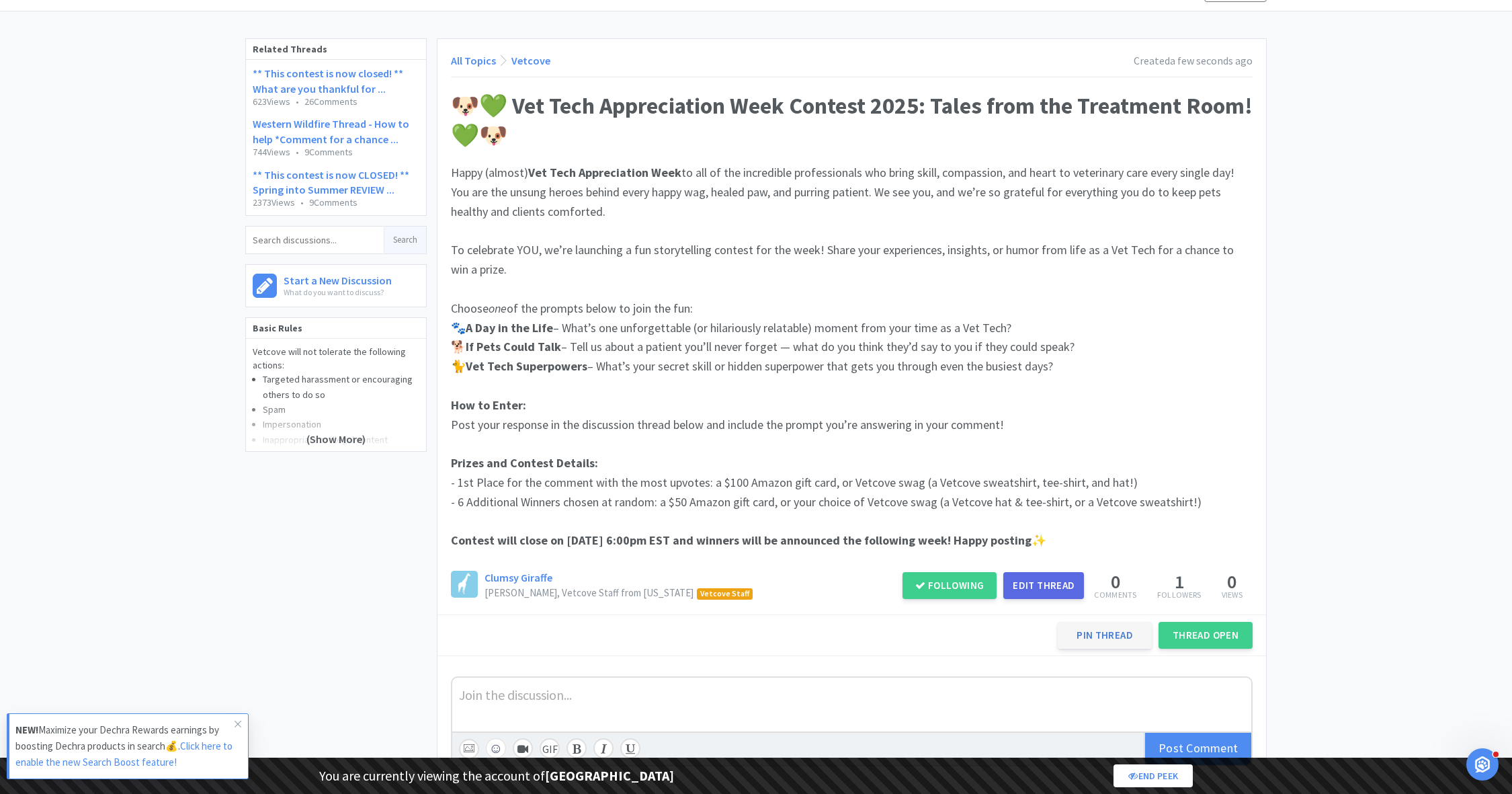
click at [1107, 629] on button "Pin Thread" at bounding box center [1105, 635] width 94 height 27
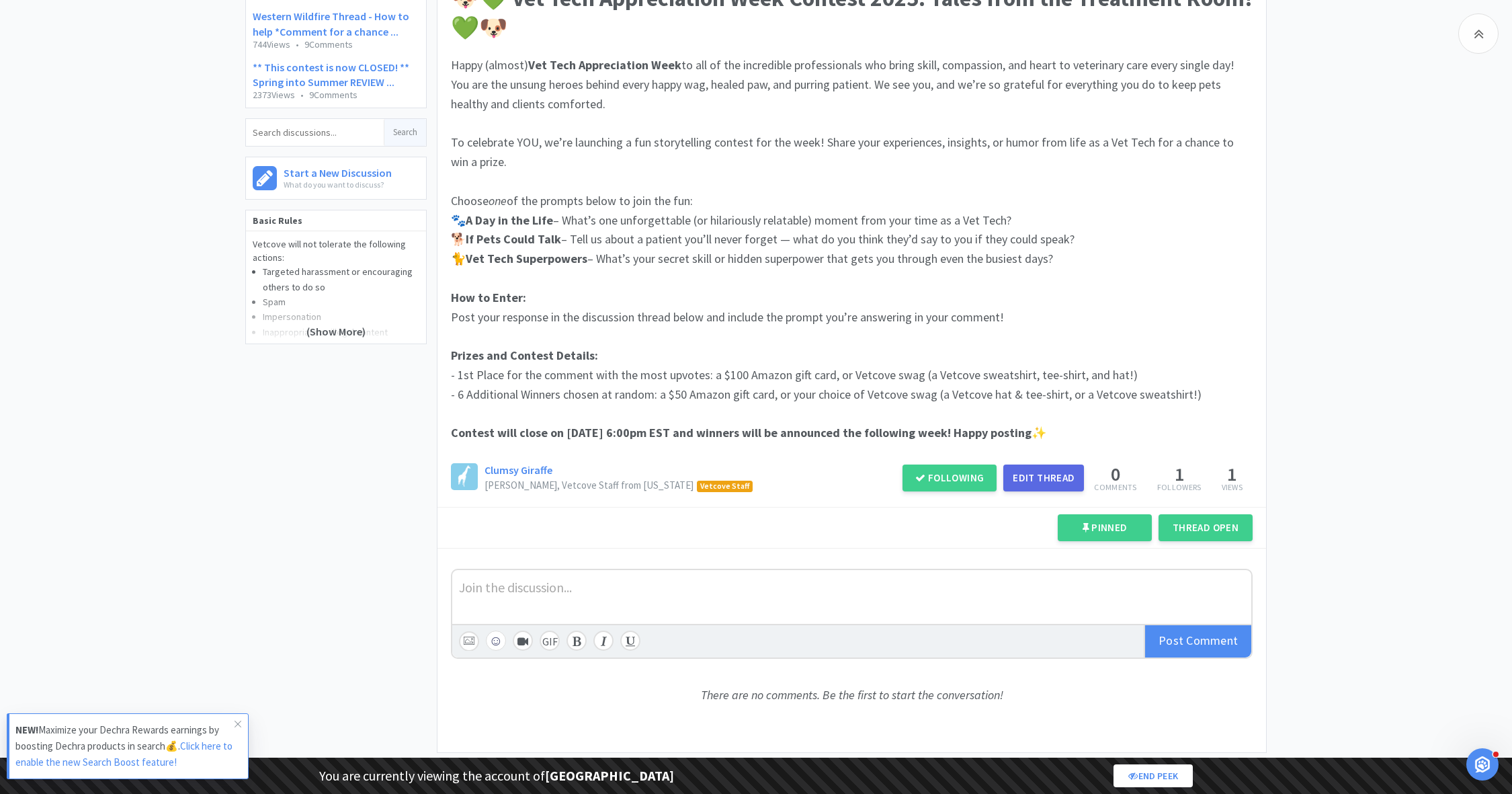
scroll to position [188, 0]
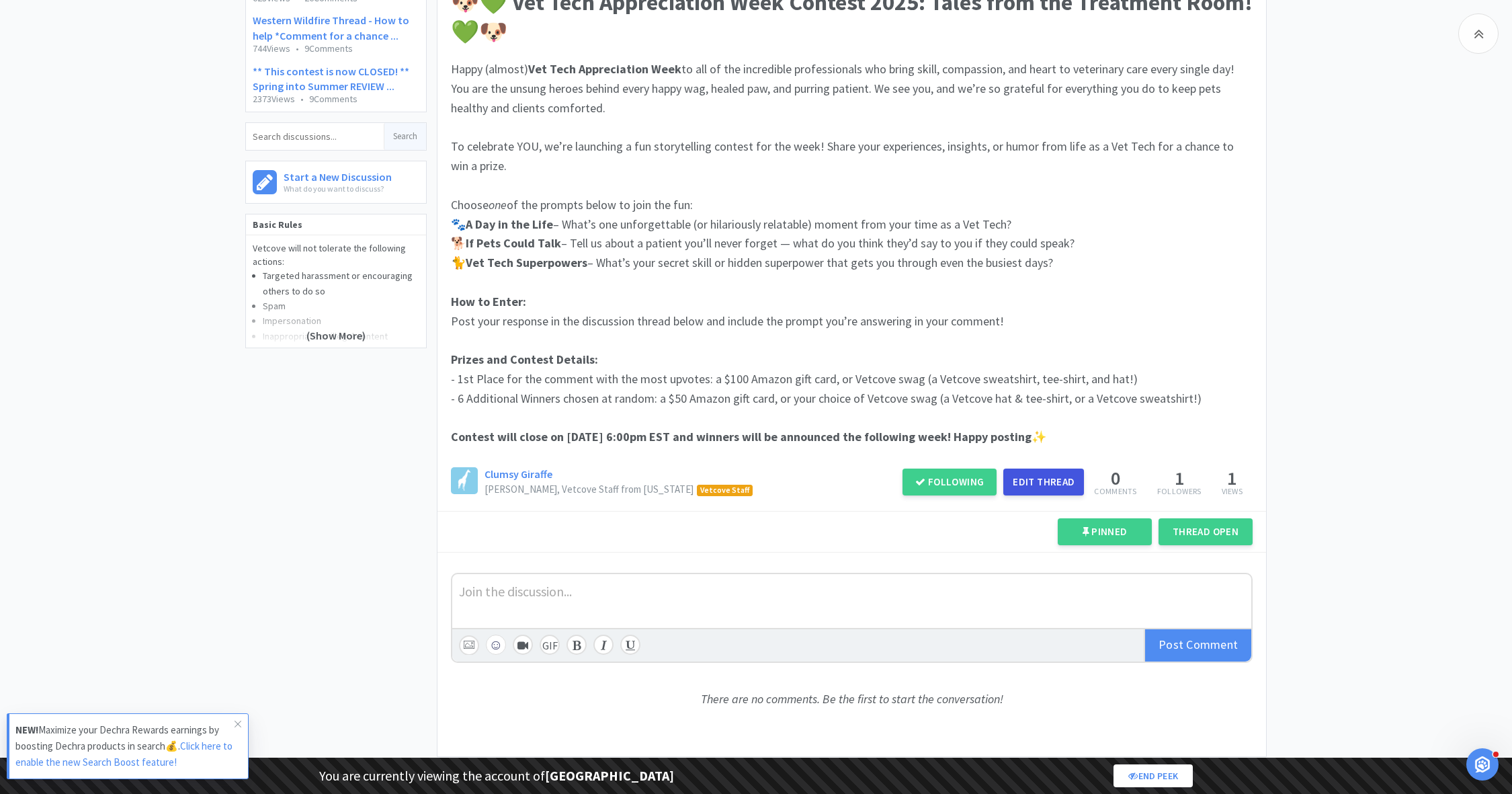
click at [1041, 479] on button "Edit Thread" at bounding box center [1044, 481] width 81 height 27
select select "6"
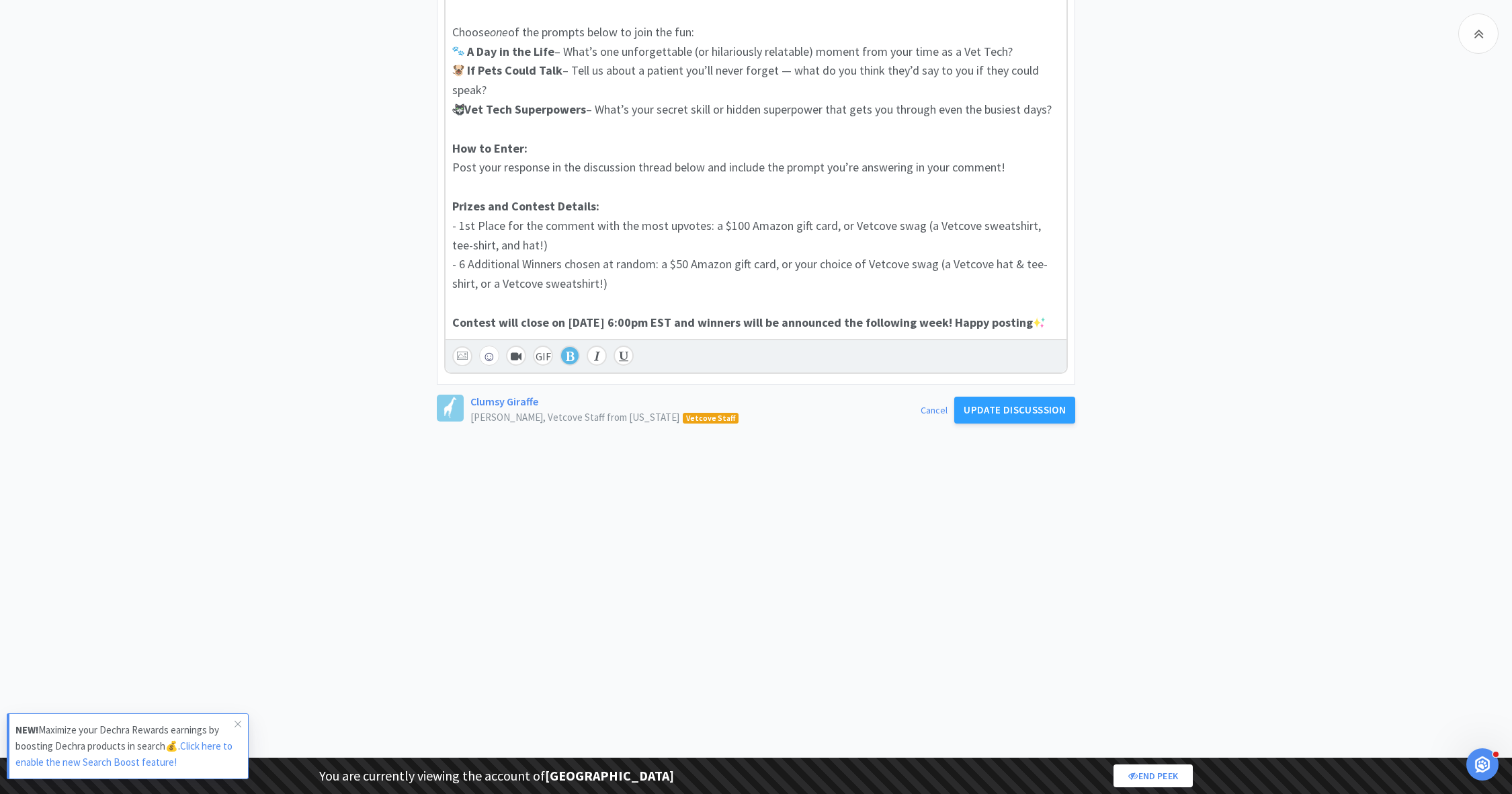
scroll to position [454, 0]
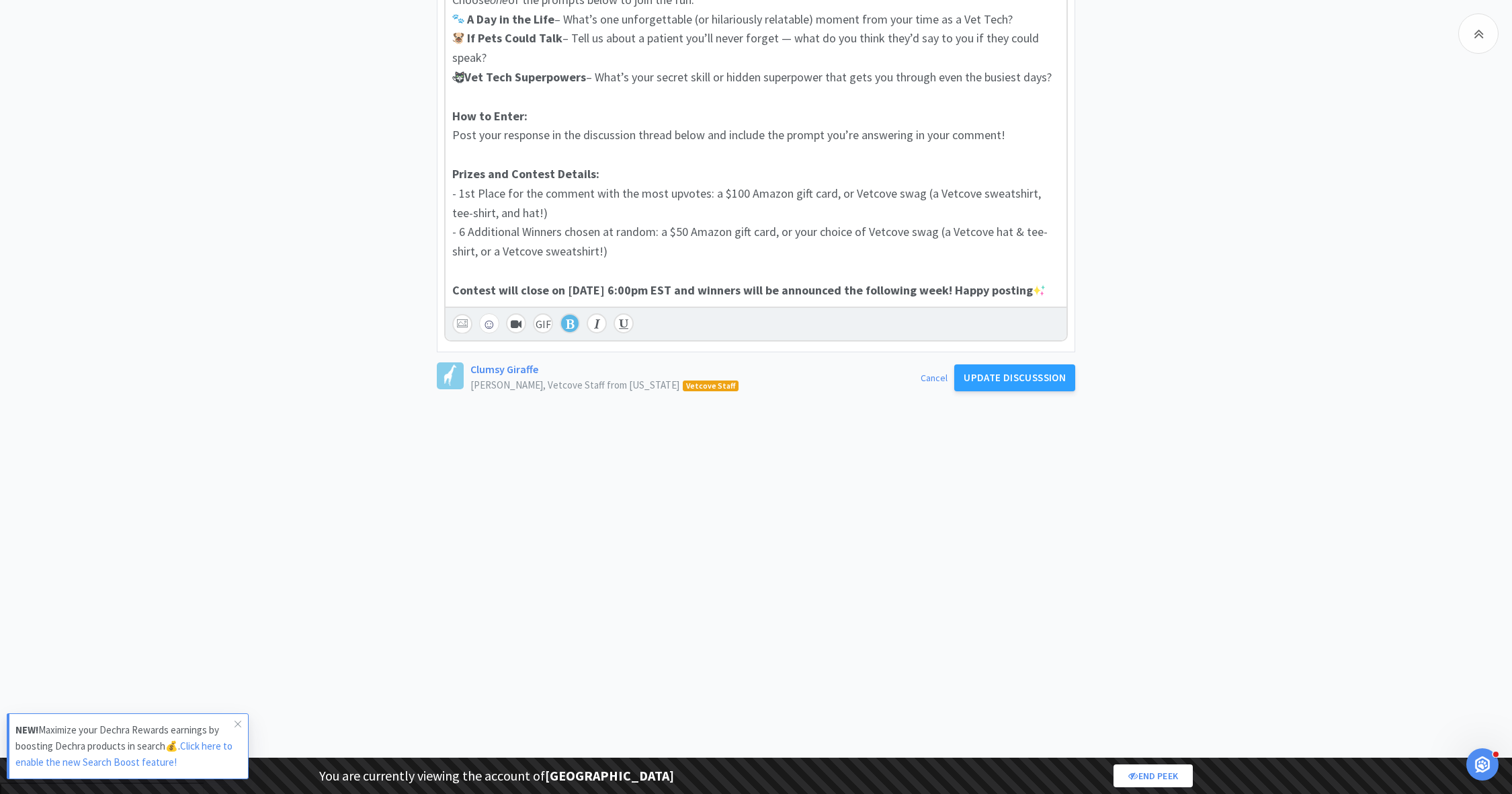
click at [931, 385] on link "Cancel" at bounding box center [934, 377] width 27 height 14
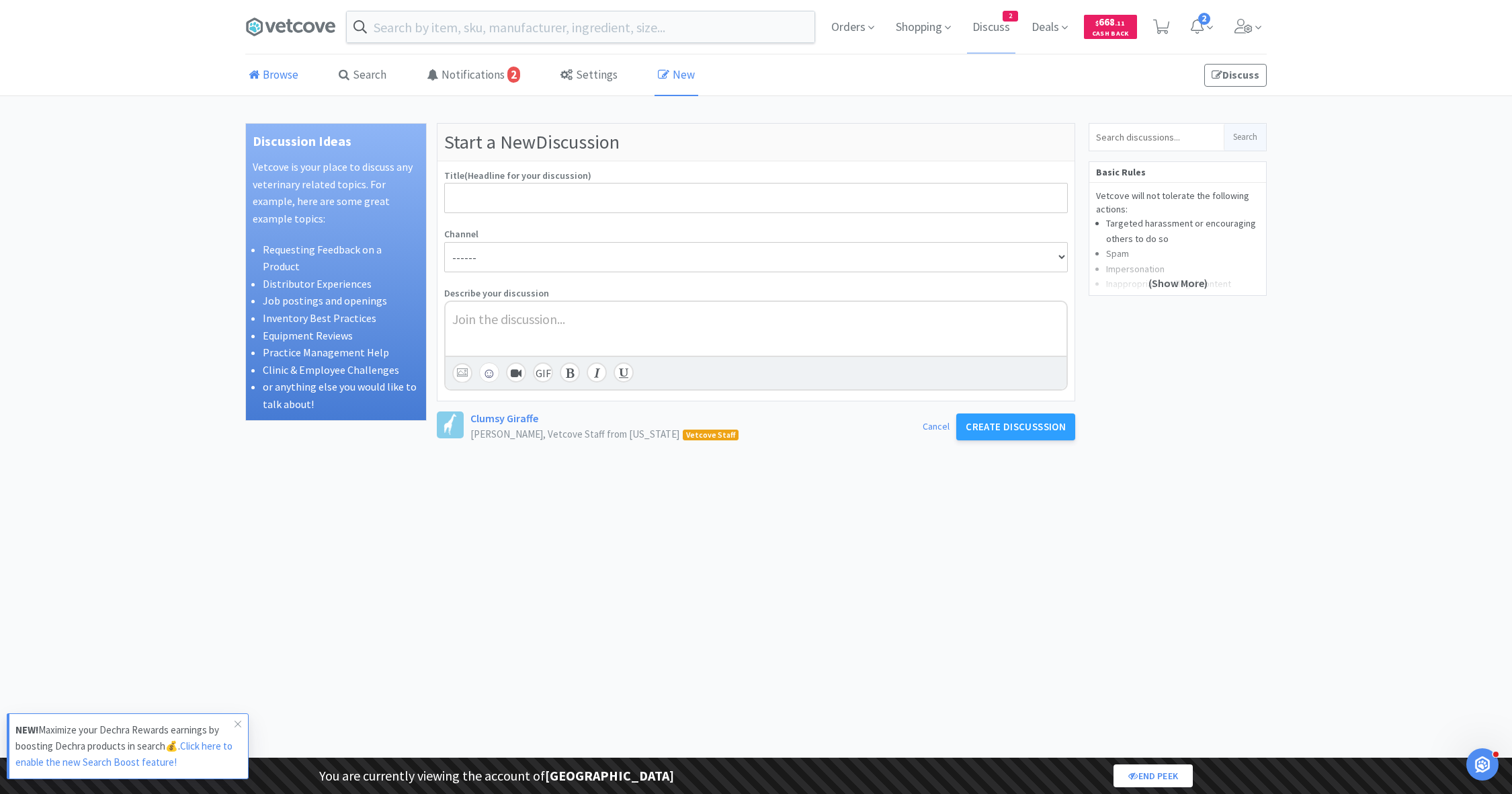
click at [274, 84] on link "Browse" at bounding box center [274, 75] width 56 height 41
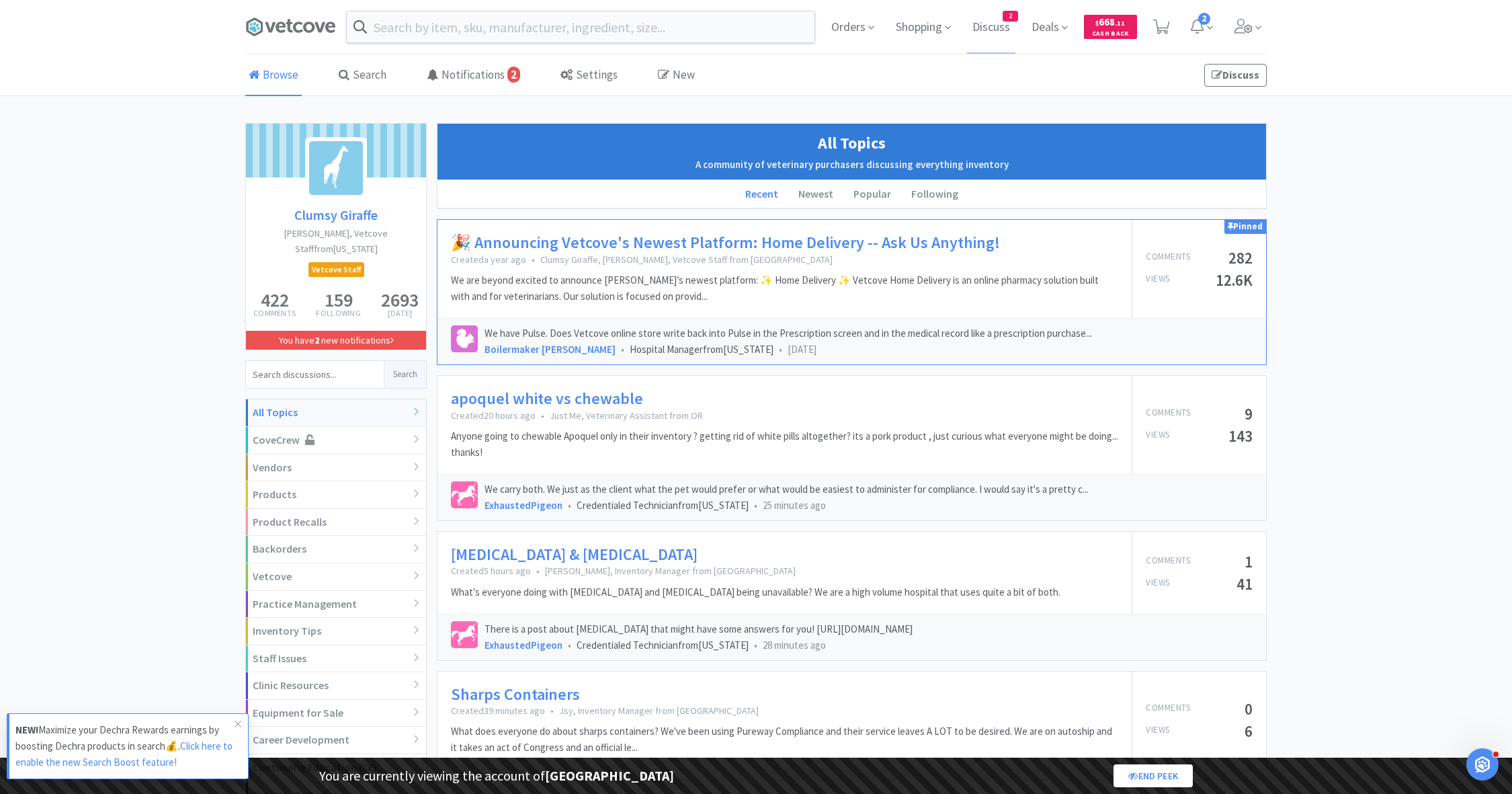
click at [309, 361] on input at bounding box center [315, 374] width 138 height 27
type input "contest"
click button "Search" at bounding box center [405, 374] width 43 height 27
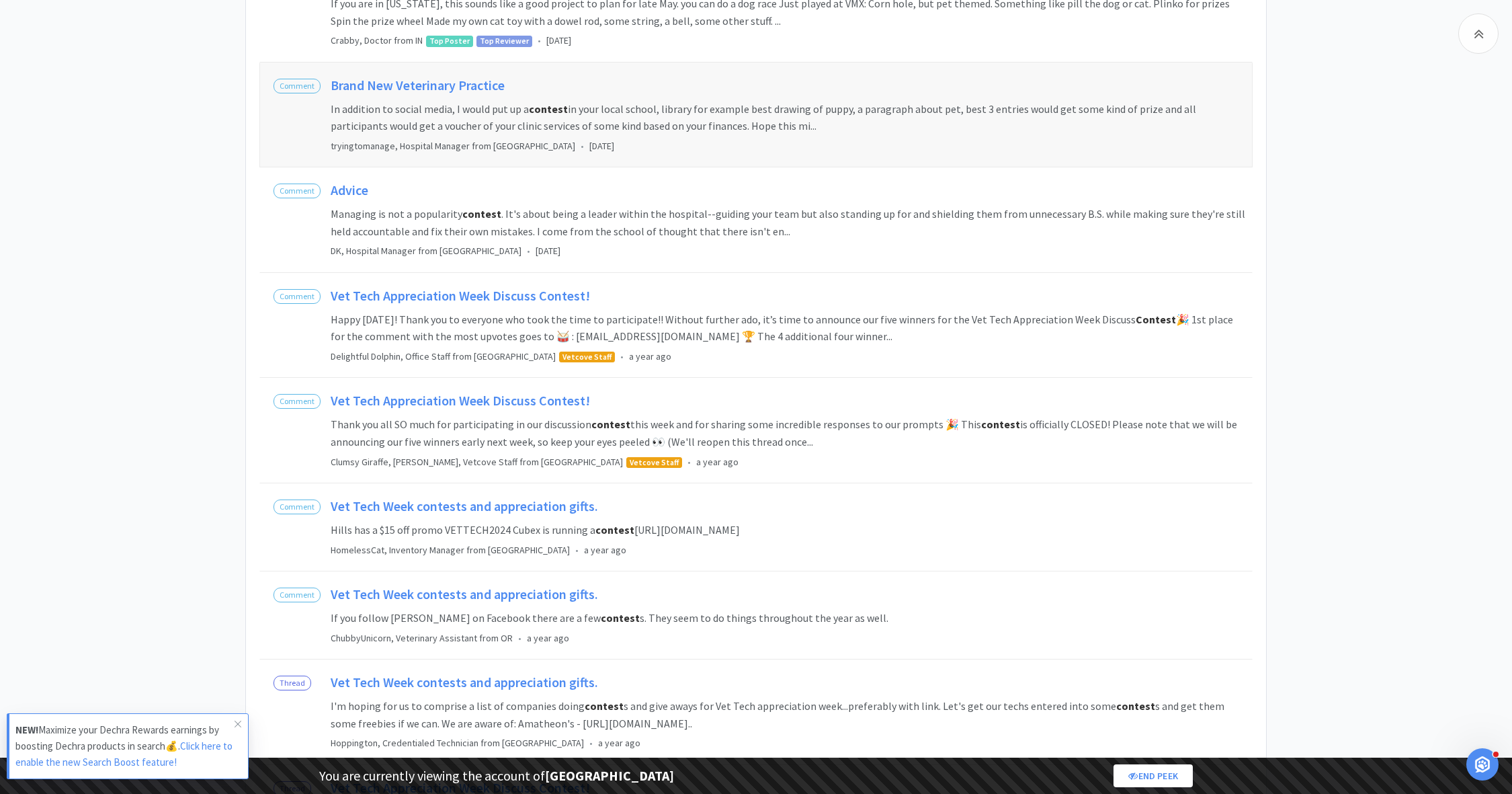
scroll to position [628, 0]
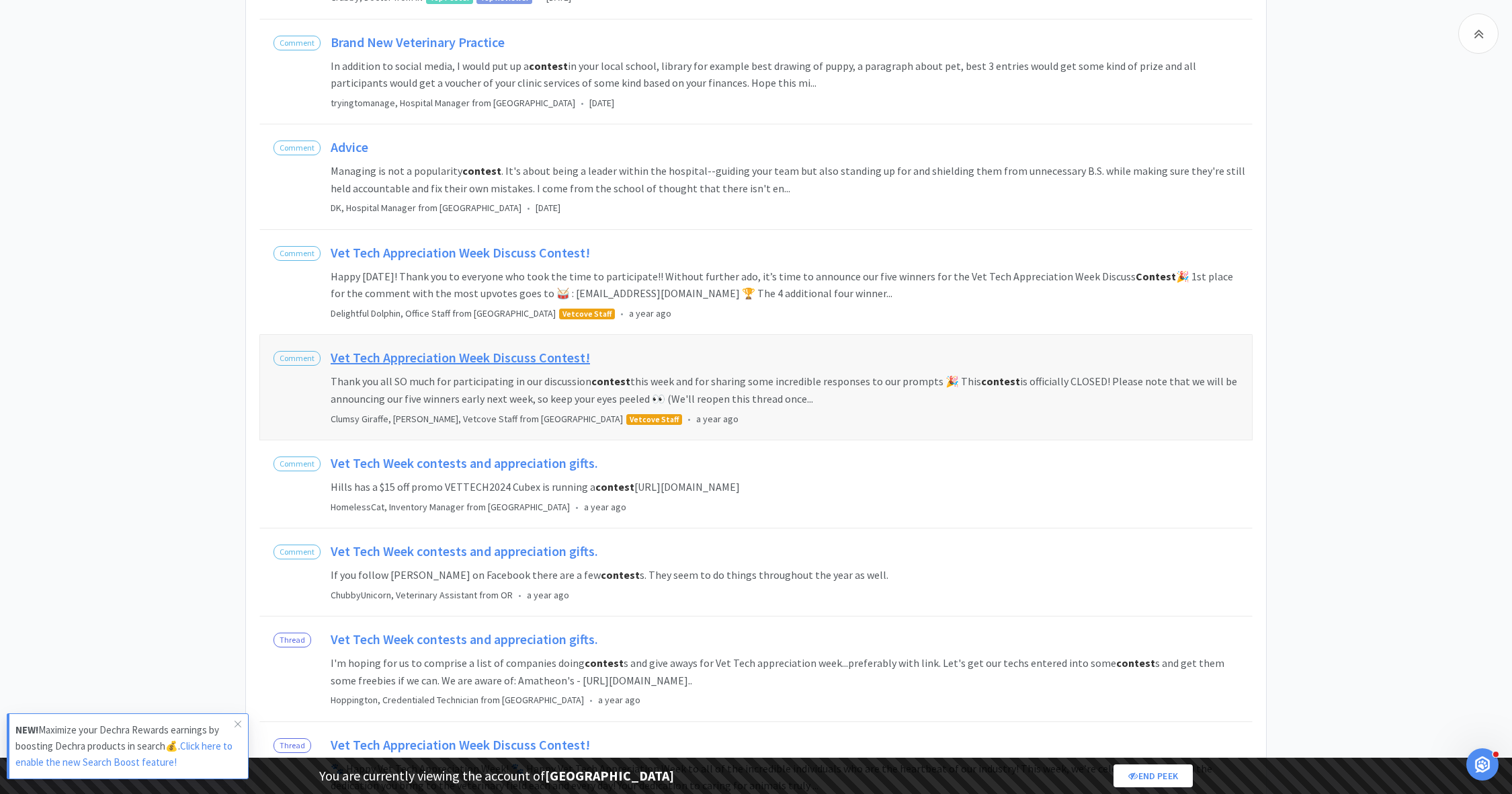
click at [436, 360] on h2 "Vet Tech Appreciation Week Discuss Contest!" at bounding box center [789, 361] width 918 height 24
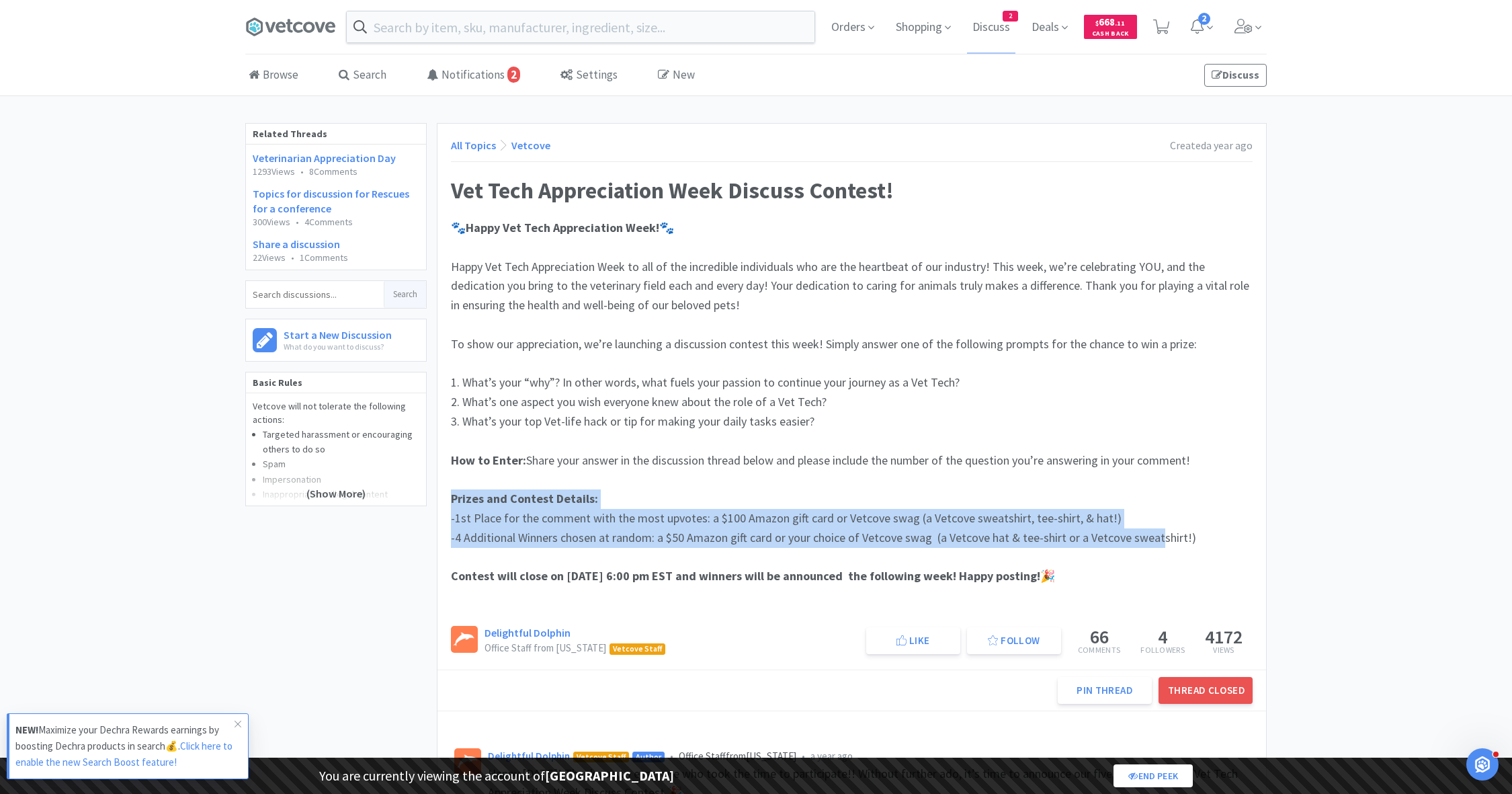
drag, startPoint x: 451, startPoint y: 495, endPoint x: 1151, endPoint y: 538, distance: 701.3
click at [1151, 538] on div "🐾 Happy Vet Tech Appreciation Week! 🐾 Happy Vet Tech Appreciation Week to all o…" at bounding box center [851, 411] width 802 height 387
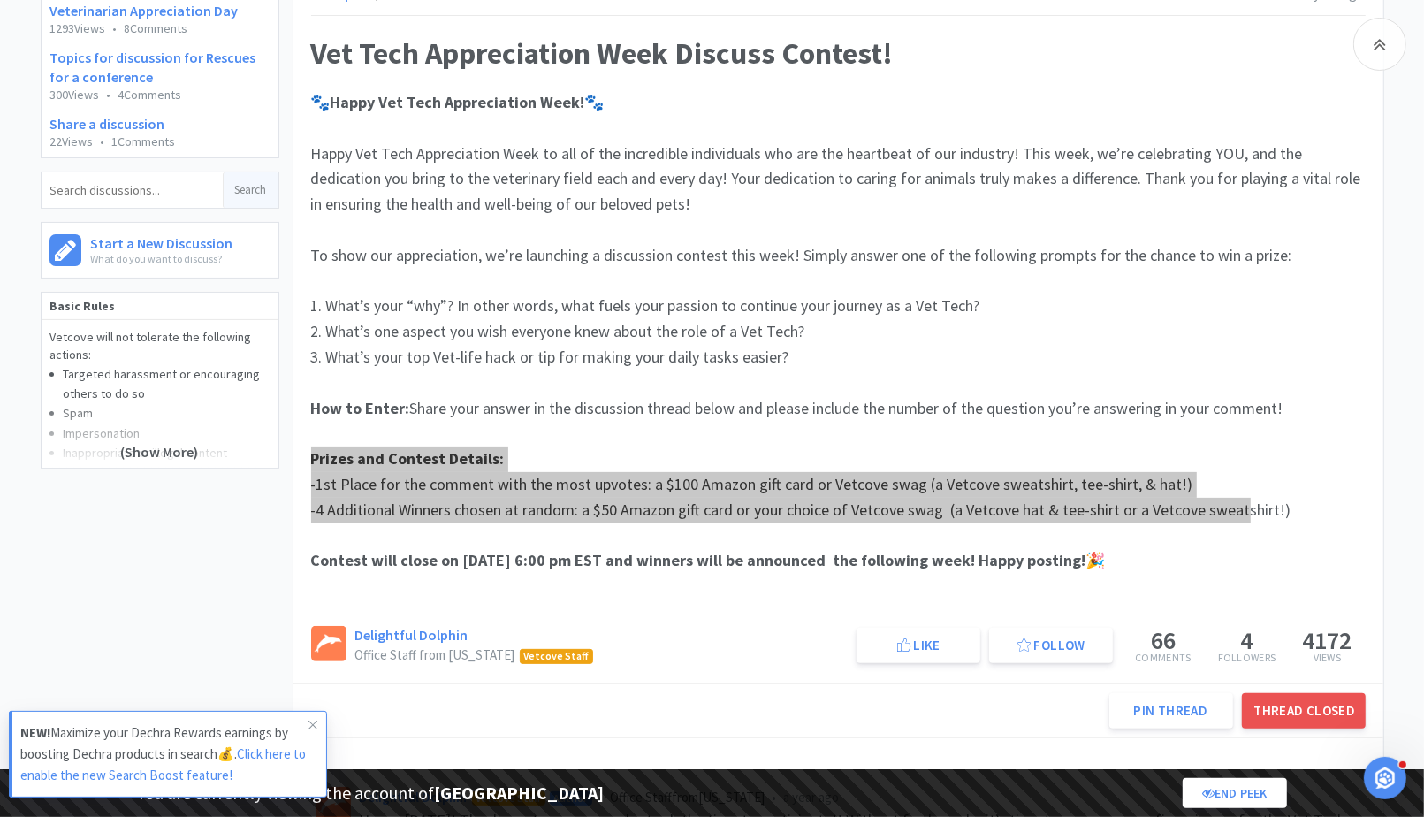
scroll to position [222, 0]
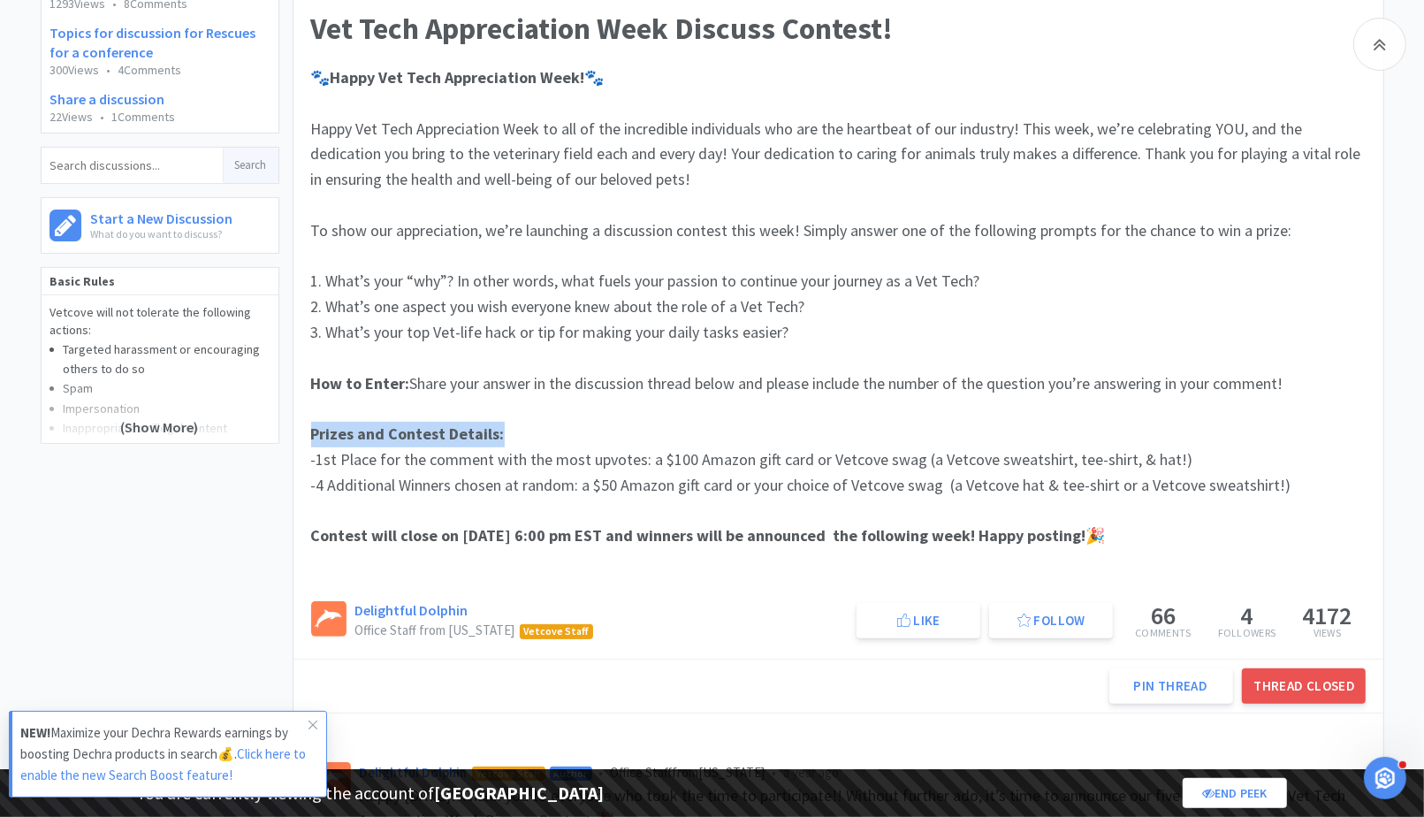
drag, startPoint x: 505, startPoint y: 437, endPoint x: 293, endPoint y: 438, distance: 211.3
click at [293, 438] on div "All Topics Vetcove Created a year ago Vet Tech Appreciation Week Discuss Contes…" at bounding box center [838, 300] width 1090 height 718
copy span "Prizes and Contest Details:"
drag, startPoint x: 639, startPoint y: 459, endPoint x: 338, endPoint y: 462, distance: 301.4
click at [338, 462] on span "-1st Place for the comment with the most upvotes: a $100 Amazon gift card or Ve…" at bounding box center [752, 459] width 882 height 20
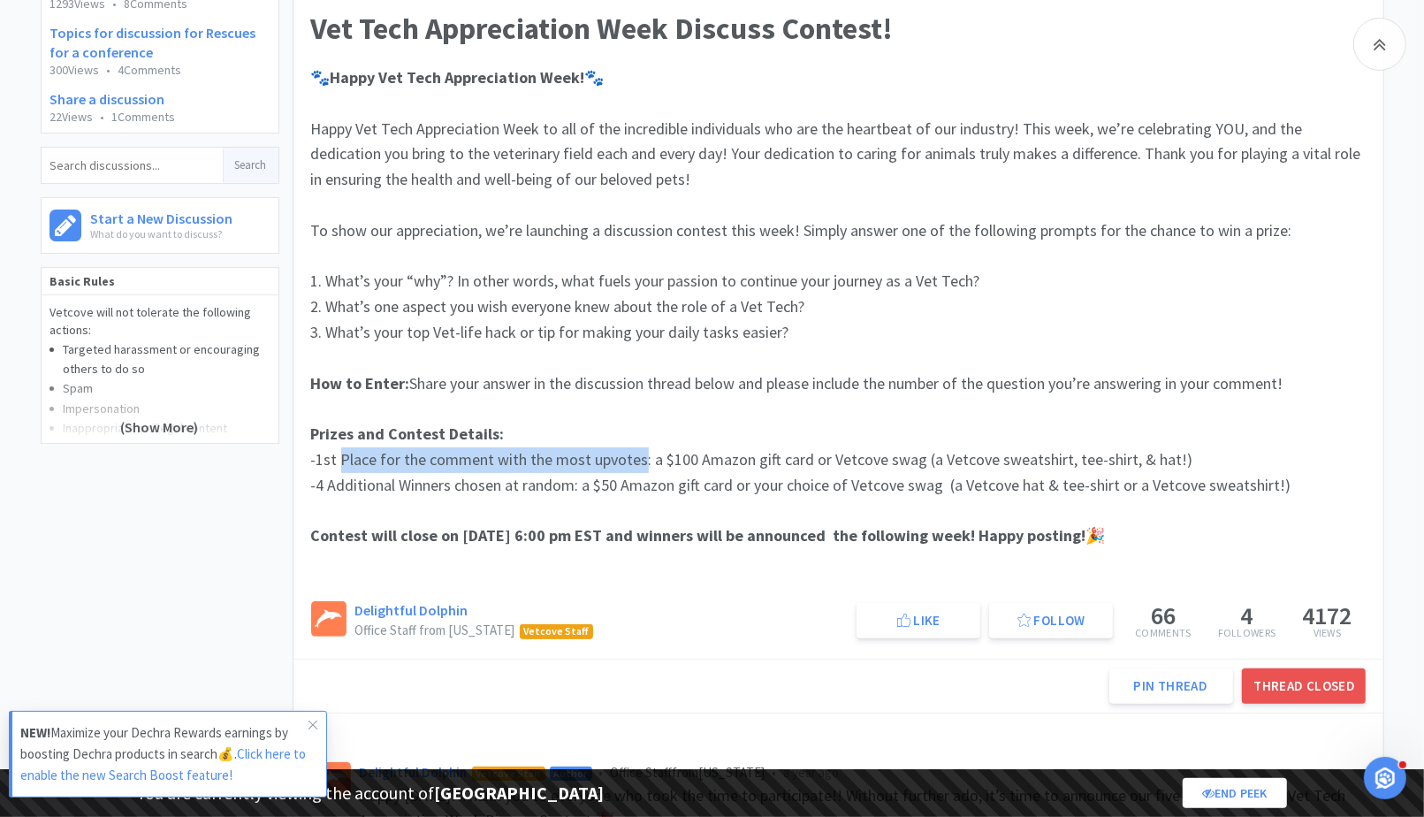
copy span "Place for the comment with the most upvotes"
drag, startPoint x: 458, startPoint y: 483, endPoint x: 578, endPoint y: 488, distance: 120.3
click at [579, 488] on span "-4 Additional Winners chosen at random: a $50 Amazon gift card or your choice o…" at bounding box center [801, 485] width 980 height 20
copy span "chosen at random:"
